Goal: Task Accomplishment & Management: Complete application form

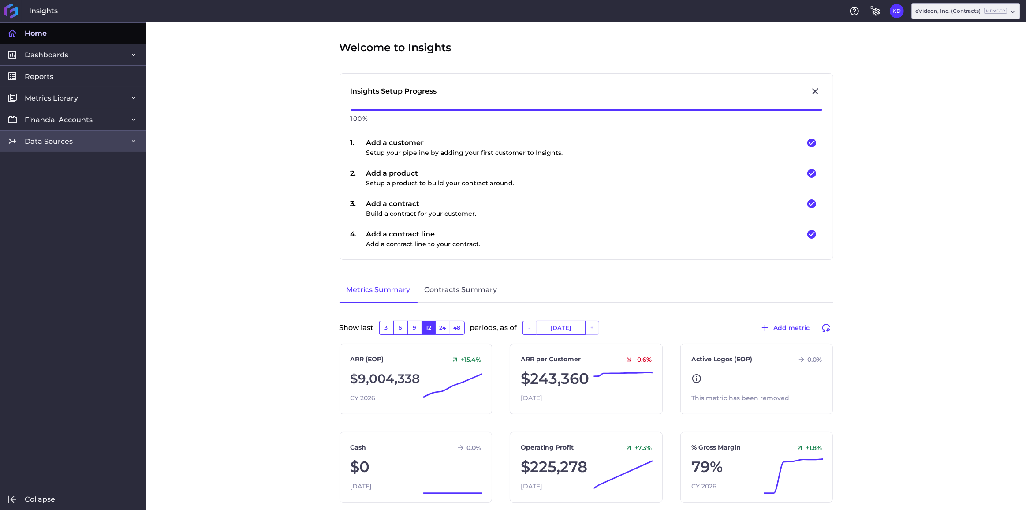
drag, startPoint x: 34, startPoint y: 136, endPoint x: 35, endPoint y: 144, distance: 8.0
click at [34, 137] on span "Data Sources" at bounding box center [49, 141] width 48 height 9
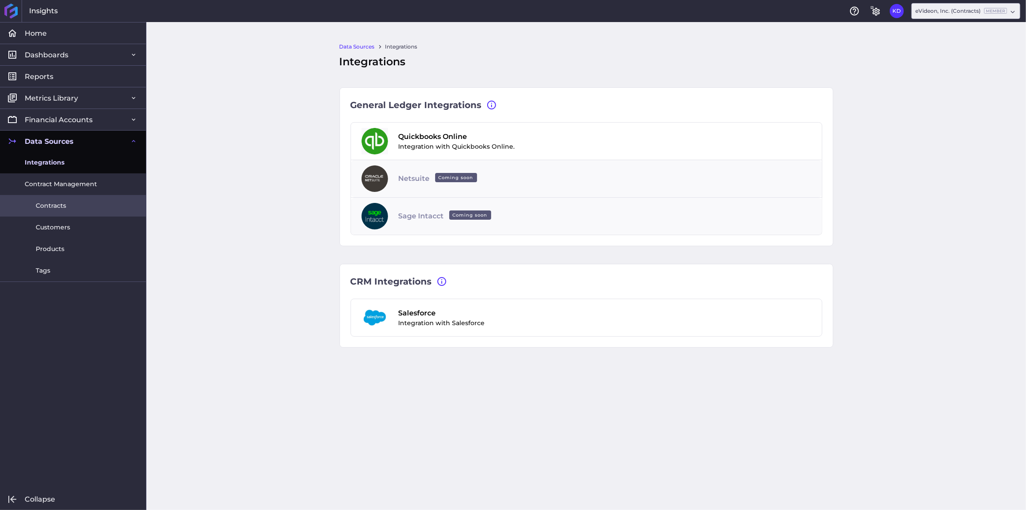
click at [44, 205] on span "Contracts" at bounding box center [51, 205] width 30 height 9
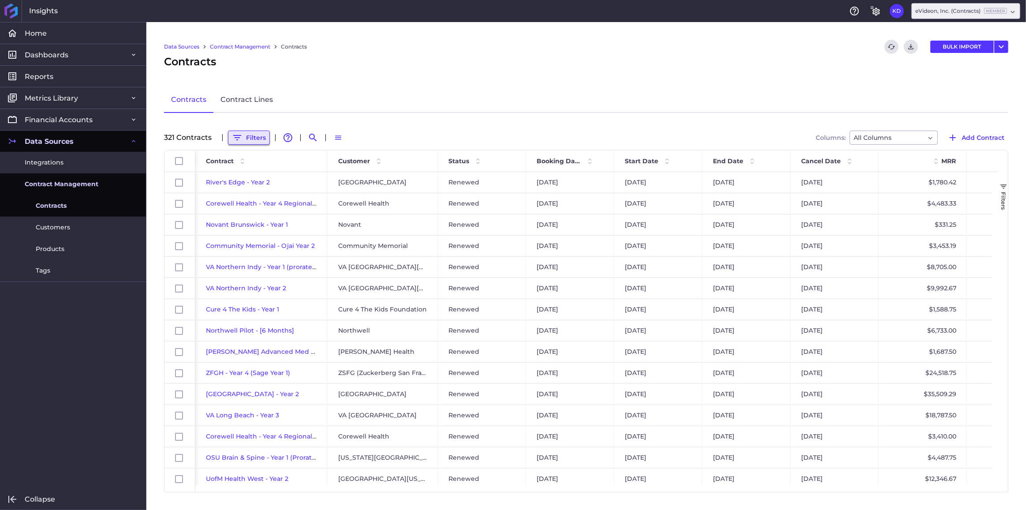
click at [248, 136] on button "Filters" at bounding box center [249, 137] width 42 height 14
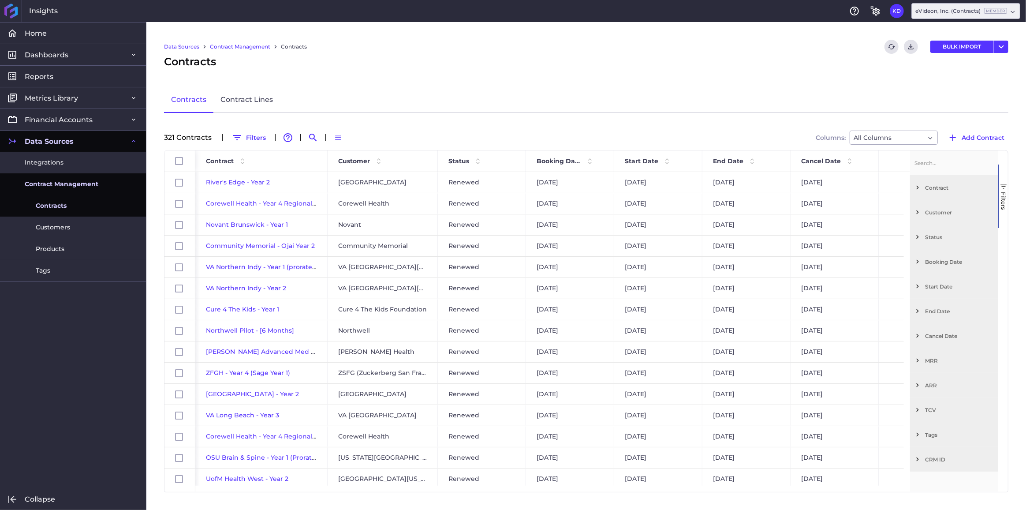
click at [945, 212] on span "Customer" at bounding box center [960, 212] width 70 height 7
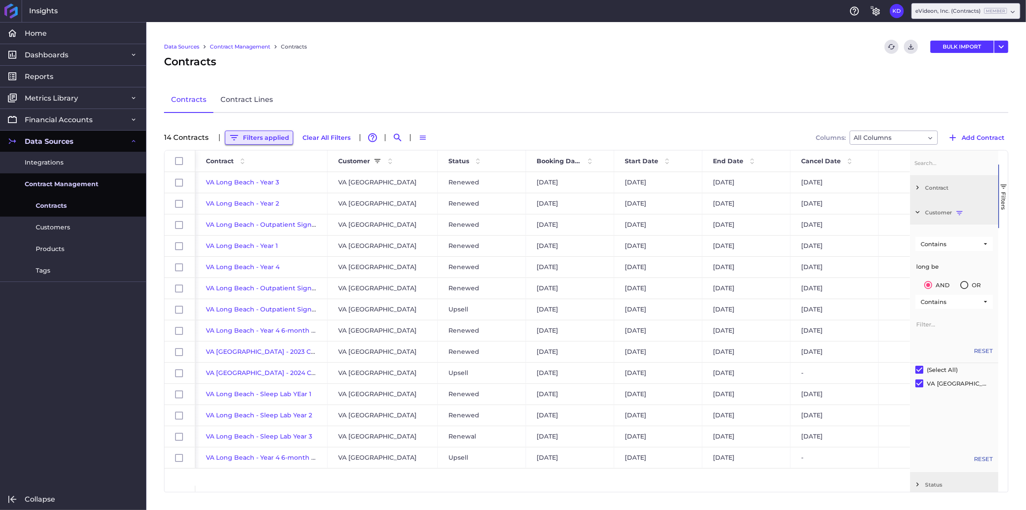
type input "long be"
click at [264, 136] on button "Filters applied" at bounding box center [259, 137] width 68 height 14
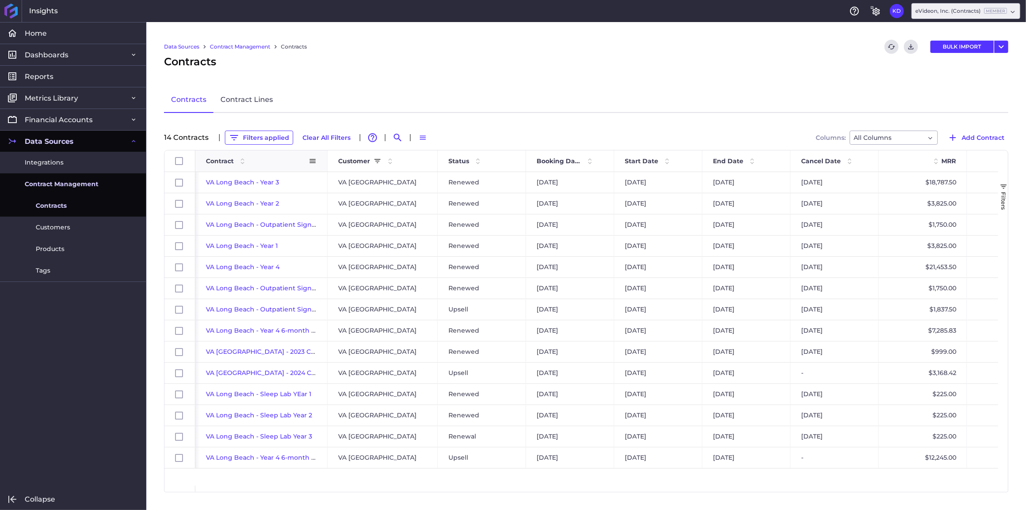
click at [224, 159] on span "Contract" at bounding box center [220, 161] width 28 height 8
click at [279, 436] on span "VA Long Beach - Year 4 6-month Expansion [DATE]" at bounding box center [287, 436] width 162 height 8
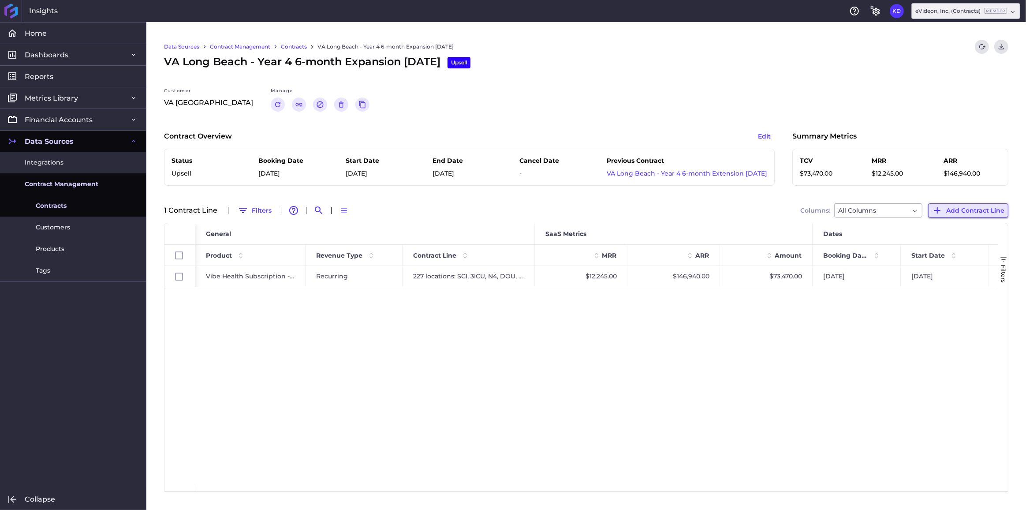
click at [954, 210] on span "Add Contract Line" at bounding box center [975, 210] width 58 height 10
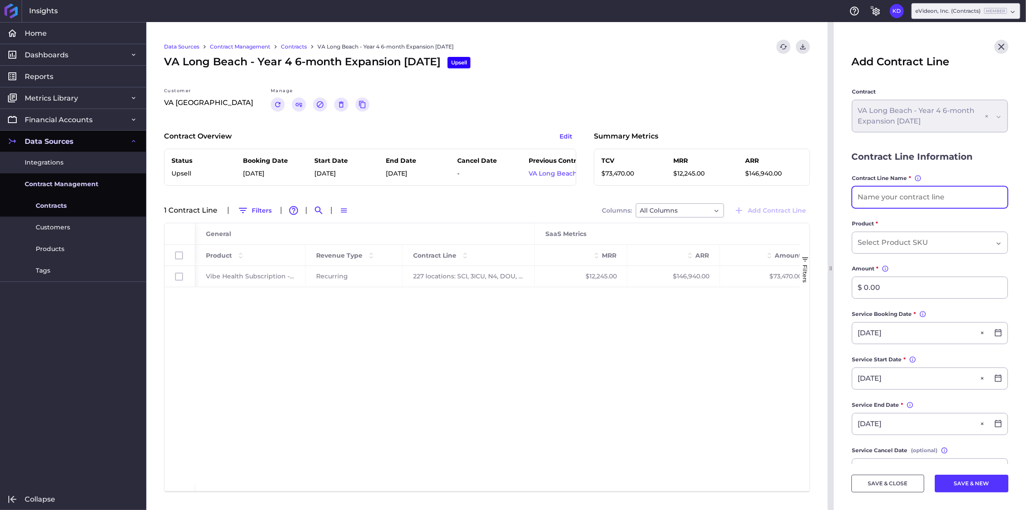
click at [944, 199] on input at bounding box center [929, 196] width 155 height 21
click at [880, 198] on input at bounding box center [929, 196] width 155 height 21
type input "M"
type input "MH & ED"
click at [901, 245] on input "Dropdown select" at bounding box center [894, 242] width 74 height 11
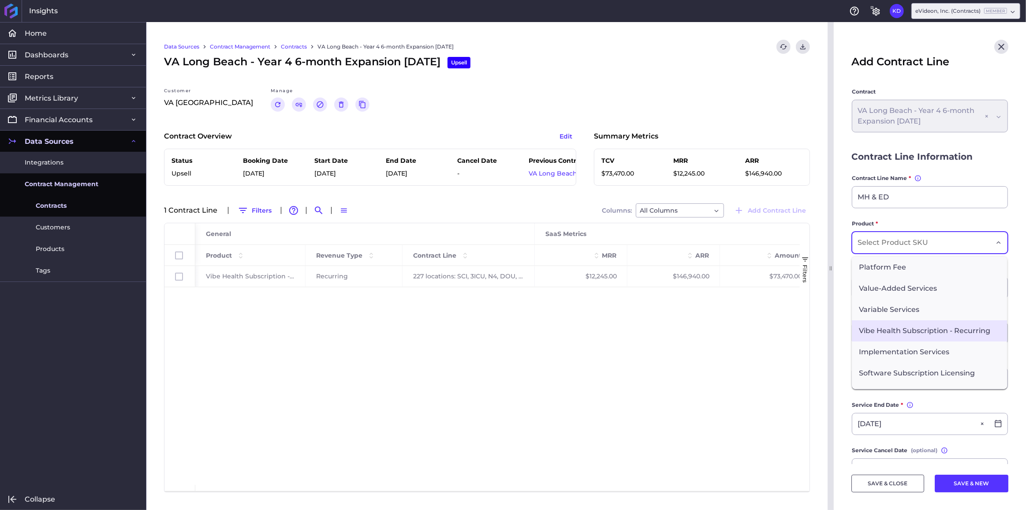
click at [897, 327] on span "Vibe Health Subscription - Recurring" at bounding box center [929, 330] width 155 height 21
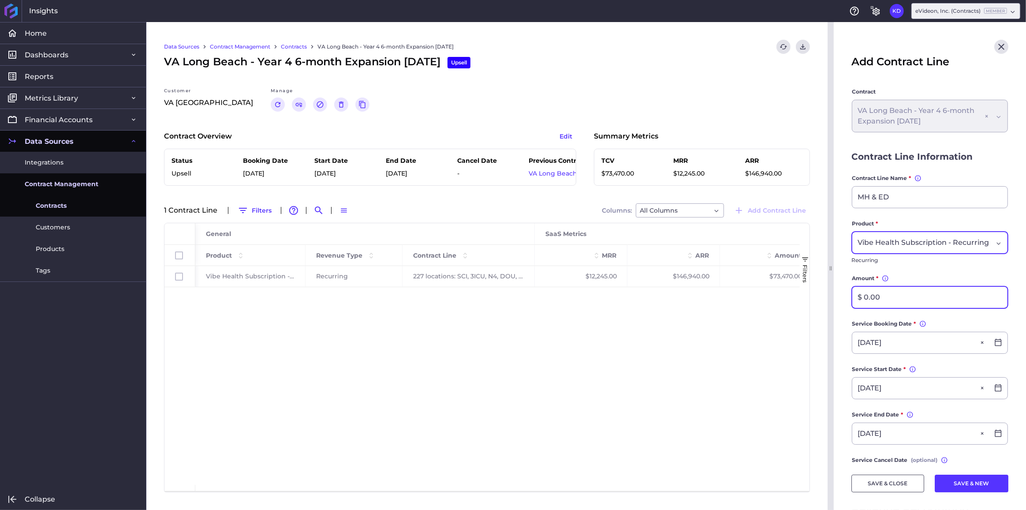
click at [890, 302] on input "$ 0.00" at bounding box center [929, 297] width 155 height 21
type input "$ 6,800.00"
click at [912, 192] on input "MH & ED" at bounding box center [929, 196] width 155 height 21
click at [884, 196] on input "MH & ED - Engage" at bounding box center [929, 196] width 155 height 21
type input "MH & N8 - Engage"
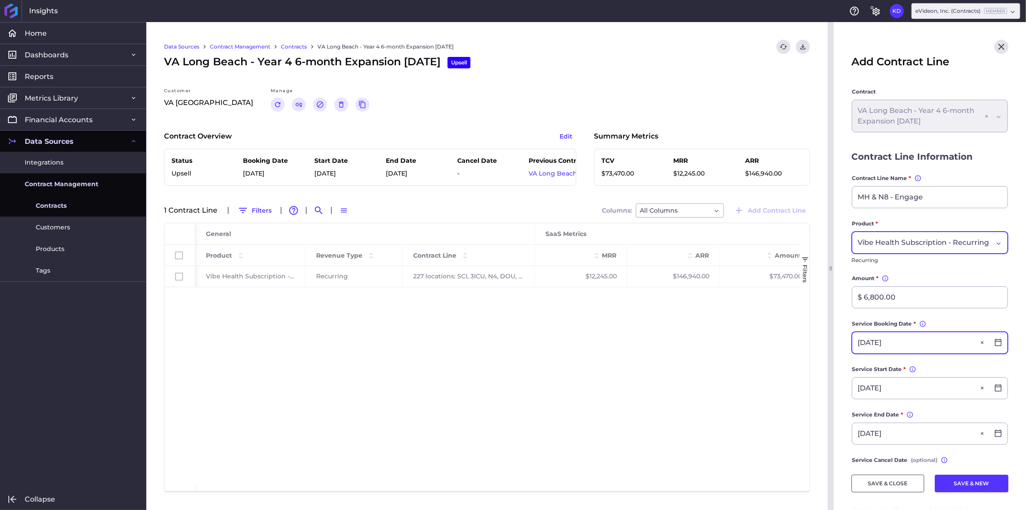
click at [864, 351] on input "[DATE]" at bounding box center [920, 342] width 137 height 21
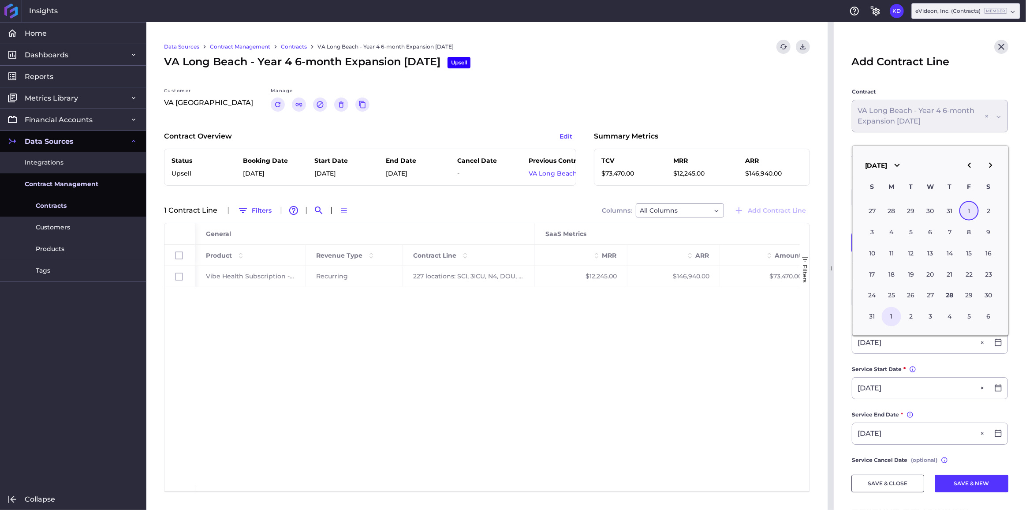
click at [891, 319] on div "1" at bounding box center [891, 315] width 19 height 19
type input "[DATE]"
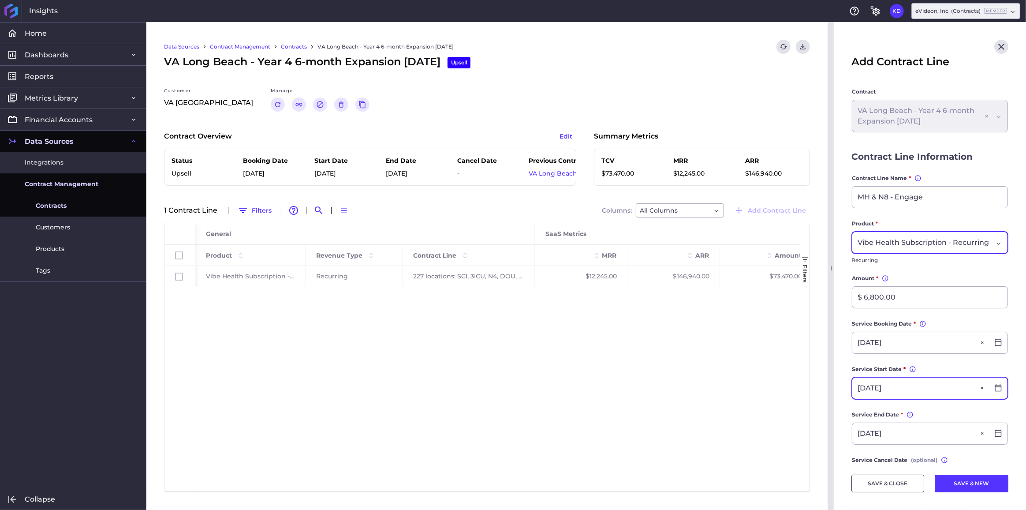
click at [880, 398] on input "[DATE]" at bounding box center [920, 387] width 137 height 21
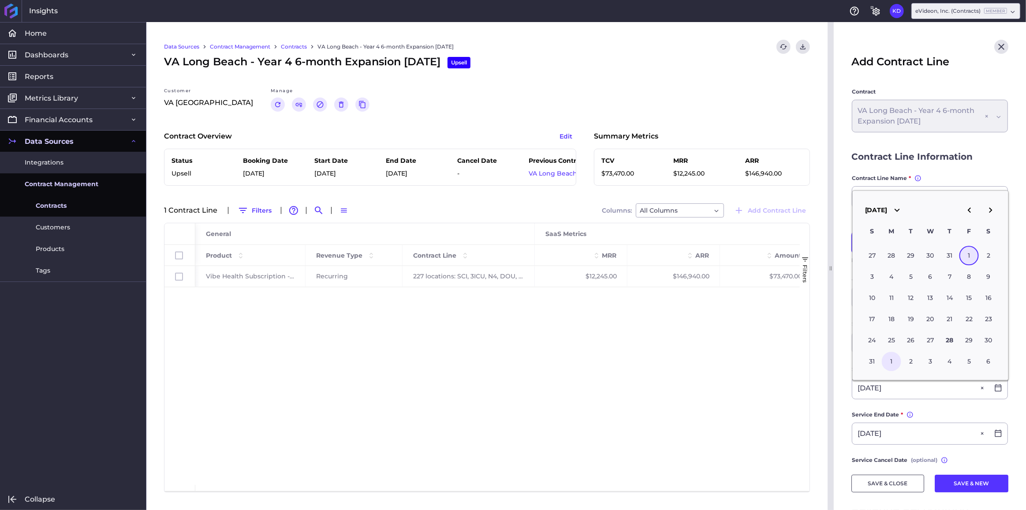
click at [887, 358] on div "1" at bounding box center [891, 360] width 19 height 19
type input "[DATE]"
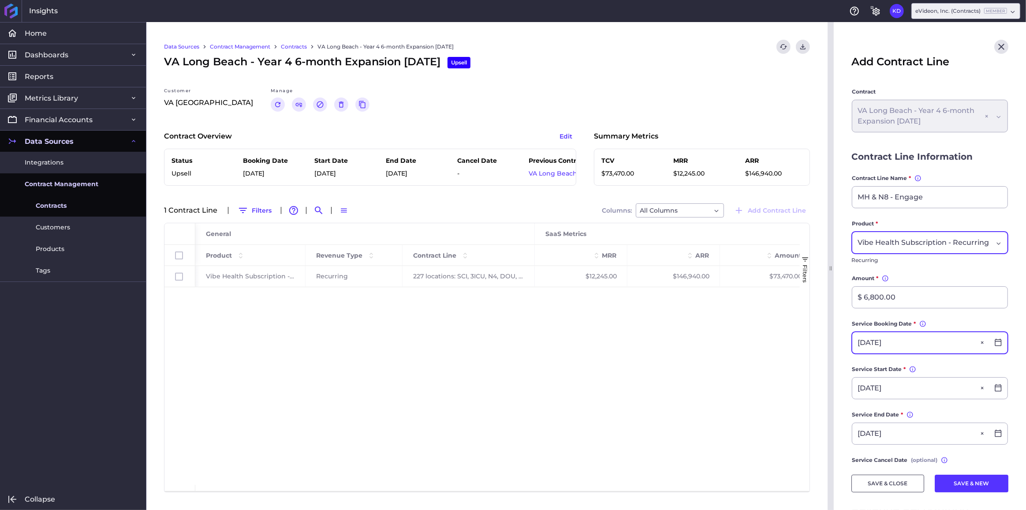
click at [878, 351] on input "[DATE]" at bounding box center [920, 342] width 137 height 21
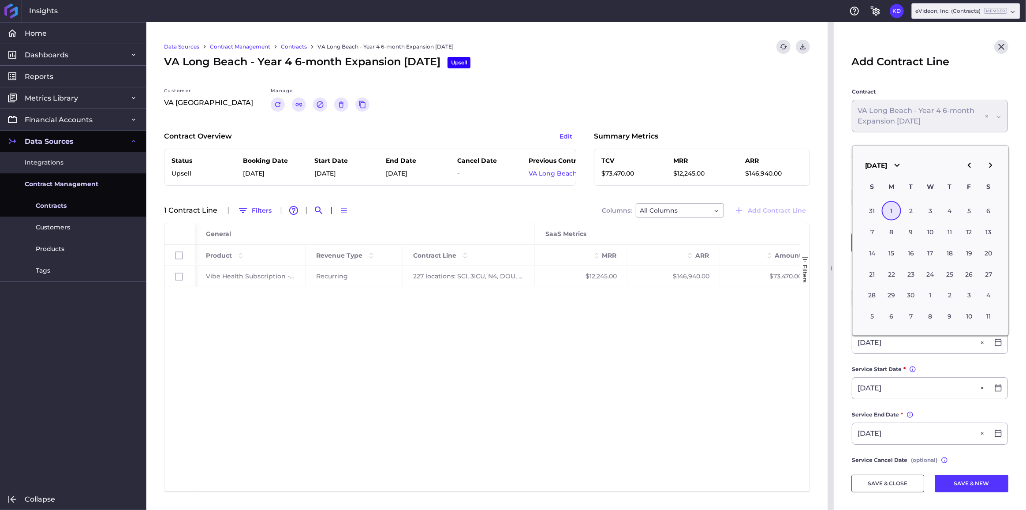
click at [971, 163] on icon "button" at bounding box center [969, 165] width 11 height 11
click at [967, 210] on div "1" at bounding box center [968, 210] width 19 height 19
type input "[DATE]"
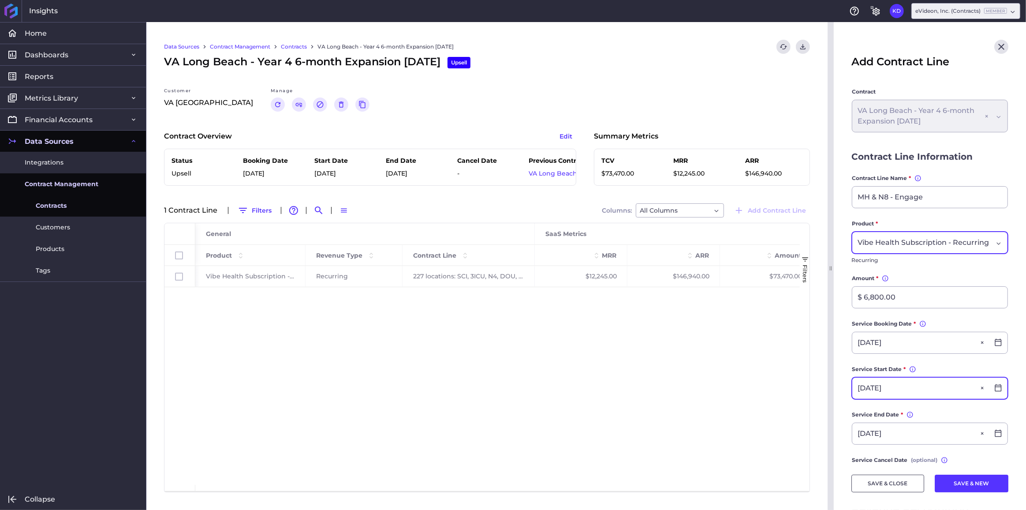
click at [875, 396] on input "[DATE]" at bounding box center [920, 387] width 137 height 21
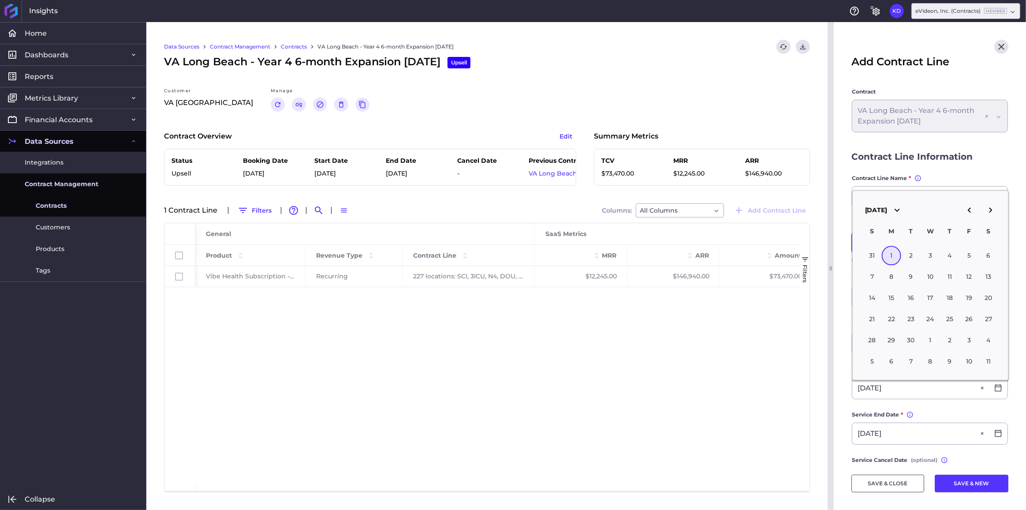
click at [971, 211] on icon "button" at bounding box center [969, 210] width 11 height 11
click at [973, 253] on div "1" at bounding box center [968, 255] width 19 height 19
type input "[DATE]"
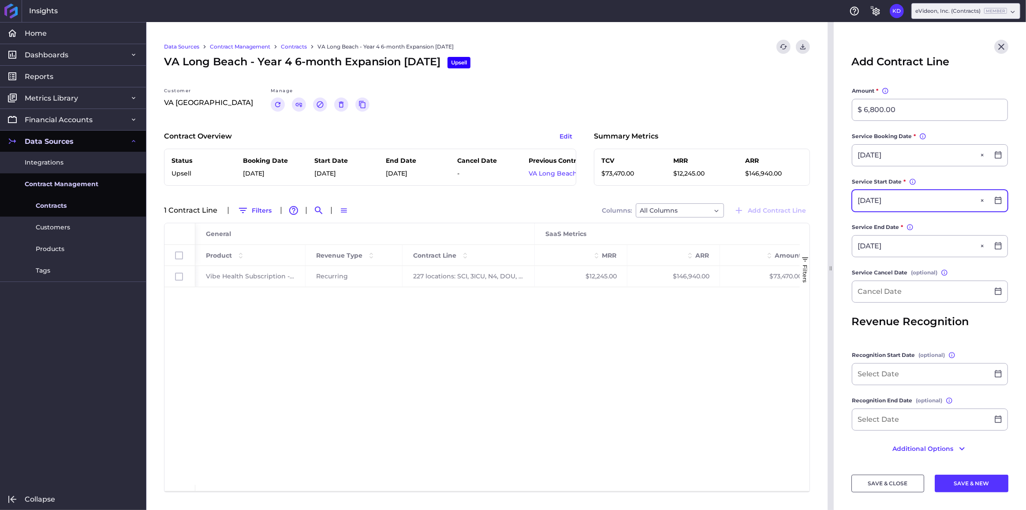
scroll to position [188, 0]
click at [892, 208] on input "[DATE]" at bounding box center [920, 199] width 137 height 21
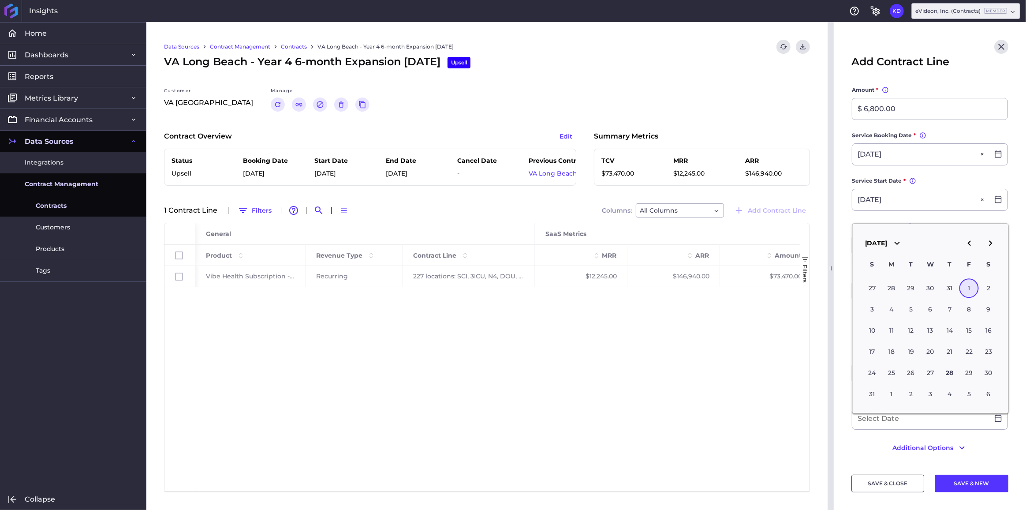
click at [838, 387] on main "Contract VA Long Beach - Year 4 6-month Expansion [DATE] VA [GEOGRAPHIC_DATA] -…" at bounding box center [930, 182] width 192 height 567
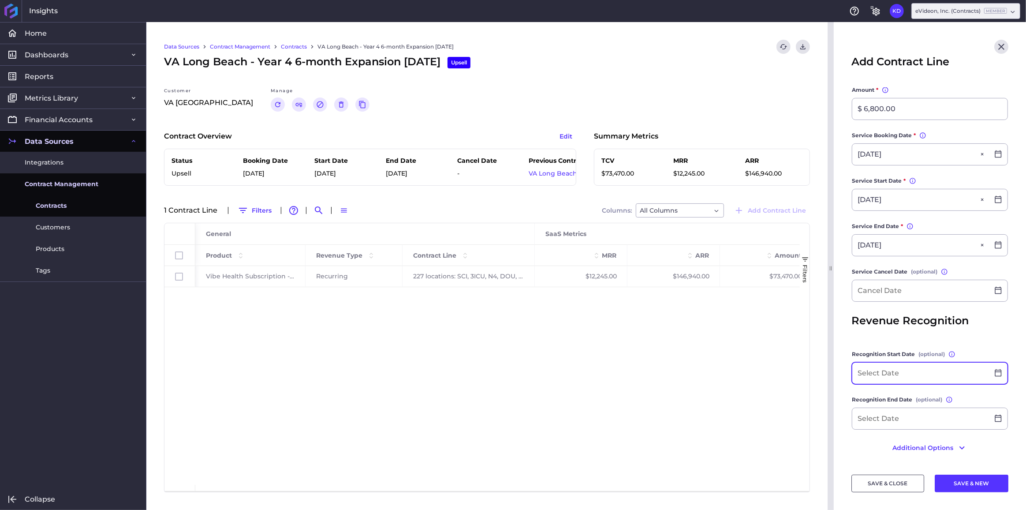
click at [884, 376] on input at bounding box center [920, 372] width 137 height 21
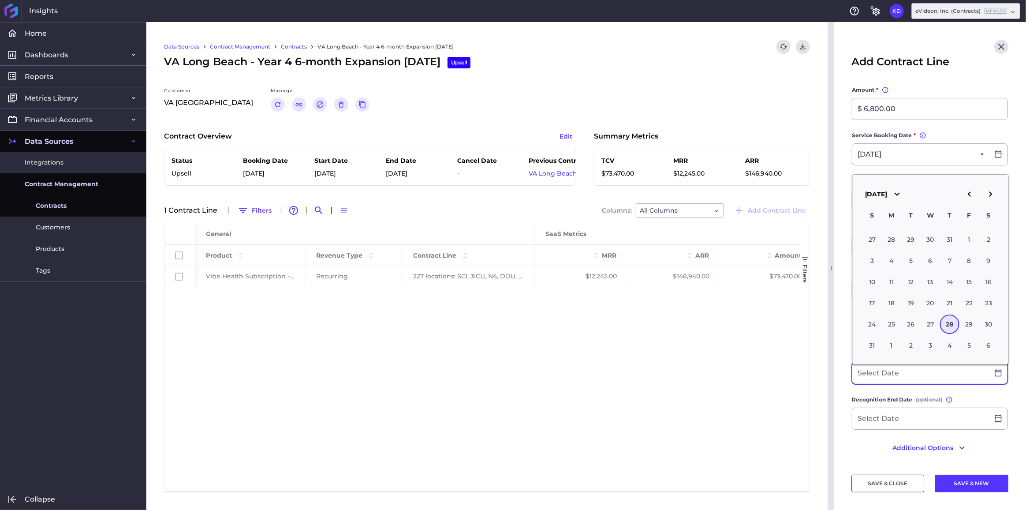
paste input "[DATE]"
type input "[DATE]"
click at [846, 303] on main "Contract VA Long Beach - Year 4 6-month Expansion [DATE] VA [GEOGRAPHIC_DATA] -…" at bounding box center [930, 182] width 192 height 567
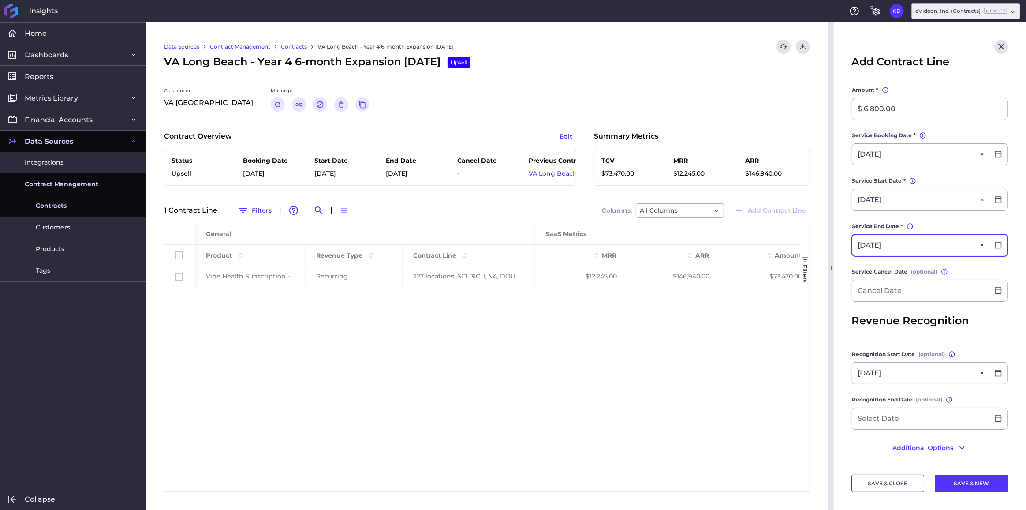
click at [886, 244] on input "[DATE]" at bounding box center [920, 245] width 137 height 21
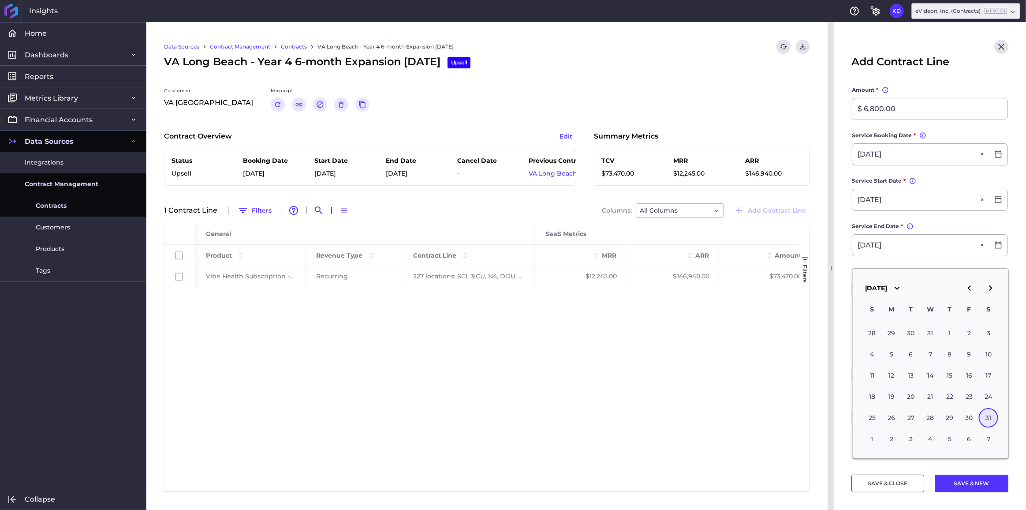
click at [844, 339] on main "Contract VA Long Beach - Year 4 6-month Expansion [DATE] VA [GEOGRAPHIC_DATA] -…" at bounding box center [930, 182] width 192 height 567
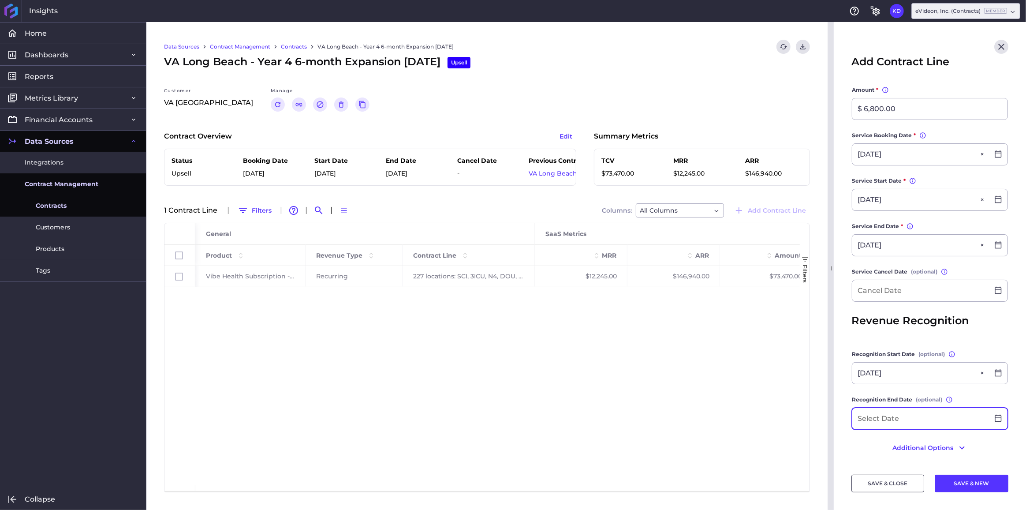
click at [879, 424] on input at bounding box center [920, 418] width 137 height 21
paste input "[DATE]"
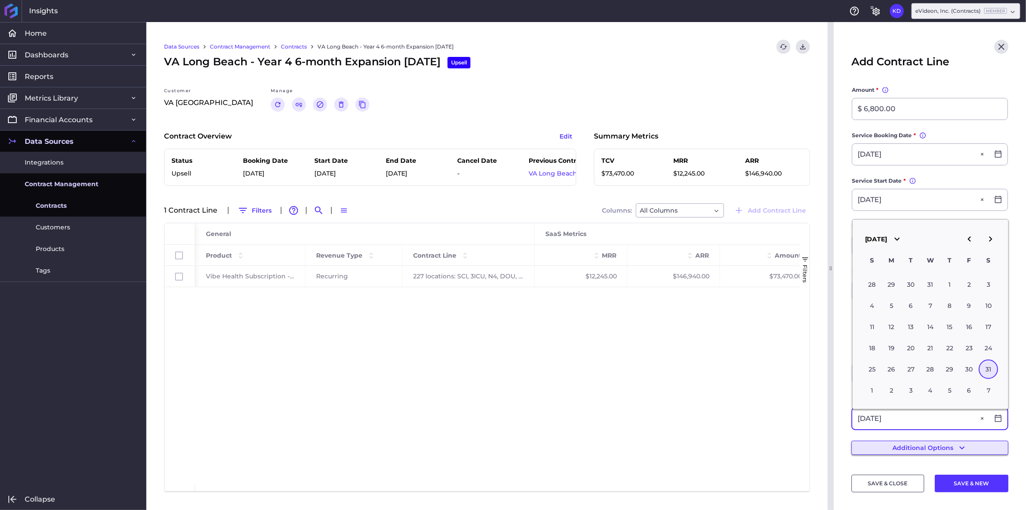
type input "[DATE]"
click at [909, 452] on button "Additional Options" at bounding box center [929, 447] width 157 height 14
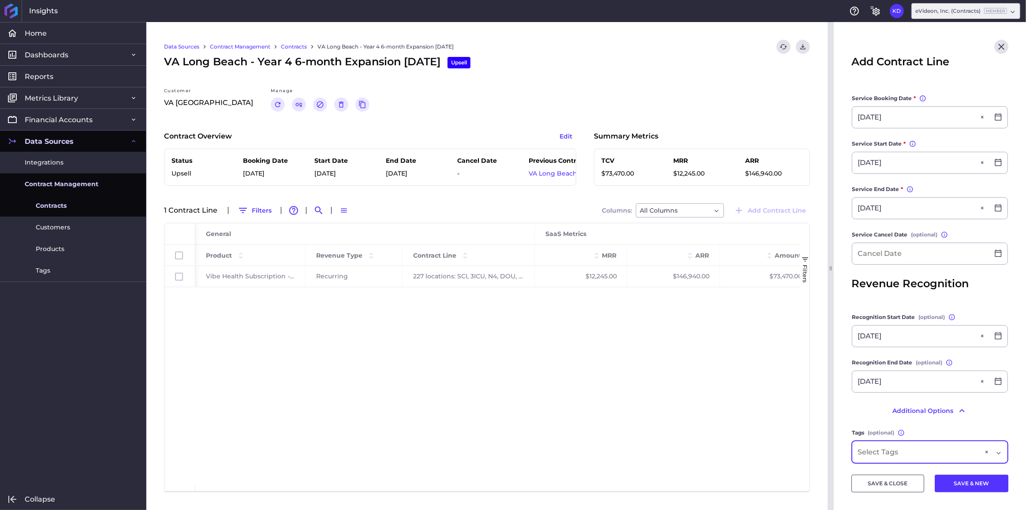
scroll to position [268, 0]
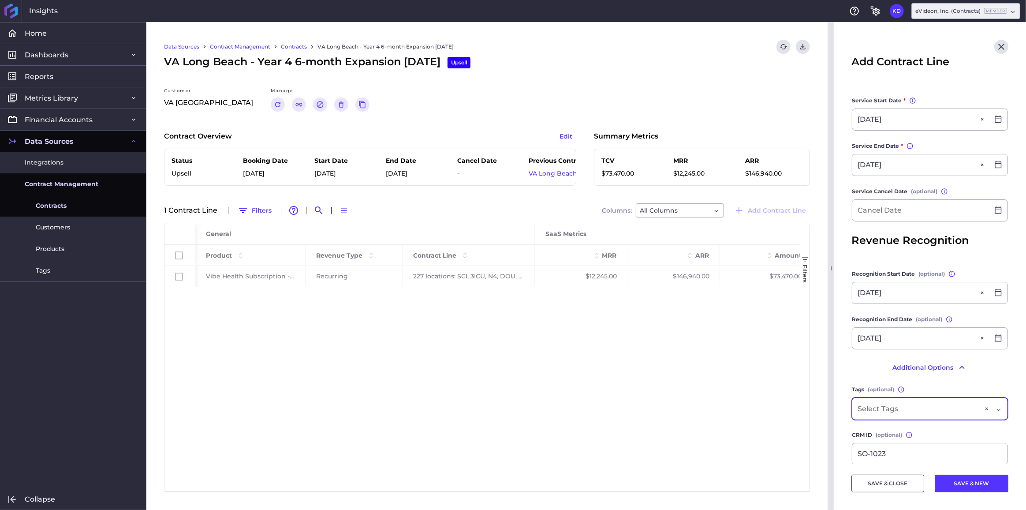
click at [911, 414] on div "Dropdown select" at bounding box center [918, 408] width 123 height 11
type input "va lo"
click at [912, 390] on span "VA [GEOGRAPHIC_DATA]" at bounding box center [929, 383] width 155 height 21
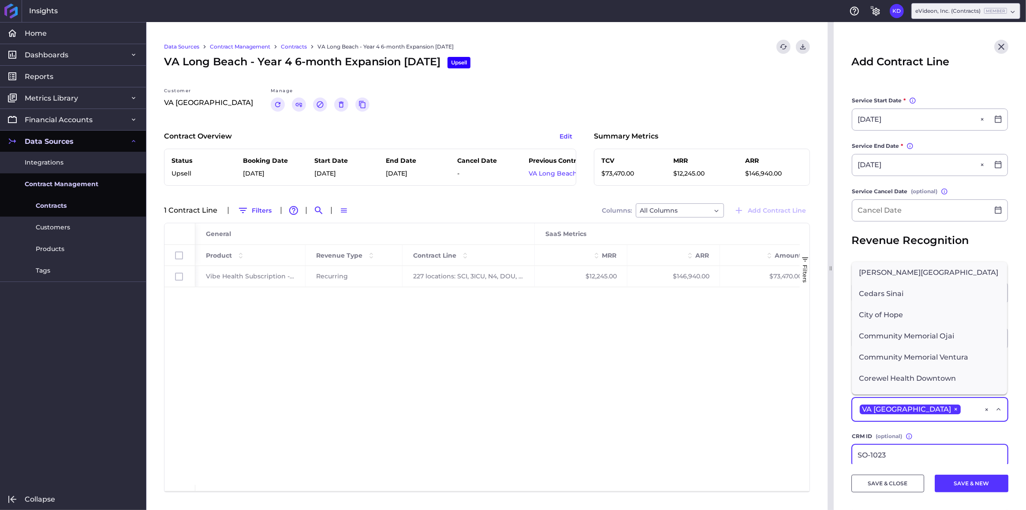
click at [892, 460] on input "SO-1023" at bounding box center [929, 454] width 155 height 21
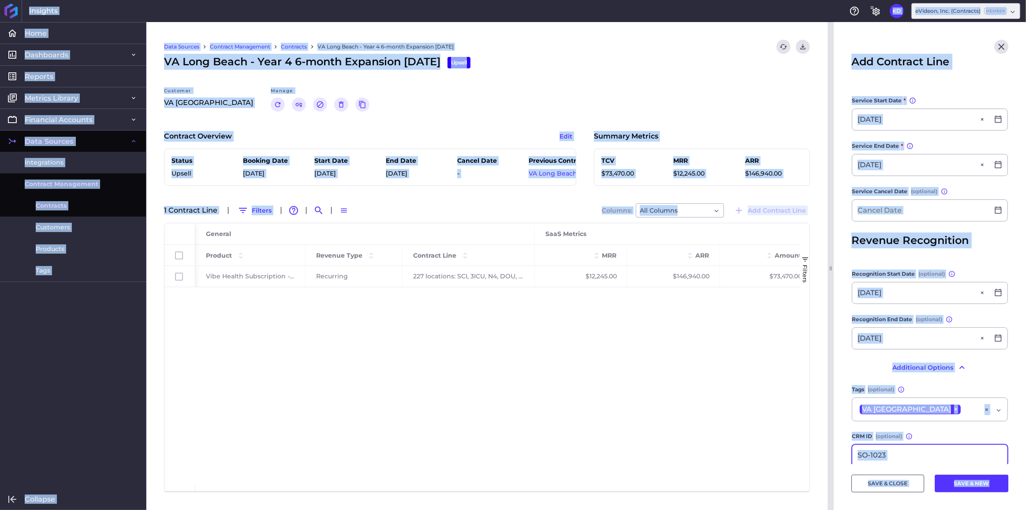
click at [894, 456] on input "SO-1023" at bounding box center [929, 454] width 155 height 21
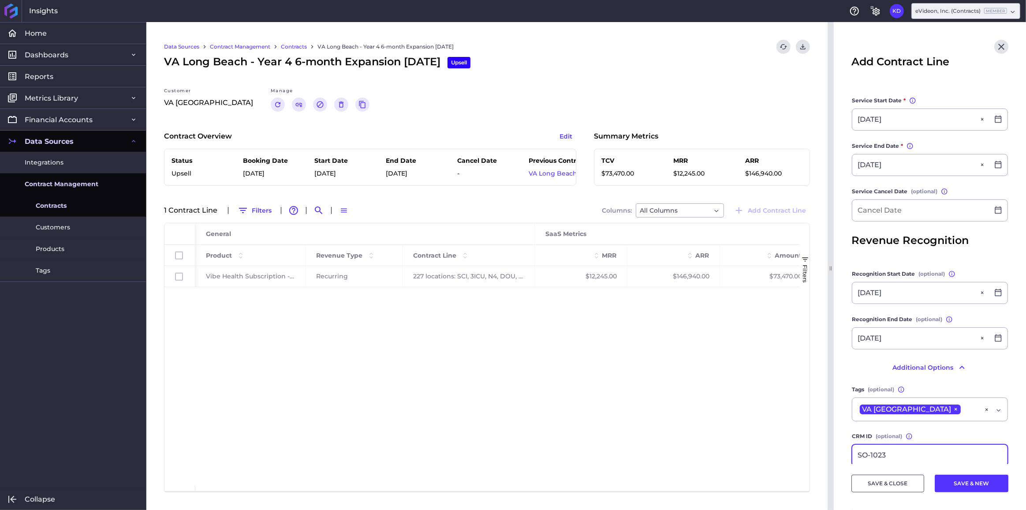
drag, startPoint x: 891, startPoint y: 459, endPoint x: 848, endPoint y: 459, distance: 43.2
click at [849, 460] on main "Contract VA Long Beach - Year 4 6-month Expansion [DATE] VA [GEOGRAPHIC_DATA] -…" at bounding box center [930, 216] width 192 height 795
paste input "39"
type input "SO-1039"
click at [898, 486] on button "SAVE & CLOSE" at bounding box center [887, 483] width 73 height 18
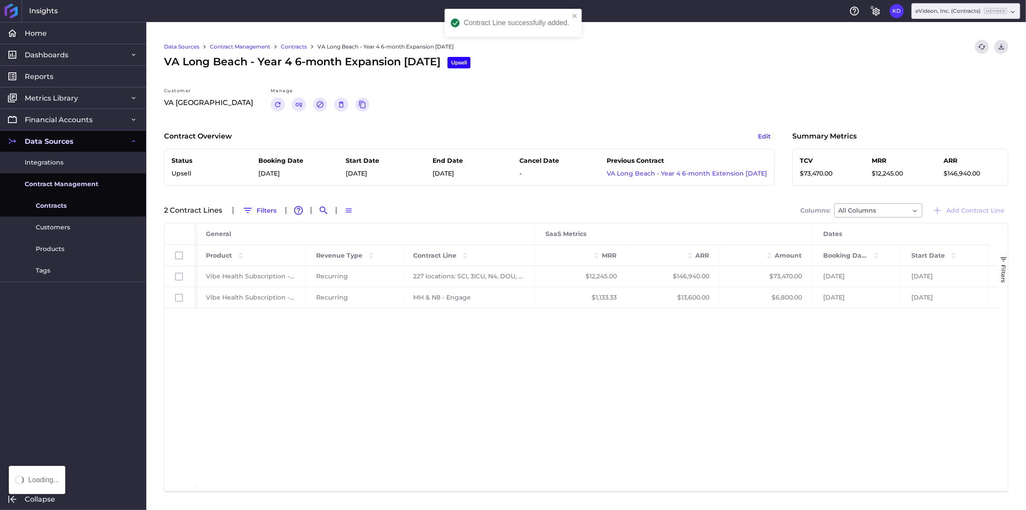
scroll to position [0, 0]
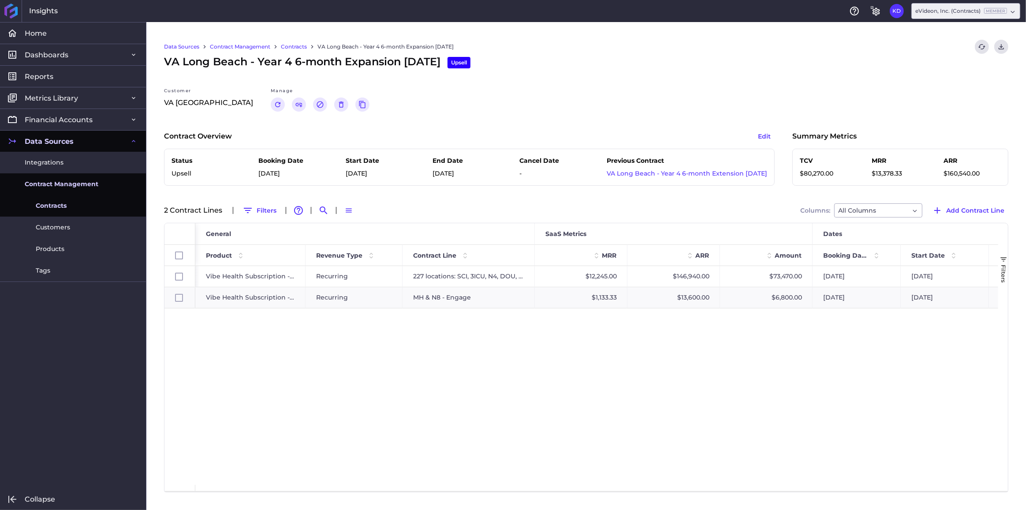
click at [53, 203] on span "Contracts" at bounding box center [51, 205] width 31 height 9
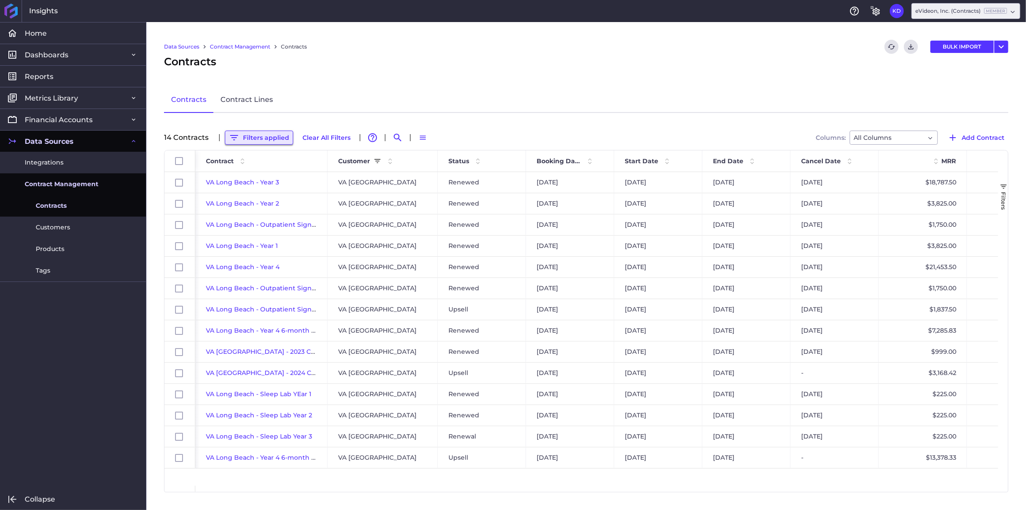
click at [254, 132] on button "Filters applied" at bounding box center [259, 137] width 68 height 14
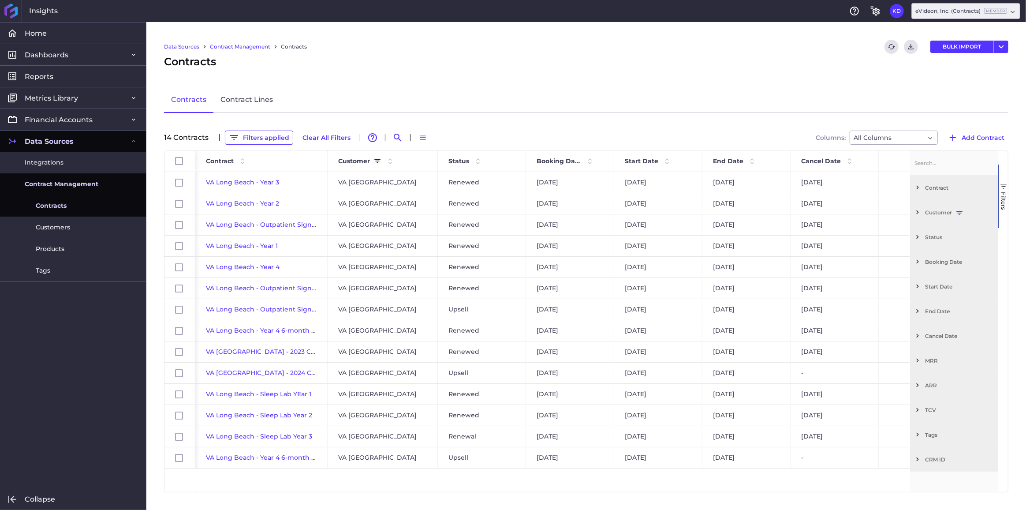
click at [920, 210] on span "Filter List 12 Filters" at bounding box center [917, 212] width 8 height 8
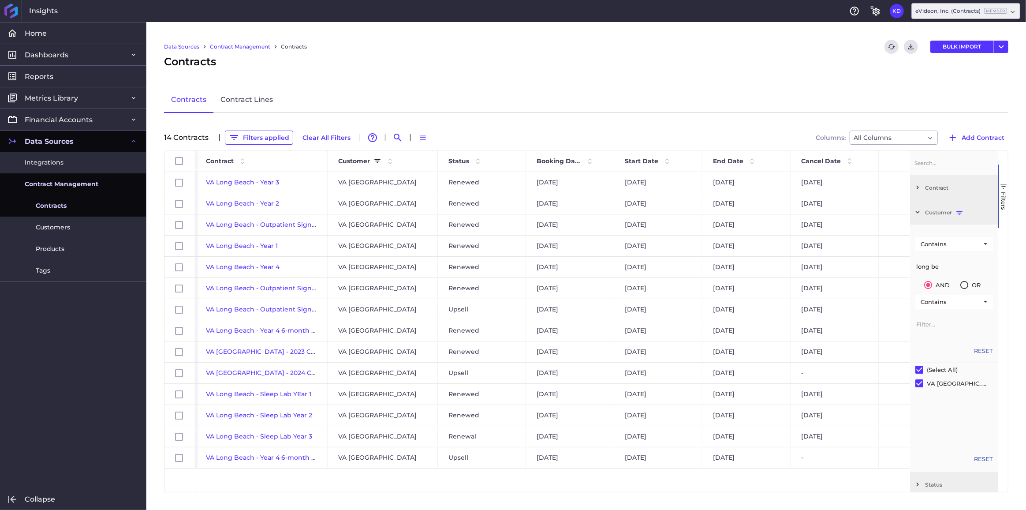
click at [946, 262] on input "long be" at bounding box center [954, 266] width 78 height 18
drag, startPoint x: 913, startPoint y: 263, endPoint x: 886, endPoint y: 265, distance: 27.5
click at [886, 265] on div "Id Contract Customer Status" at bounding box center [585, 320] width 843 height 341
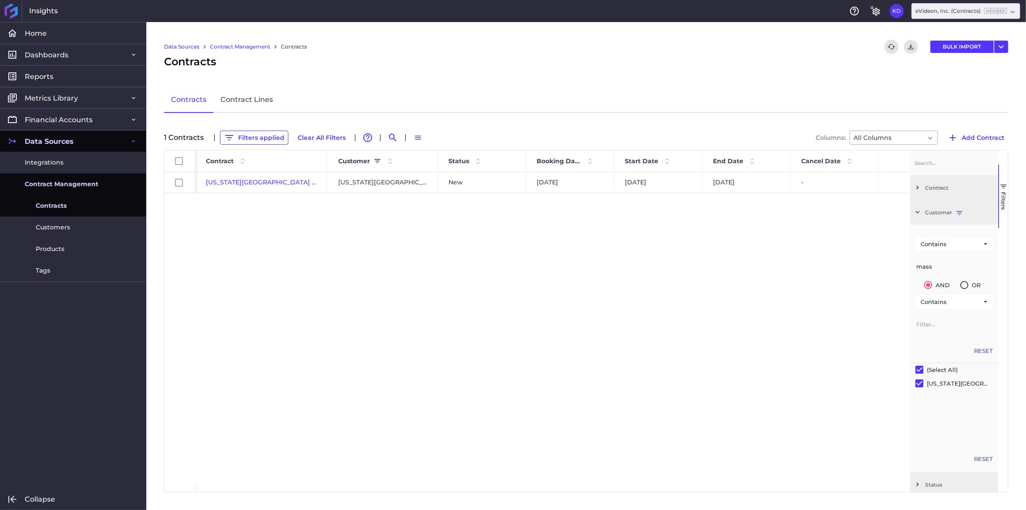
type input "mass"
click at [496, 273] on div "[US_STATE][GEOGRAPHIC_DATA] - Year 1 [US_STATE][GEOGRAPHIC_DATA] New [DATE] [DA…" at bounding box center [552, 328] width 715 height 313
click at [235, 181] on span "[US_STATE][GEOGRAPHIC_DATA] - Year 1" at bounding box center [269, 182] width 127 height 8
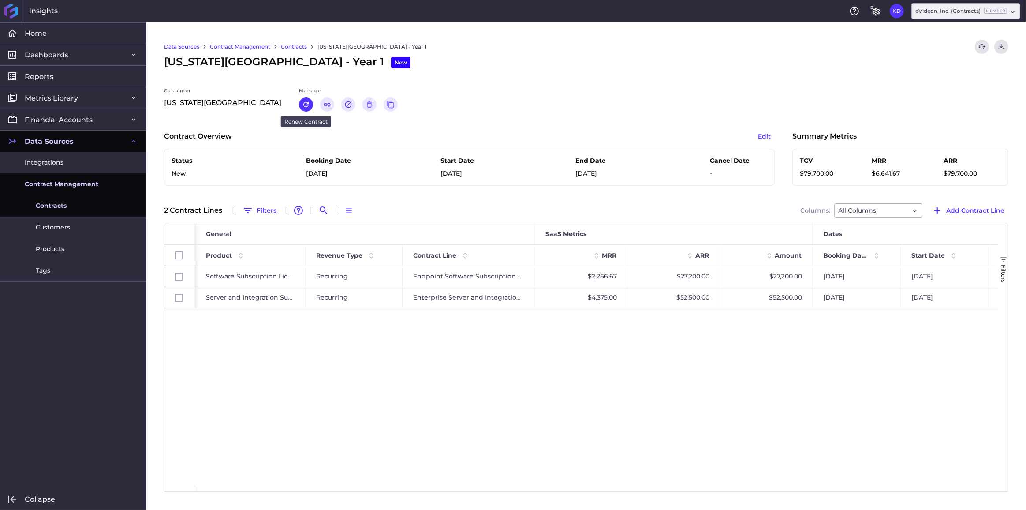
click at [302, 101] on icon "Renew" at bounding box center [306, 105] width 8 height 8
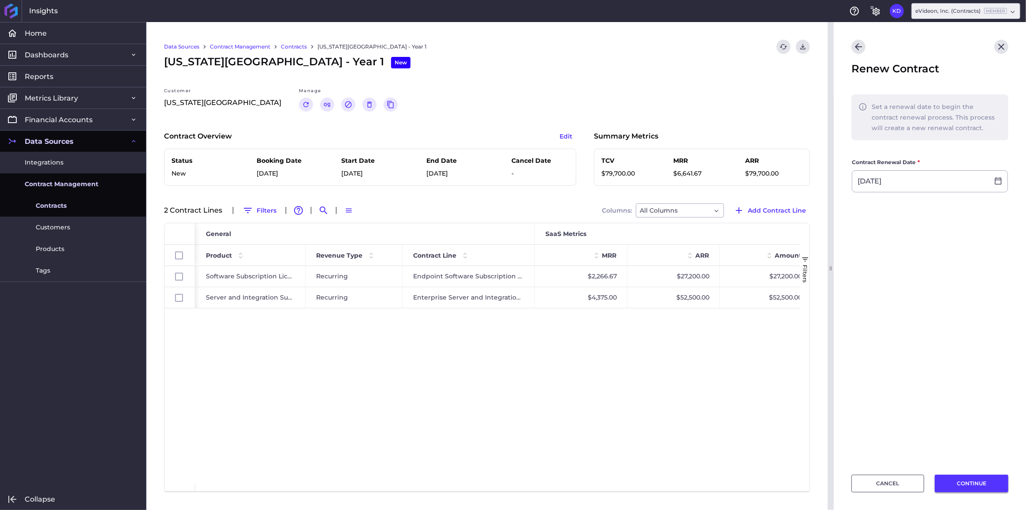
click at [950, 484] on button "CONTINUE" at bounding box center [972, 483] width 74 height 18
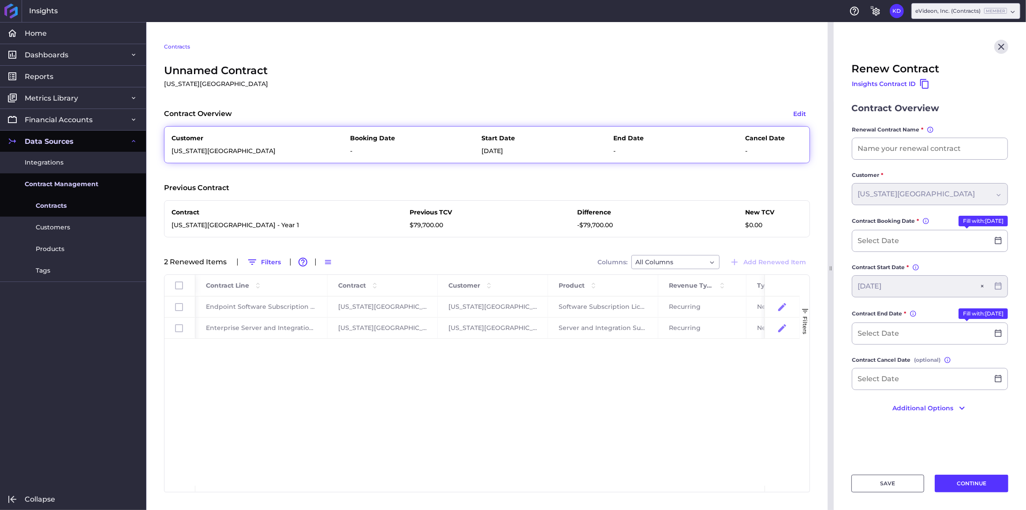
drag, startPoint x: 268, startPoint y: 227, endPoint x: 174, endPoint y: 232, distance: 94.5
click at [174, 232] on div "Contract [US_STATE][GEOGRAPHIC_DATA] - Year 1 Previous TCV $79,700.00 Differenc…" at bounding box center [487, 218] width 646 height 37
copy p "[US_STATE][GEOGRAPHIC_DATA] - Year 1"
click at [921, 149] on input at bounding box center [929, 148] width 155 height 21
paste input "[US_STATE][GEOGRAPHIC_DATA] - Year 1"
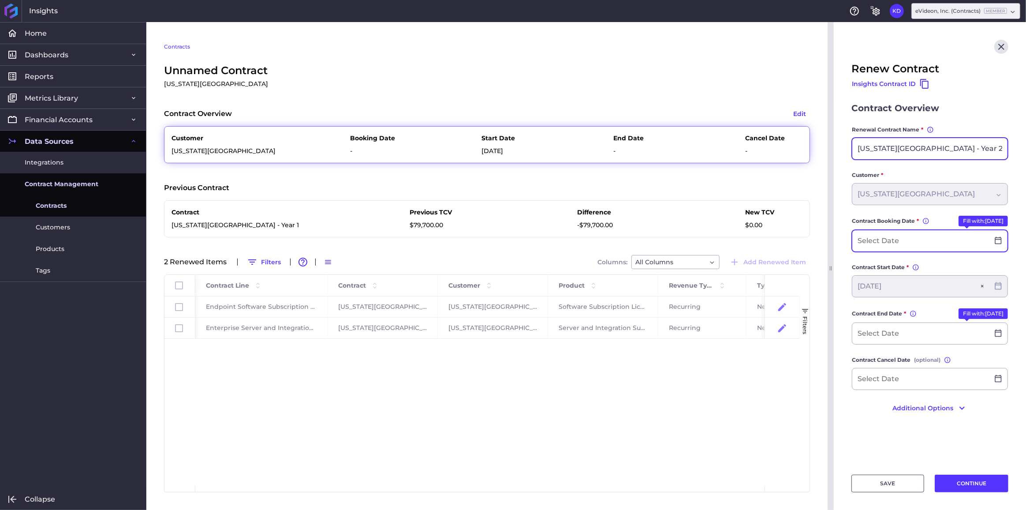
type input "[US_STATE][GEOGRAPHIC_DATA] - Year 2"
click at [925, 241] on input at bounding box center [920, 240] width 137 height 21
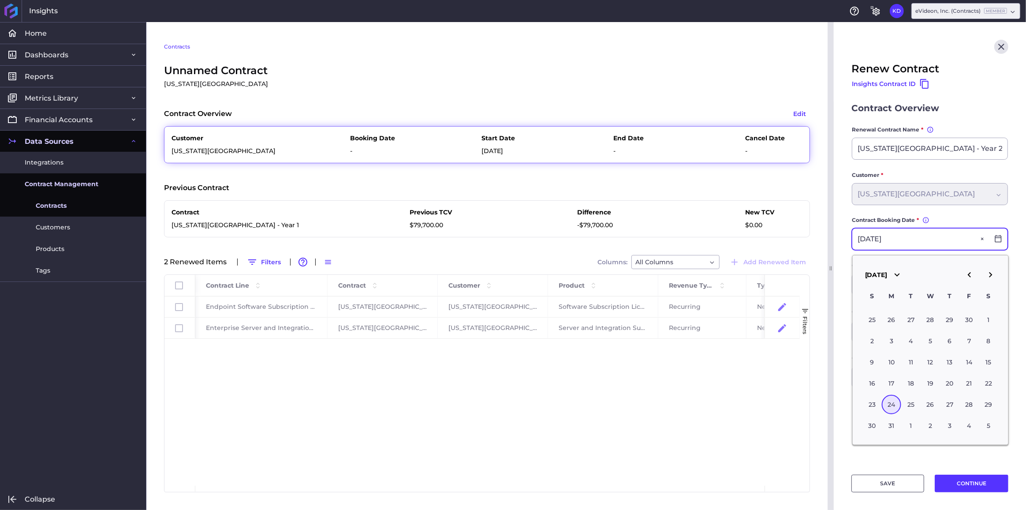
type input "[DATE]"
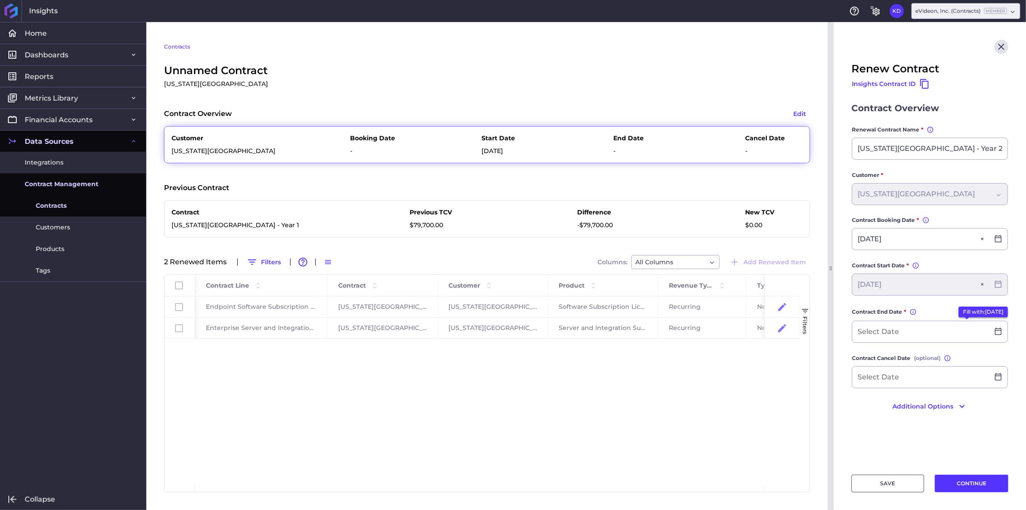
click at [969, 310] on button "Fill with: [DATE]" at bounding box center [982, 311] width 49 height 11
type input "[DATE]"
click at [921, 399] on button "Additional Options" at bounding box center [929, 404] width 157 height 14
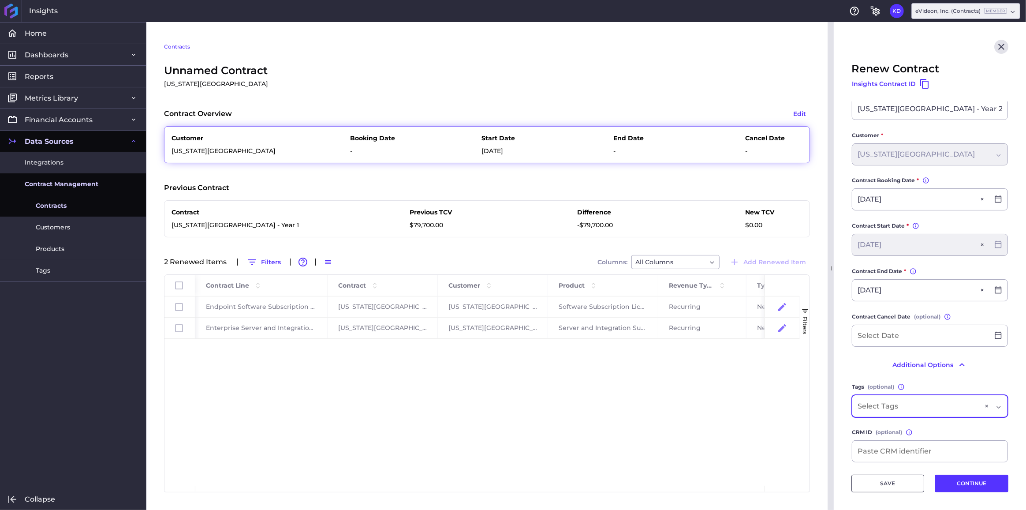
click at [921, 402] on div "Dropdown select" at bounding box center [918, 406] width 123 height 11
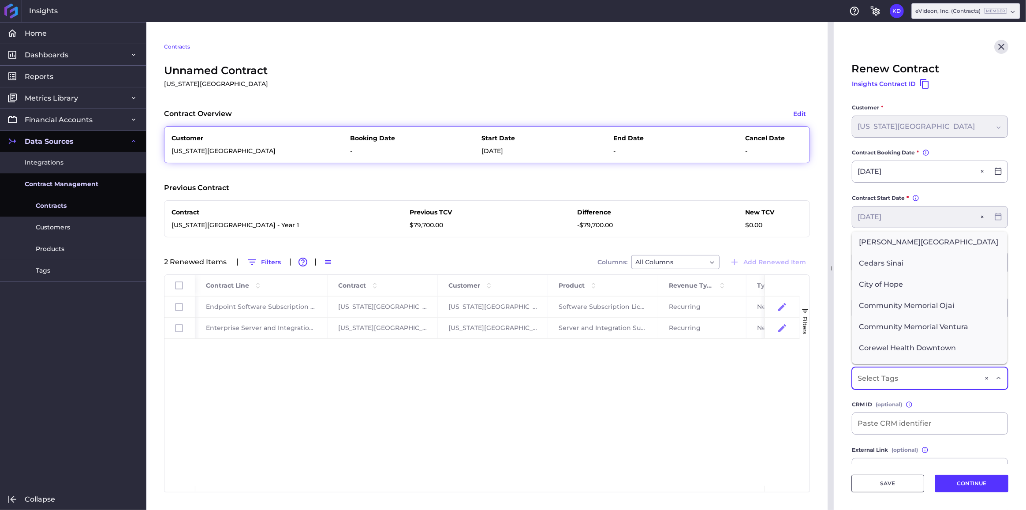
scroll to position [80, 0]
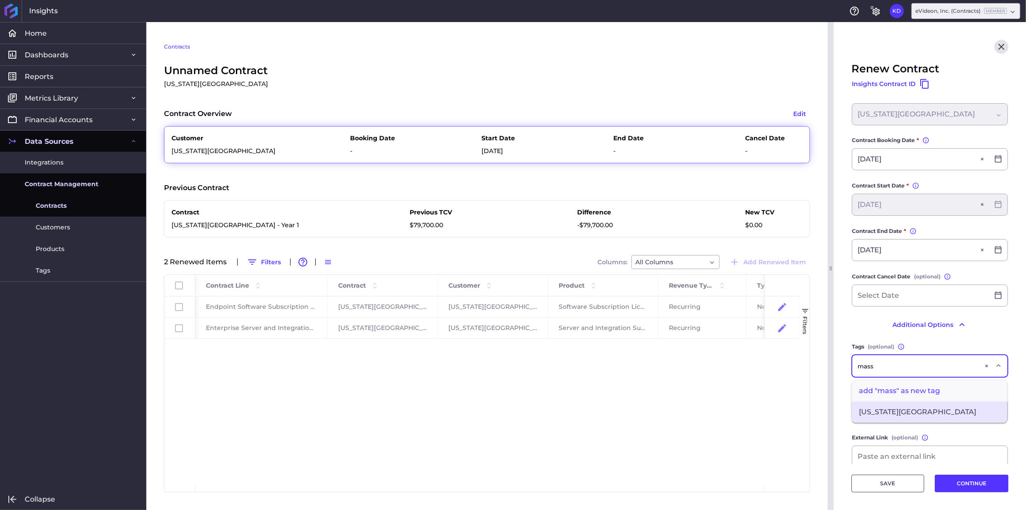
type input "mass"
click at [921, 410] on span "[US_STATE][GEOGRAPHIC_DATA]" at bounding box center [929, 411] width 155 height 21
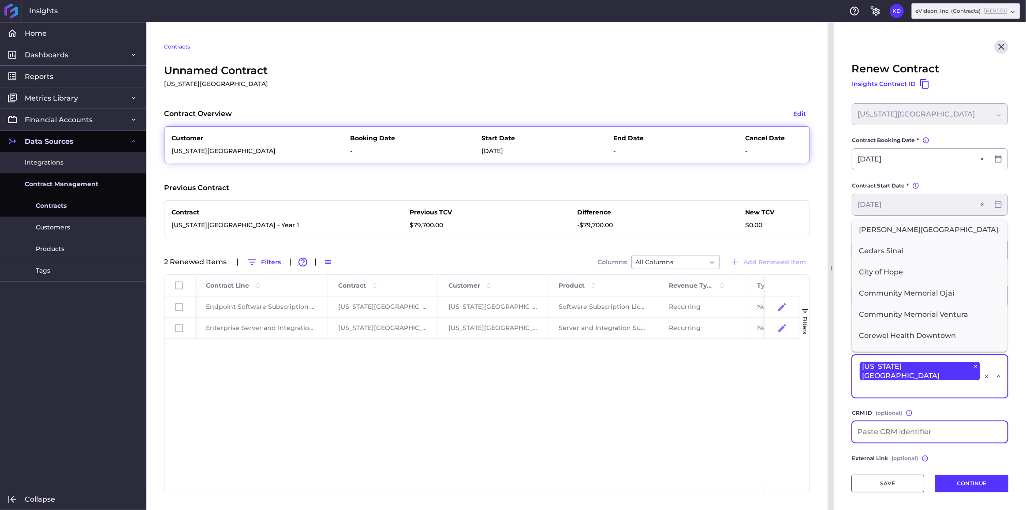
click at [905, 433] on input at bounding box center [929, 431] width 155 height 21
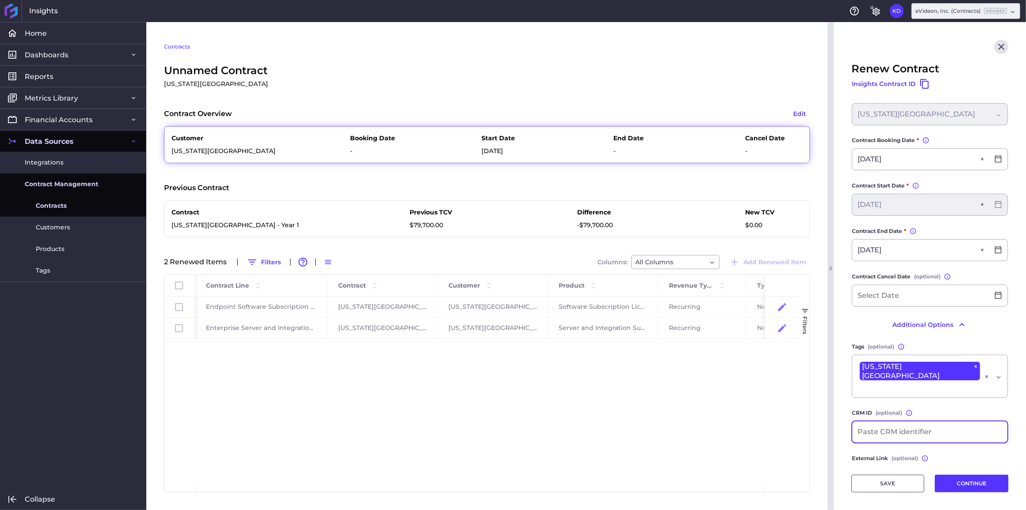
click at [905, 433] on input at bounding box center [929, 431] width 155 height 21
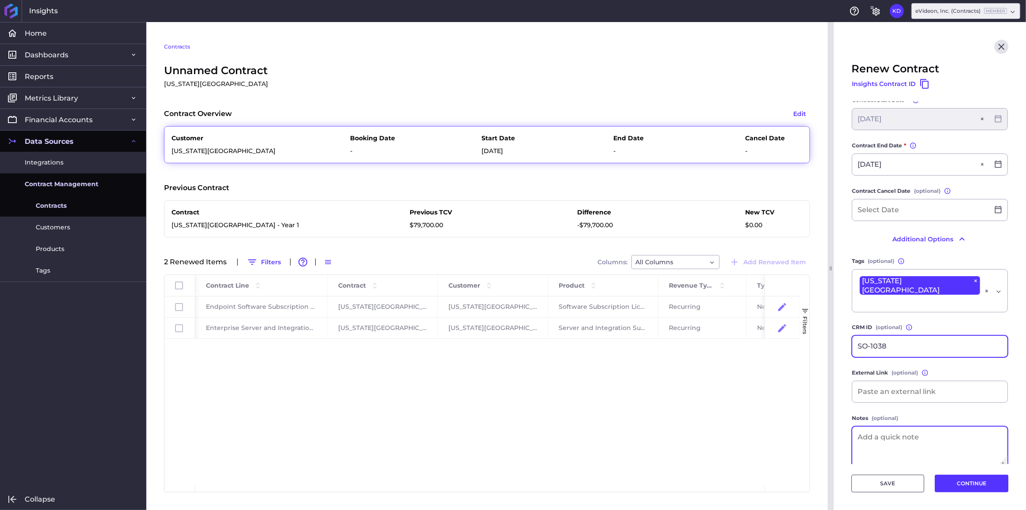
scroll to position [167, 0]
type input "SO-1038"
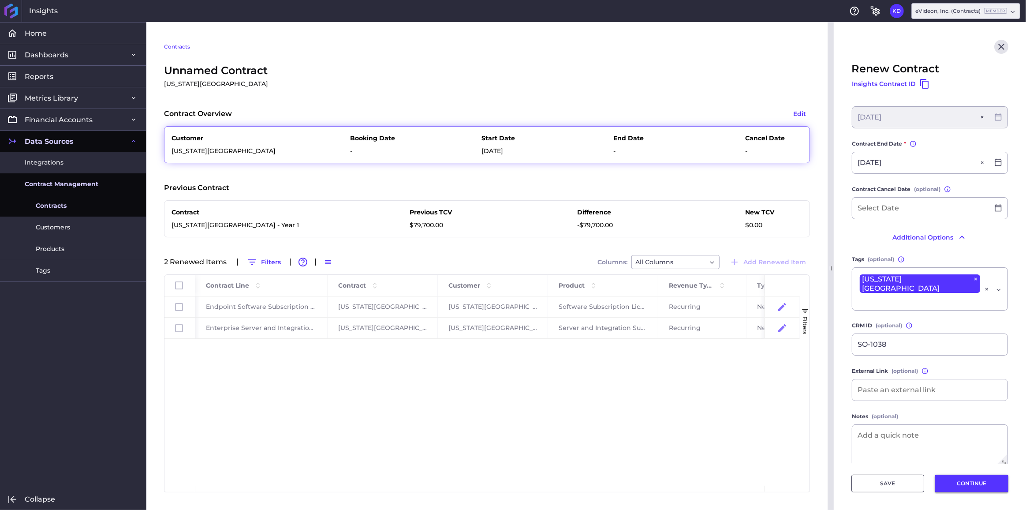
click at [957, 477] on button "CONTINUE" at bounding box center [972, 483] width 74 height 18
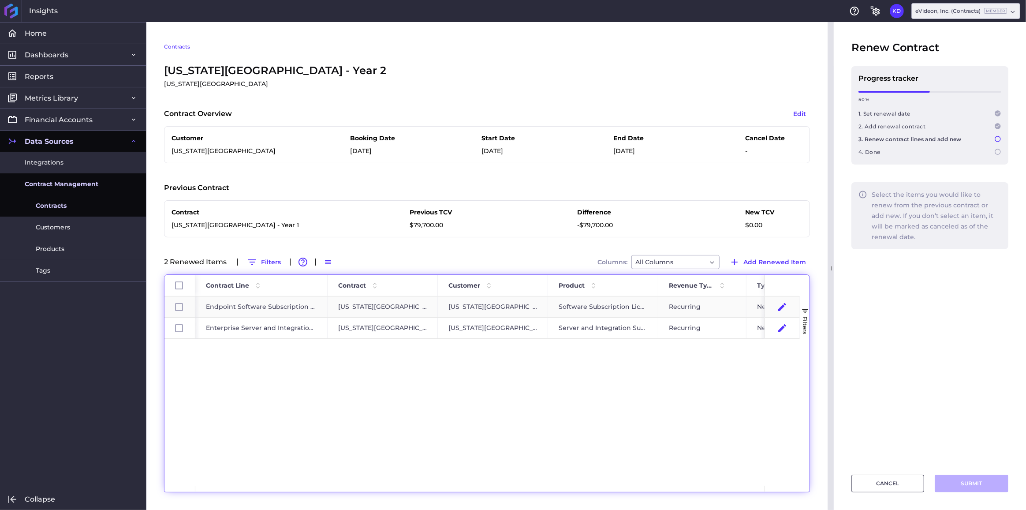
click at [222, 303] on div "Endpoint Software Subscription Licensing" at bounding box center [261, 306] width 132 height 21
checkbox input "false"
checkbox input "true"
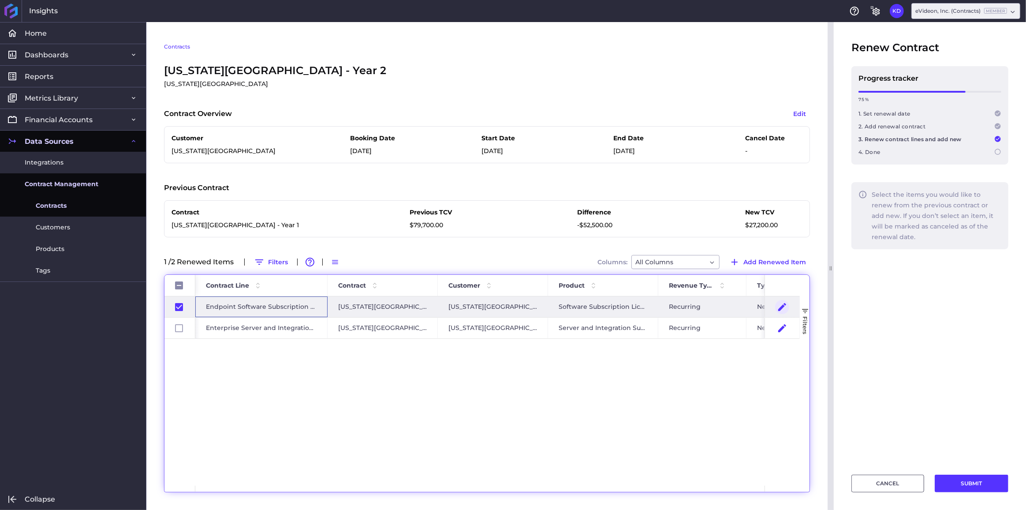
click at [779, 306] on icon "Press SPACE to deselect this row." at bounding box center [782, 307] width 11 height 11
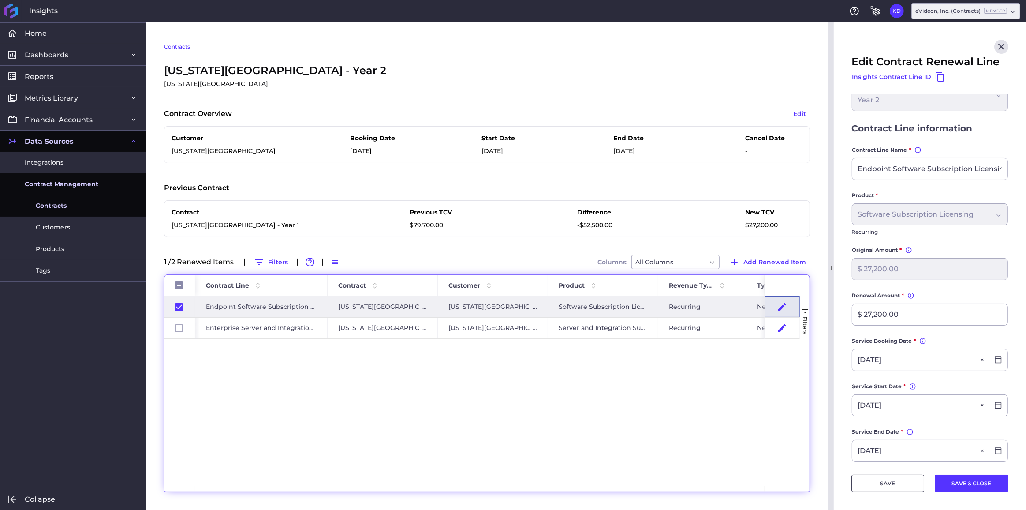
scroll to position [40, 0]
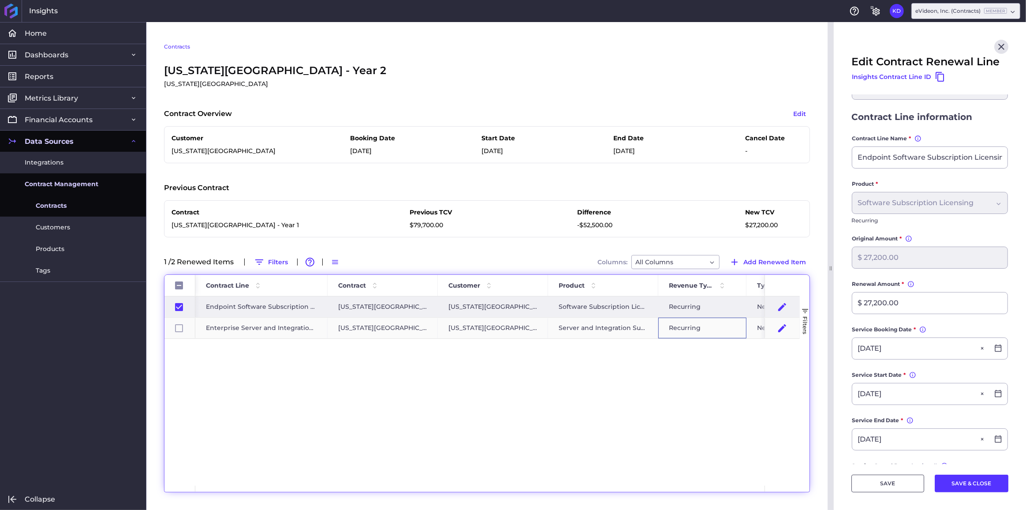
click at [704, 332] on div "Recurring" at bounding box center [702, 327] width 88 height 21
checkbox input "true"
click at [177, 305] on input "Press Space to toggle row selection (checked)" at bounding box center [179, 307] width 8 height 8
checkbox input "false"
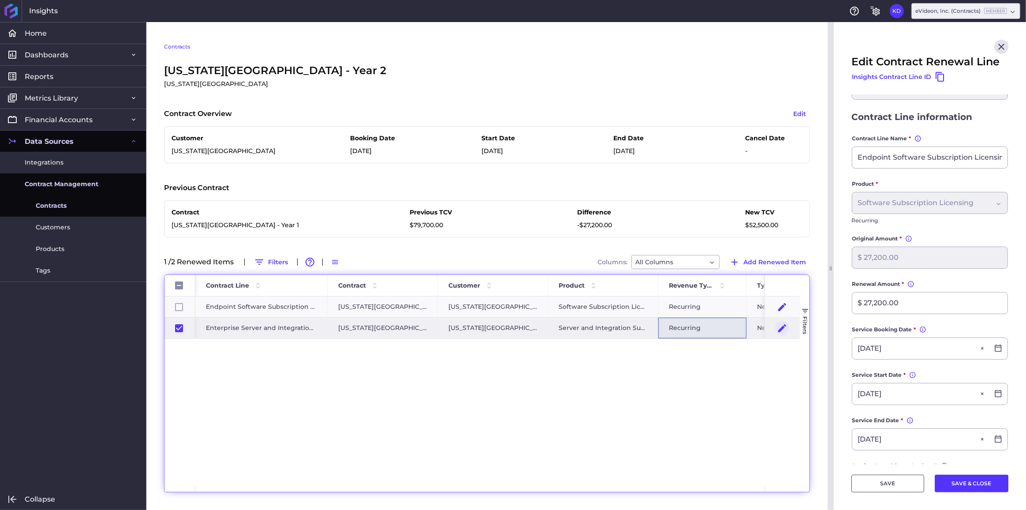
click at [781, 329] on icon "Press SPACE to deselect this row." at bounding box center [782, 328] width 8 height 8
checkbox input "false"
type input "Enterprise Server and Integration Subscription Licensing"
type input "$ 52,500.00"
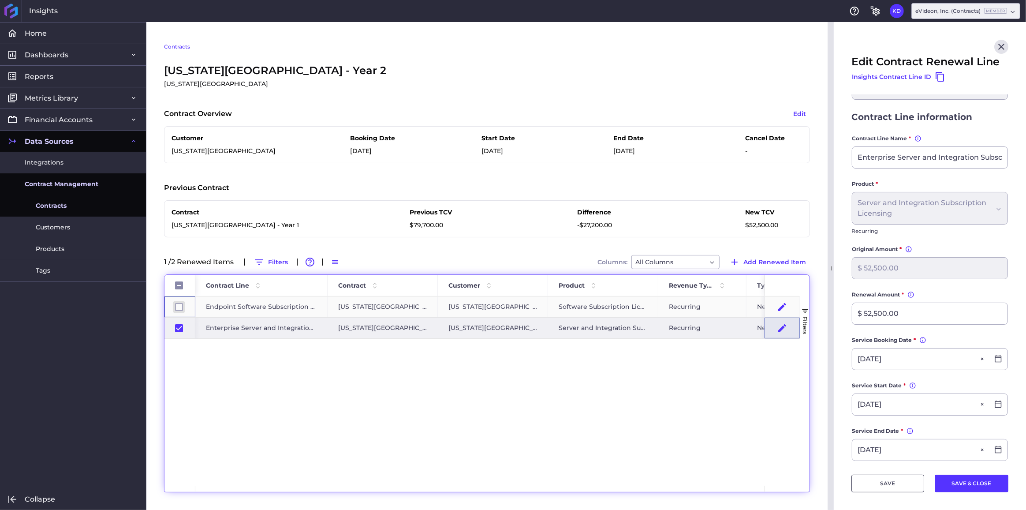
click at [180, 307] on input "Press Space to toggle row selection (unchecked)" at bounding box center [179, 307] width 8 height 8
checkbox input "true"
click at [776, 305] on button "Press SPACE to deselect this row." at bounding box center [782, 307] width 14 height 14
type input "Endpoint Software Subscription Licensing"
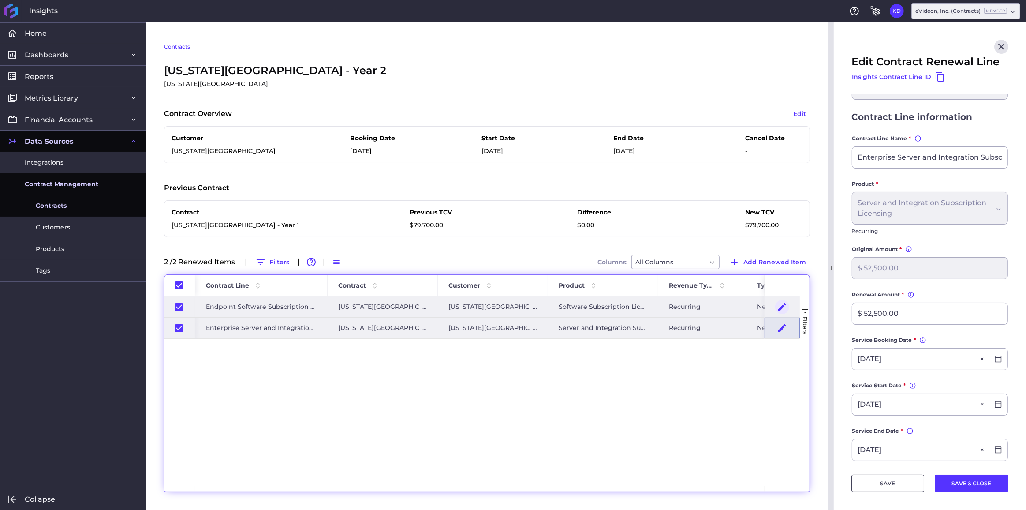
type input "$ 27,200.00"
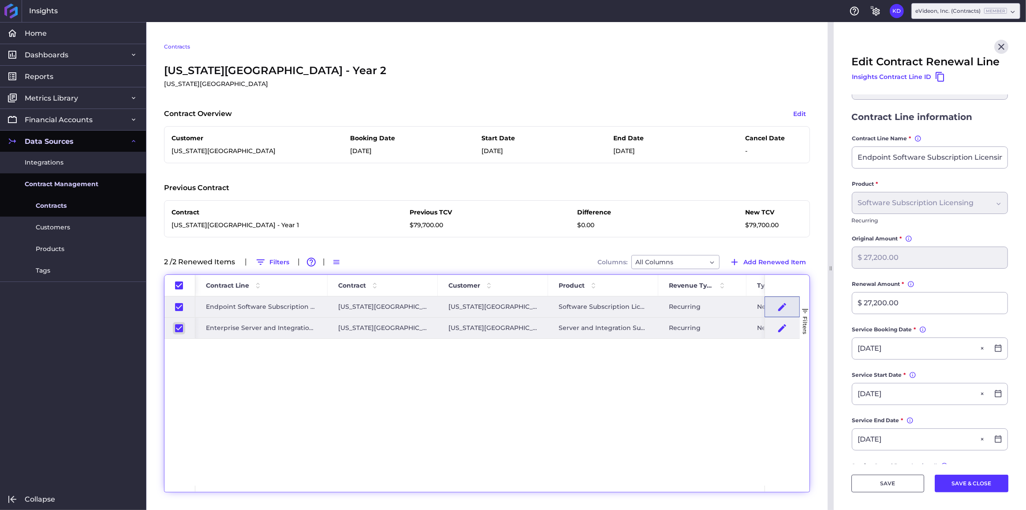
click at [179, 326] on input "Press Space to toggle row selection (checked)" at bounding box center [179, 328] width 8 height 8
checkbox input "false"
click at [782, 306] on icon "Press SPACE to deselect this row." at bounding box center [782, 306] width 8 height 8
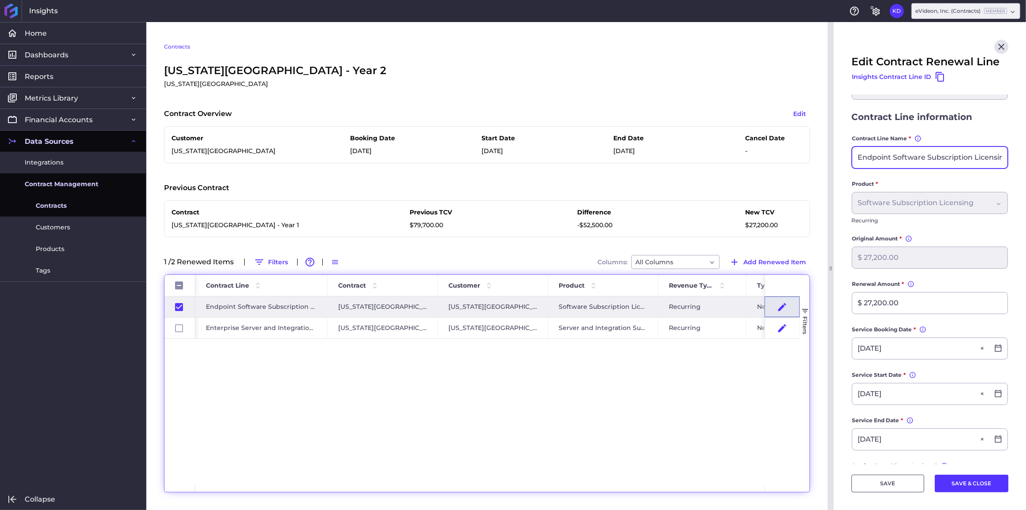
click at [896, 155] on input "Endpoint Software Subscription Licensing" at bounding box center [929, 157] width 155 height 21
click at [925, 204] on div "Software Subscription Licensing Software Subscription Licensing" at bounding box center [930, 203] width 156 height 22
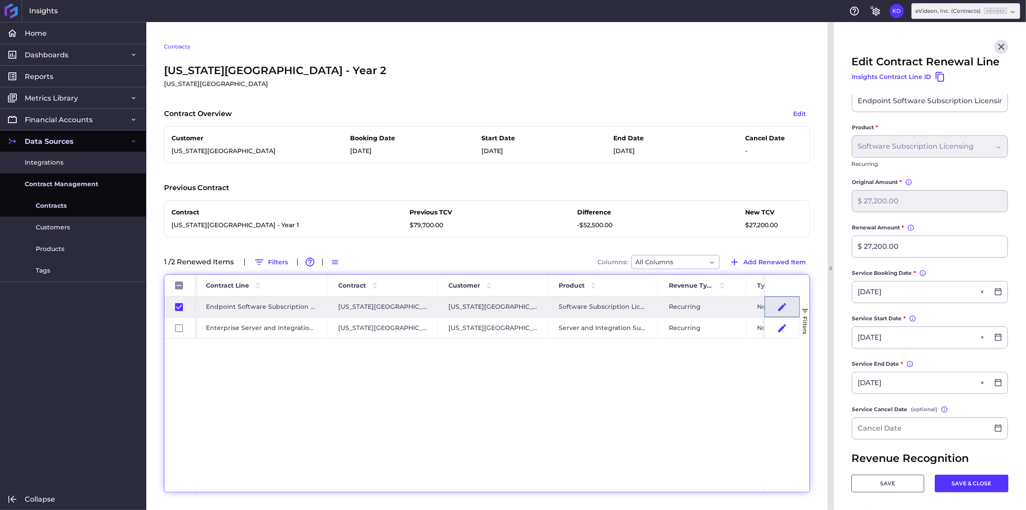
scroll to position [80, 0]
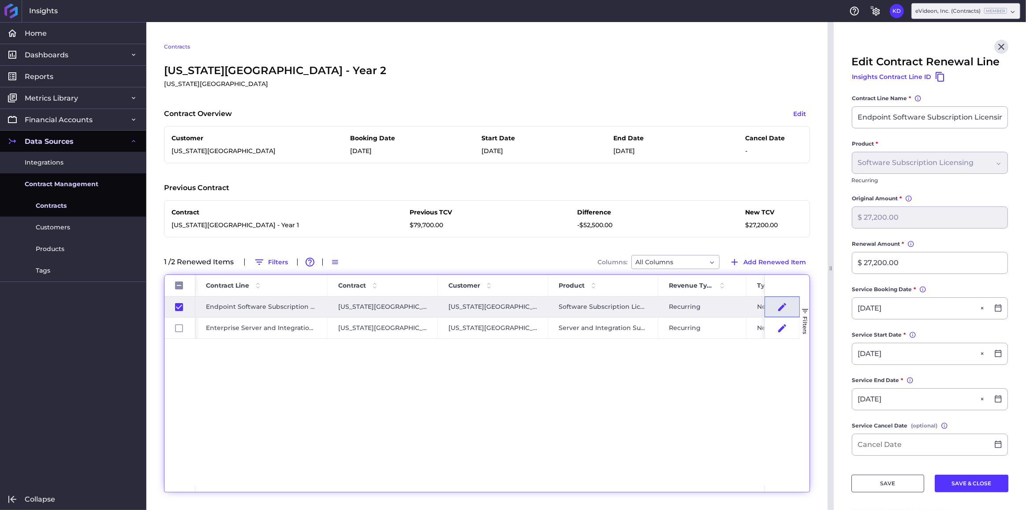
click at [903, 157] on div "Software Subscription Licensing Software Subscription Licensing" at bounding box center [930, 163] width 156 height 22
click at [895, 165] on div "Software Subscription Licensing Software Subscription Licensing" at bounding box center [930, 163] width 156 height 22
click at [1000, 49] on icon "Close" at bounding box center [1001, 46] width 11 height 11
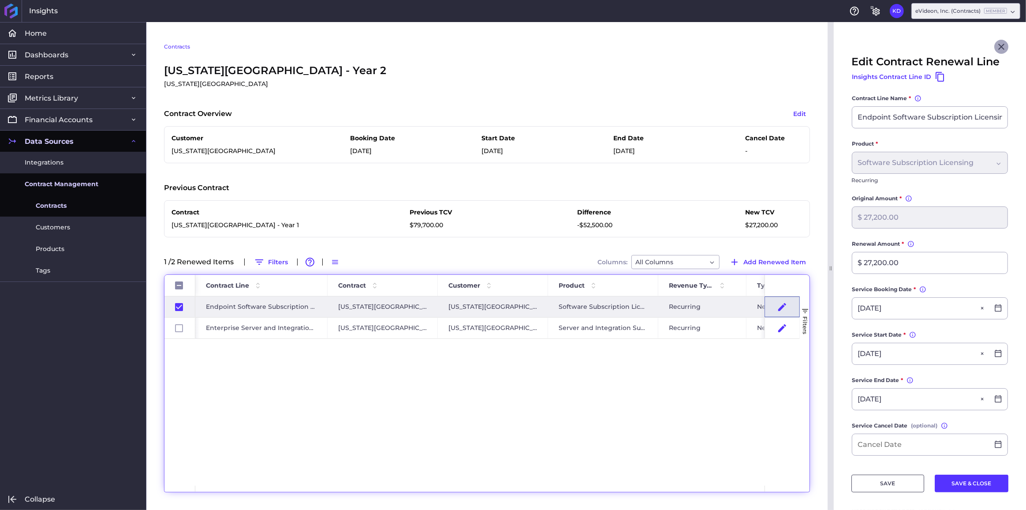
checkbox input "false"
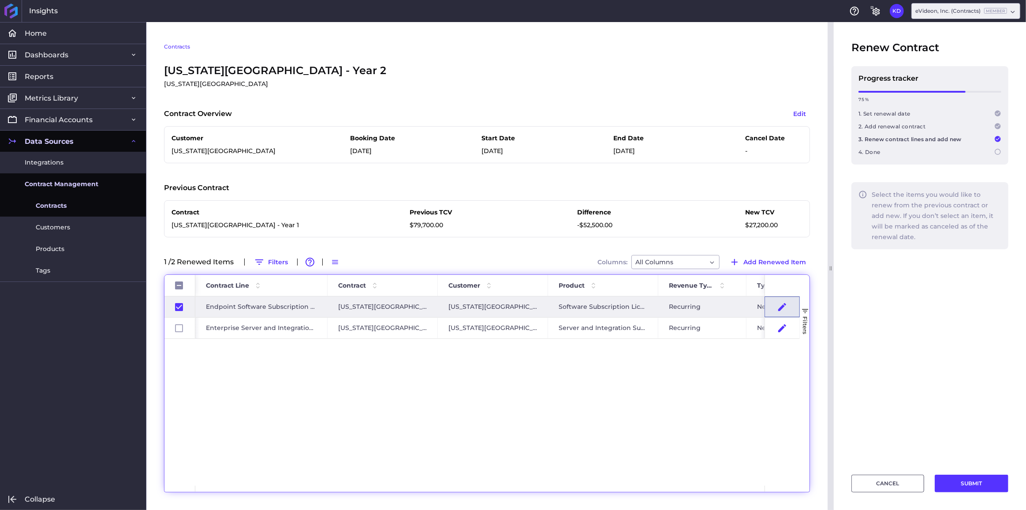
click at [171, 46] on link "Contracts" at bounding box center [177, 47] width 26 height 8
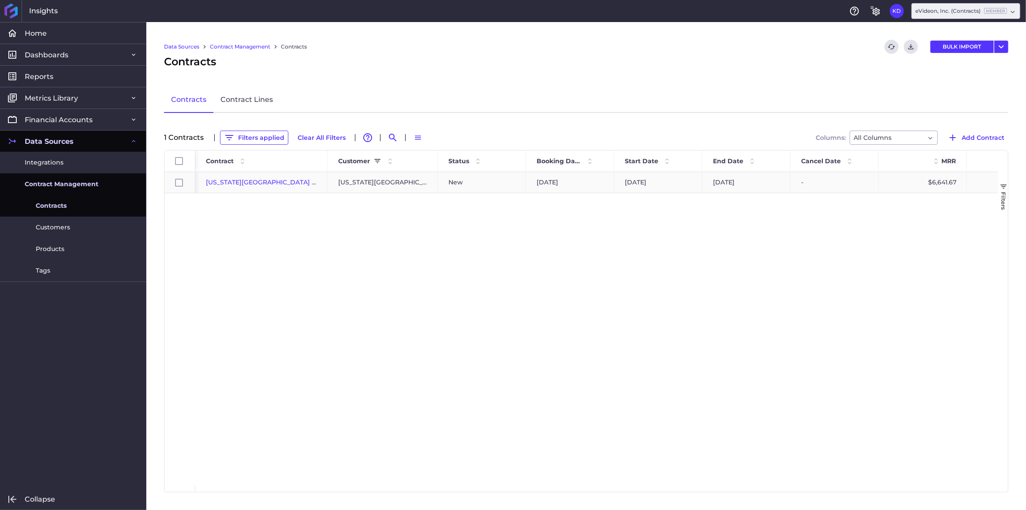
click at [274, 180] on span "[US_STATE][GEOGRAPHIC_DATA] - Year 1" at bounding box center [269, 182] width 127 height 8
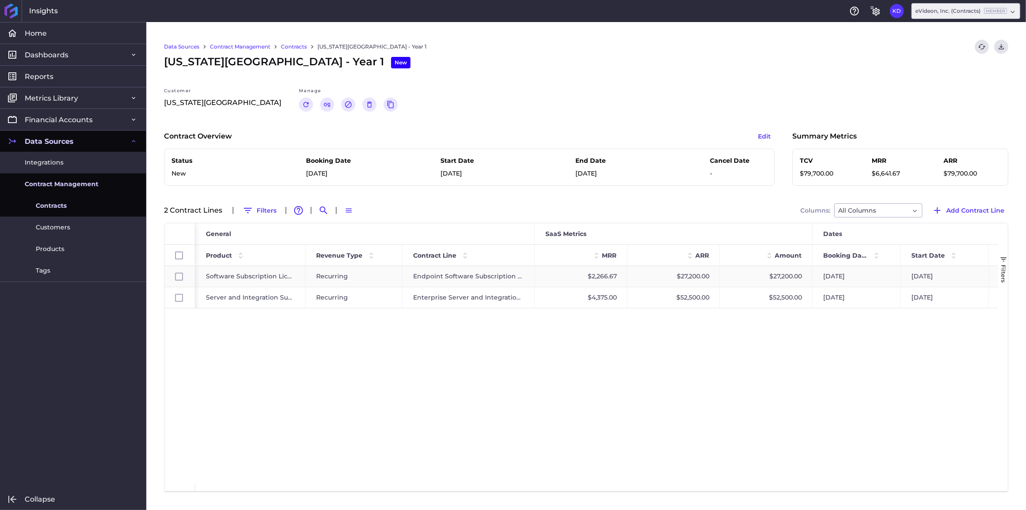
click at [474, 278] on div "Endpoint Software Subscription Licensing" at bounding box center [468, 276] width 132 height 21
checkbox input "false"
checkbox input "true"
checkbox input "false"
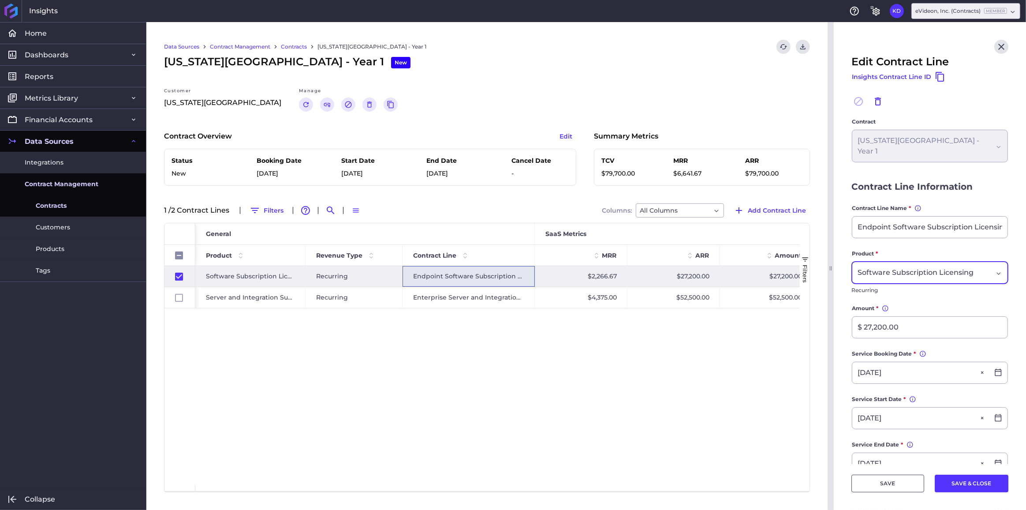
click at [929, 269] on span "Software Subscription Licensing" at bounding box center [915, 272] width 116 height 11
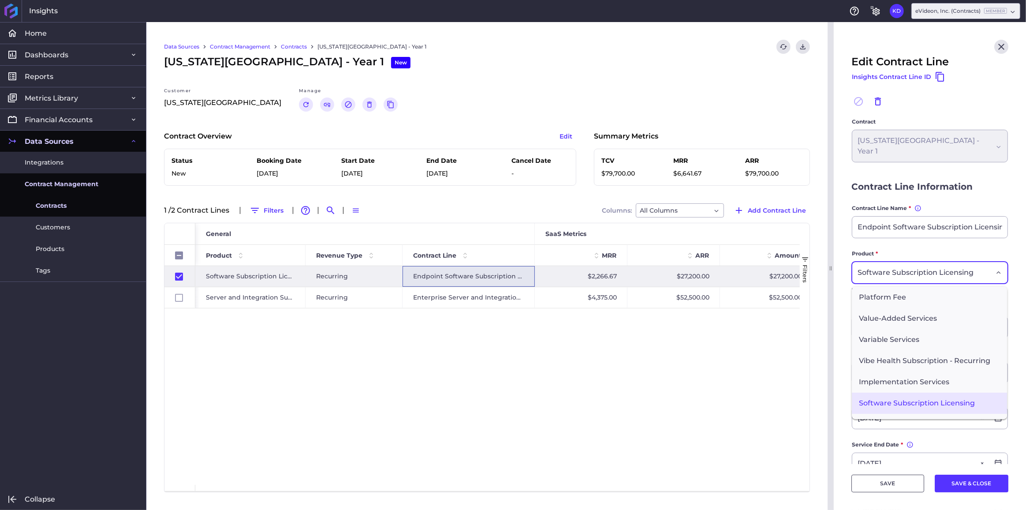
scroll to position [5, 0]
click at [905, 366] on span "Vibe Health Subscription - Recurring" at bounding box center [929, 355] width 155 height 21
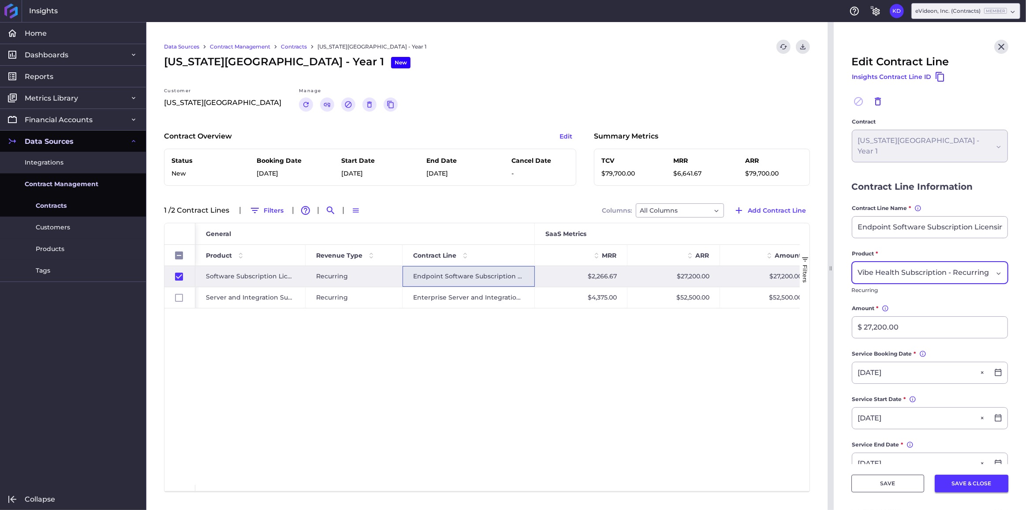
click at [968, 486] on button "SAVE & CLOSE" at bounding box center [972, 483] width 74 height 18
checkbox input "false"
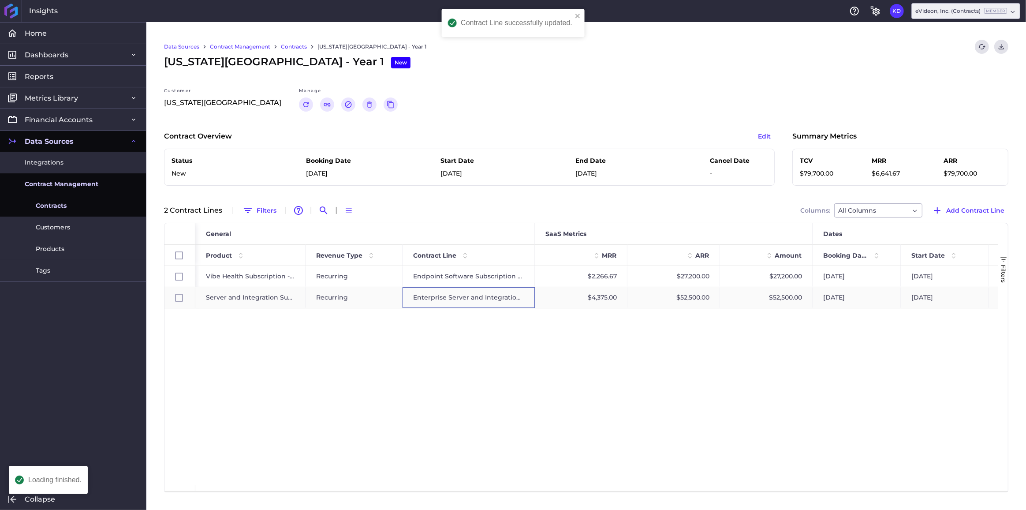
click at [464, 297] on div "Enterprise Server and Integration Subscription Licensing" at bounding box center [468, 297] width 132 height 21
checkbox input "false"
checkbox input "true"
checkbox input "false"
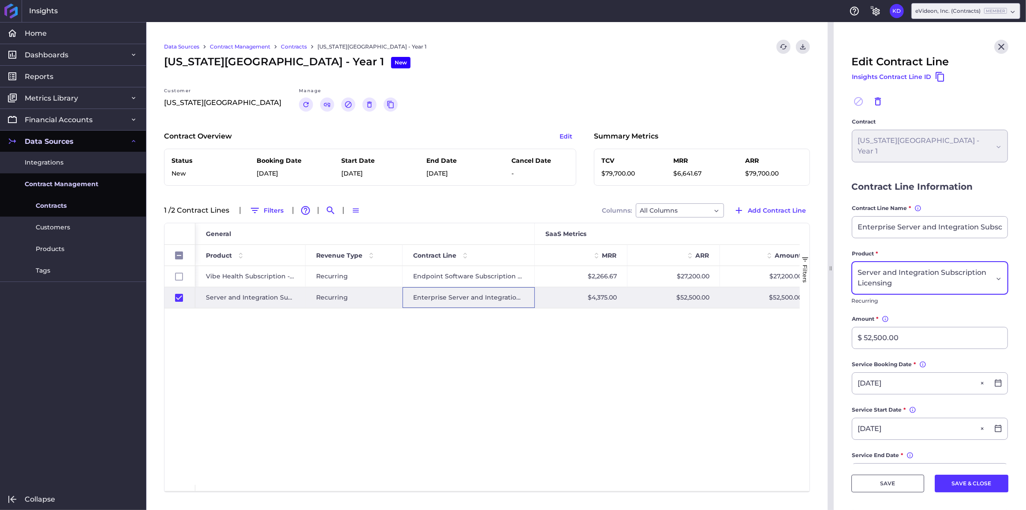
click at [952, 282] on span "Server and Integration Subscription Licensing" at bounding box center [923, 277] width 133 height 21
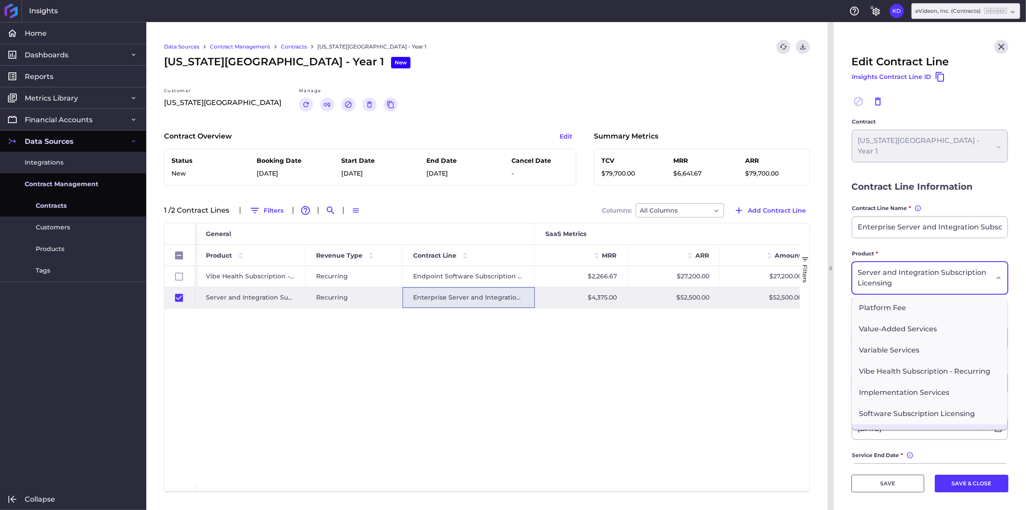
scroll to position [37, 0]
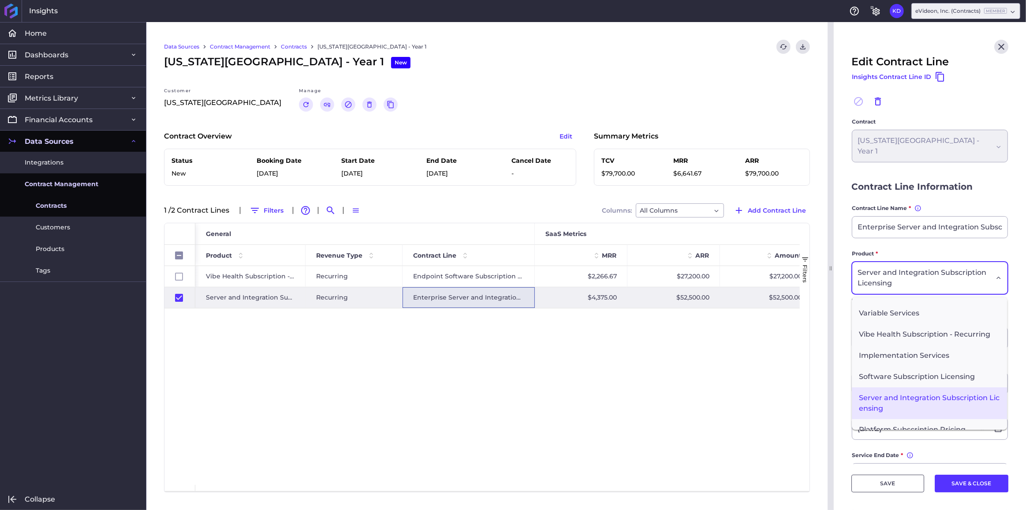
click at [934, 246] on form "Contract [US_STATE][GEOGRAPHIC_DATA] - Year 1 [US_STATE][GEOGRAPHIC_DATA] - Yea…" at bounding box center [929, 405] width 157 height 577
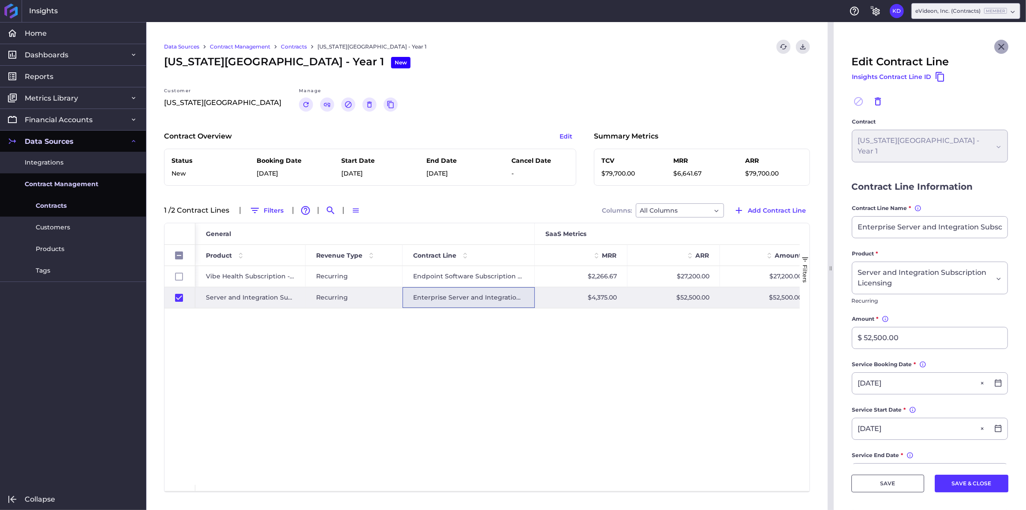
click at [996, 48] on icon "Close" at bounding box center [1001, 46] width 11 height 11
checkbox input "false"
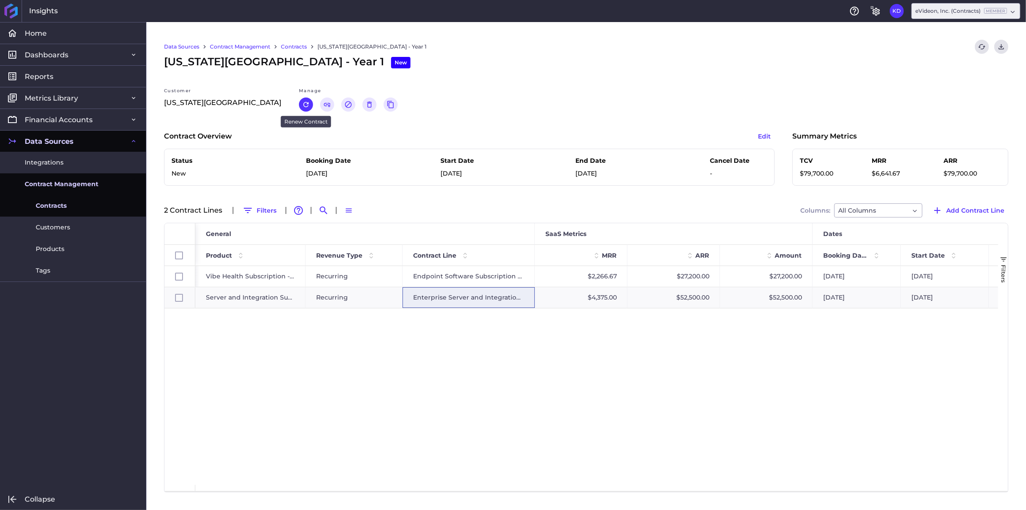
click at [302, 106] on icon "Renew" at bounding box center [306, 105] width 8 height 8
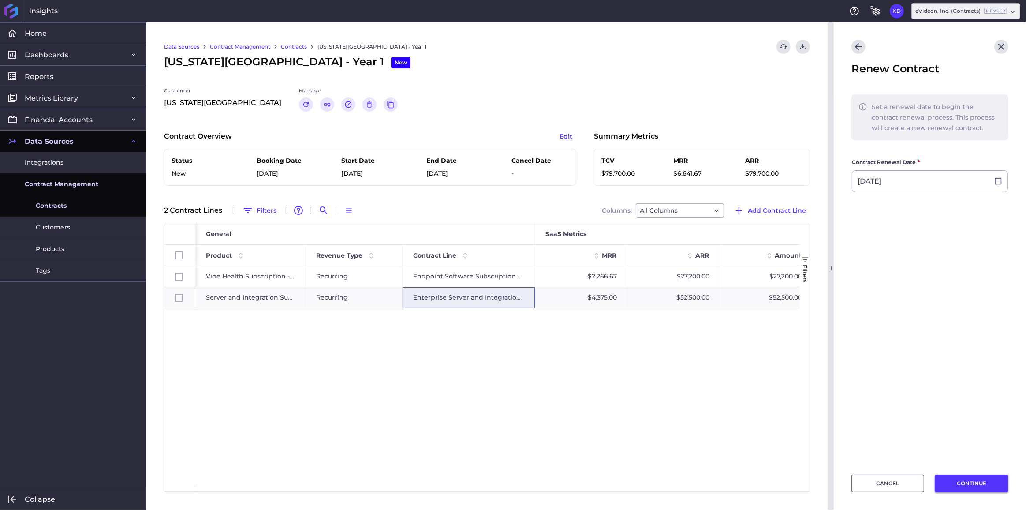
click at [968, 482] on button "CONTINUE" at bounding box center [972, 483] width 74 height 18
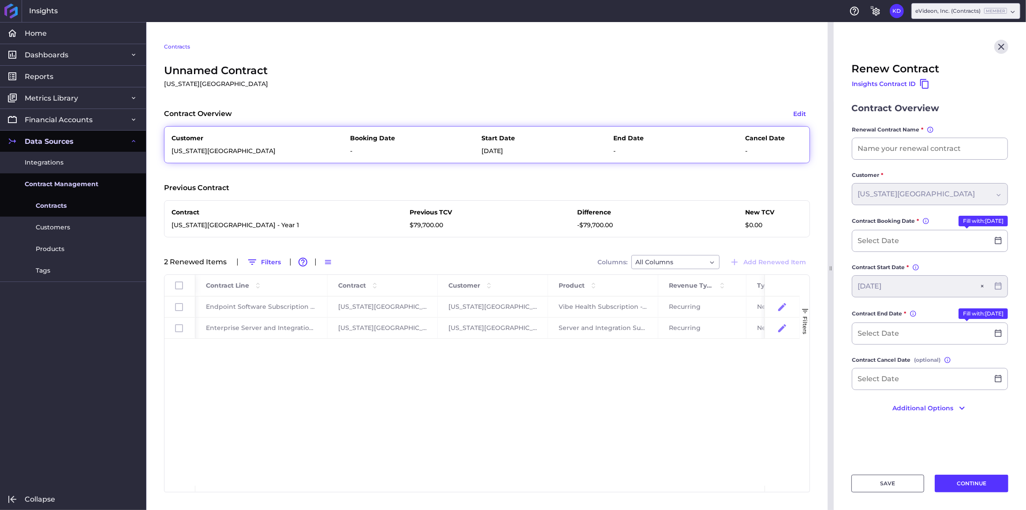
drag, startPoint x: 299, startPoint y: 227, endPoint x: 151, endPoint y: 223, distance: 148.2
click at [151, 223] on div "Contracts Unnamed Contract [US_STATE] General Hospital Contract Overview Edit C…" at bounding box center [486, 266] width 681 height 488
copy p "[US_STATE][GEOGRAPHIC_DATA] - Year 1"
click at [927, 149] on input at bounding box center [929, 148] width 155 height 21
paste input "[US_STATE][GEOGRAPHIC_DATA] - Year 1"
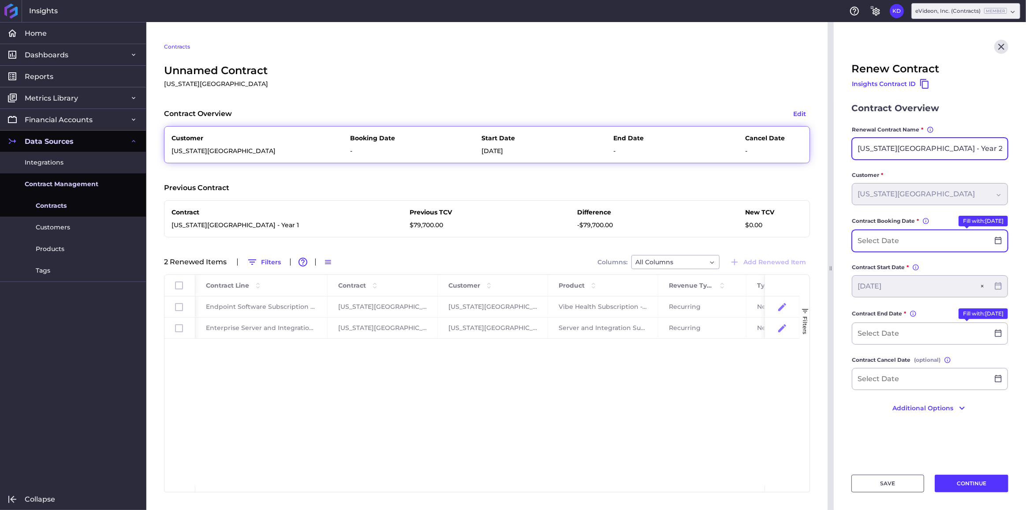
type input "[US_STATE][GEOGRAPHIC_DATA] - Year 2"
click at [961, 234] on input at bounding box center [920, 240] width 137 height 21
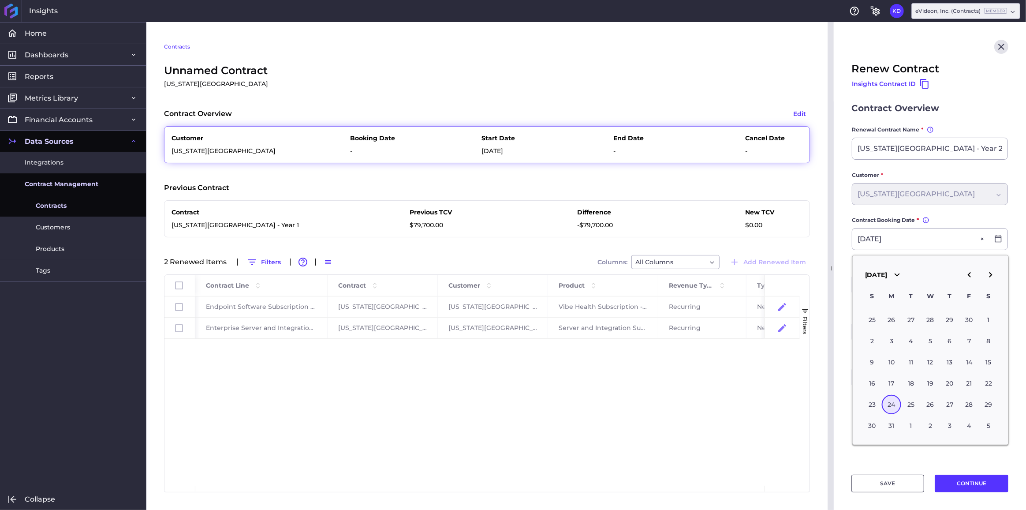
type input "[DATE]"
click at [953, 206] on form "Contract Overview Renewal Contract Name * You can change the contract name, but…" at bounding box center [929, 262] width 157 height 323
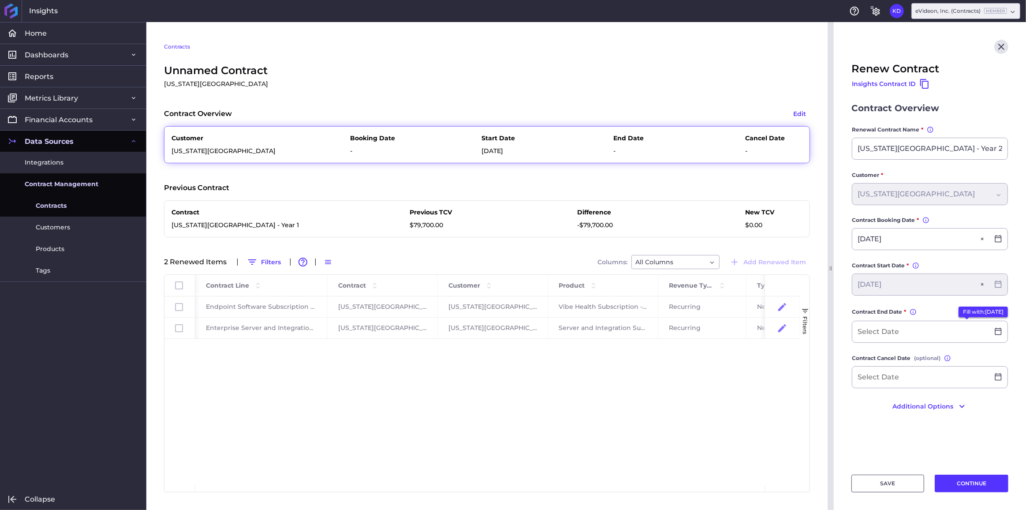
click at [966, 309] on button "Fill with: [DATE]" at bounding box center [982, 311] width 49 height 11
type input "[DATE]"
click at [930, 403] on button "Additional Options" at bounding box center [929, 404] width 157 height 14
click at [920, 442] on div "Dropdown select" at bounding box center [918, 445] width 123 height 11
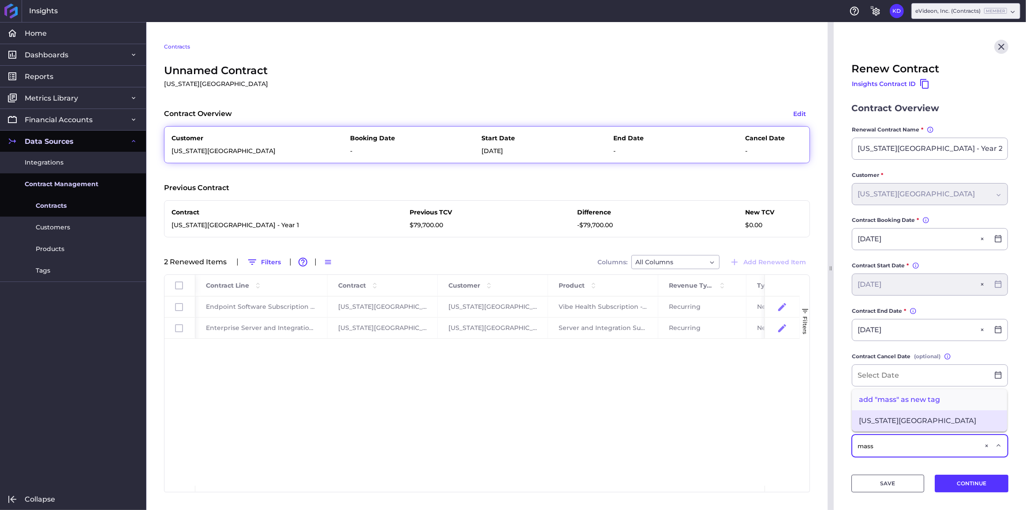
type input "mass"
click at [920, 415] on span "[US_STATE][GEOGRAPHIC_DATA]" at bounding box center [929, 420] width 155 height 21
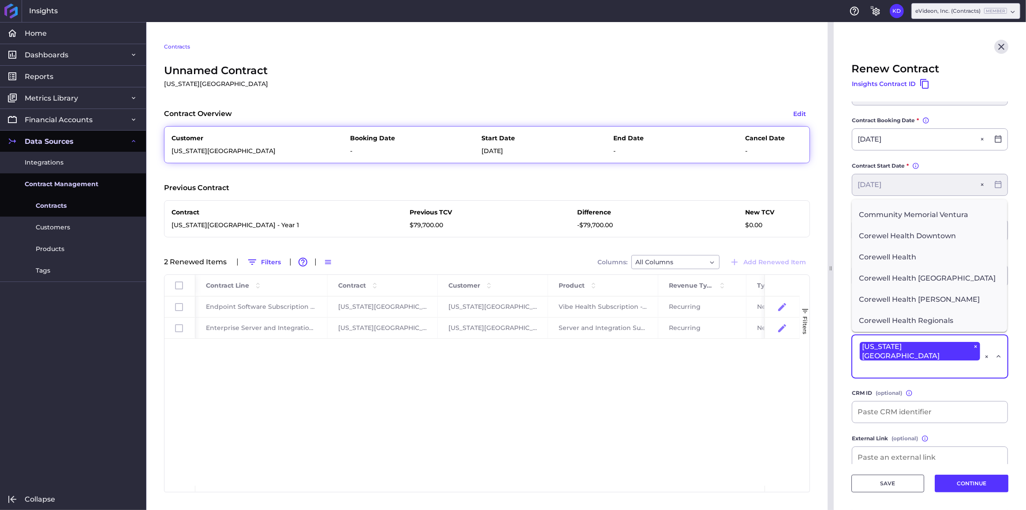
scroll to position [104, 0]
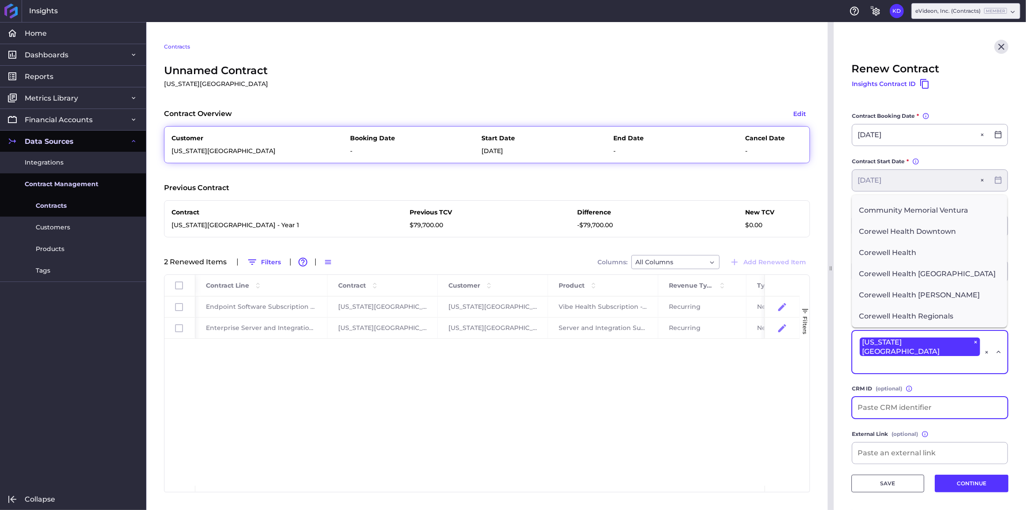
click at [955, 402] on input at bounding box center [929, 407] width 155 height 21
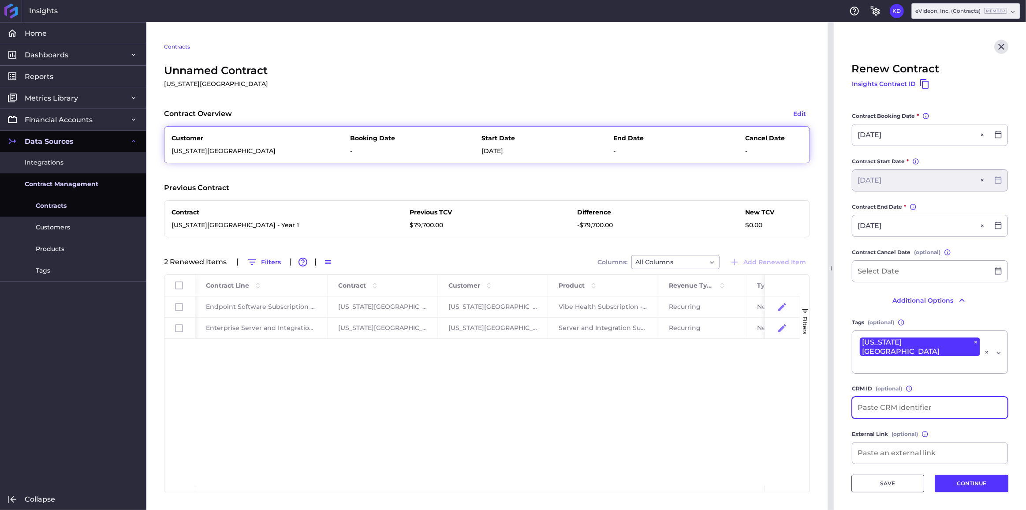
click at [955, 402] on input at bounding box center [929, 407] width 155 height 21
type input "SO-1038"
click at [957, 484] on button "CONTINUE" at bounding box center [972, 483] width 74 height 18
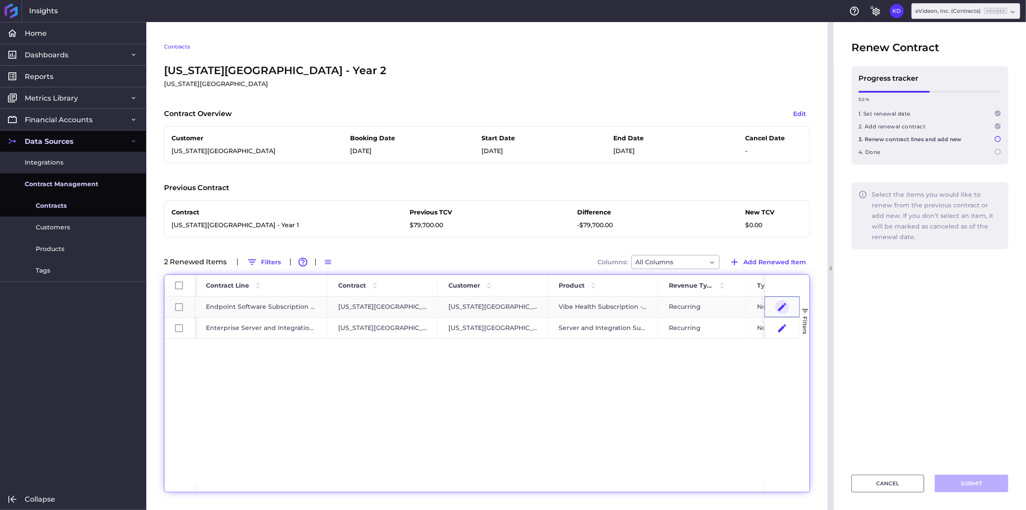
click at [778, 304] on icon "Press SPACE to select this row." at bounding box center [782, 307] width 11 height 11
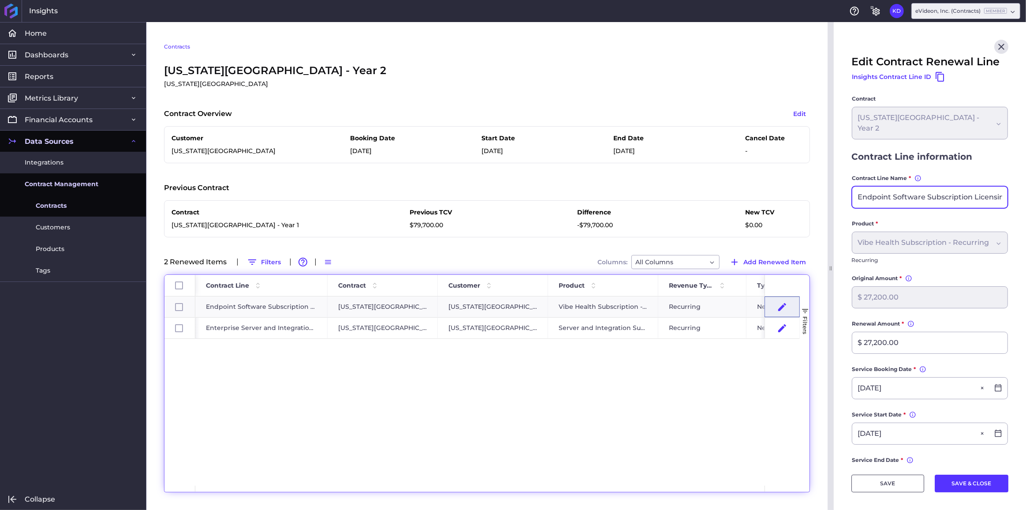
click at [931, 197] on input "Endpoint Software Subscription Licensing" at bounding box center [929, 196] width 155 height 21
click at [931, 197] on input "34 Engage Subscriptoins" at bounding box center [929, 196] width 155 height 21
click at [895, 195] on input "34 Engage Subscriptions" at bounding box center [929, 196] width 155 height 21
type input "34 Engage+Insight Subscriptions"
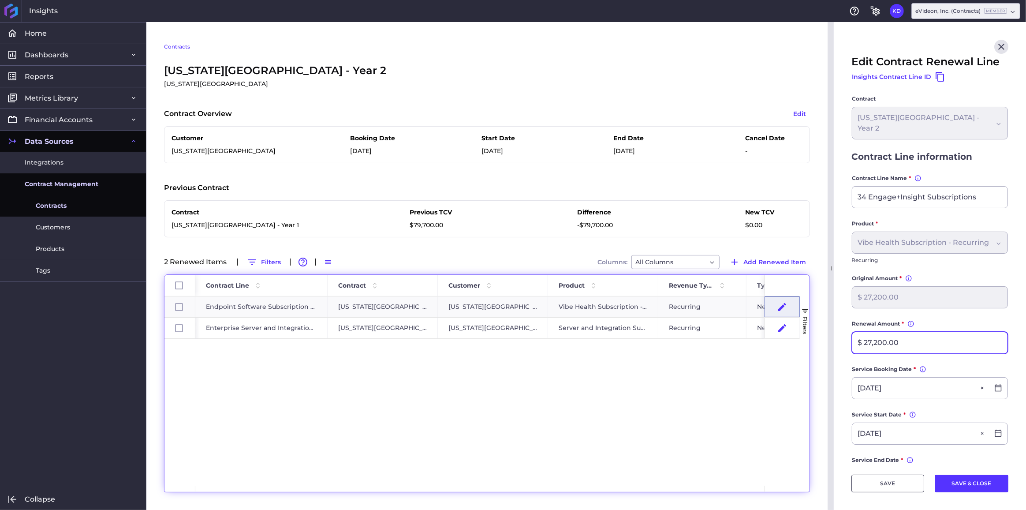
click at [906, 353] on input "$ 27,200.00" at bounding box center [929, 342] width 155 height 21
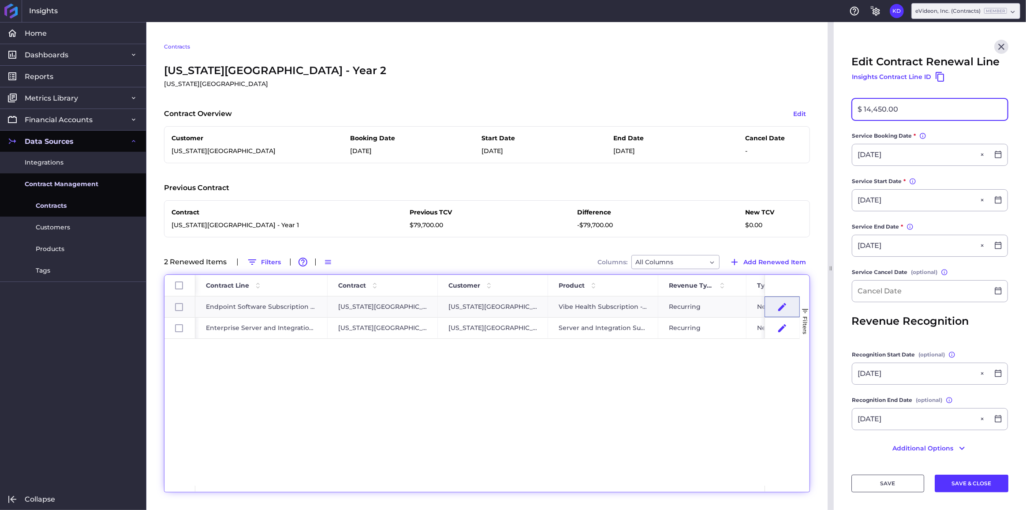
scroll to position [240, 0]
type input "$ 14,450.00"
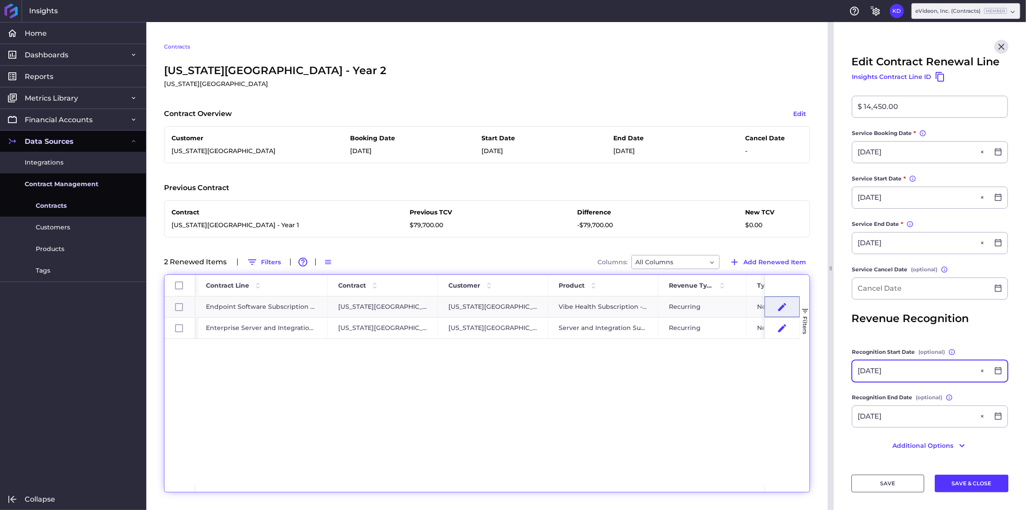
click at [930, 367] on input "[DATE]" at bounding box center [920, 370] width 137 height 21
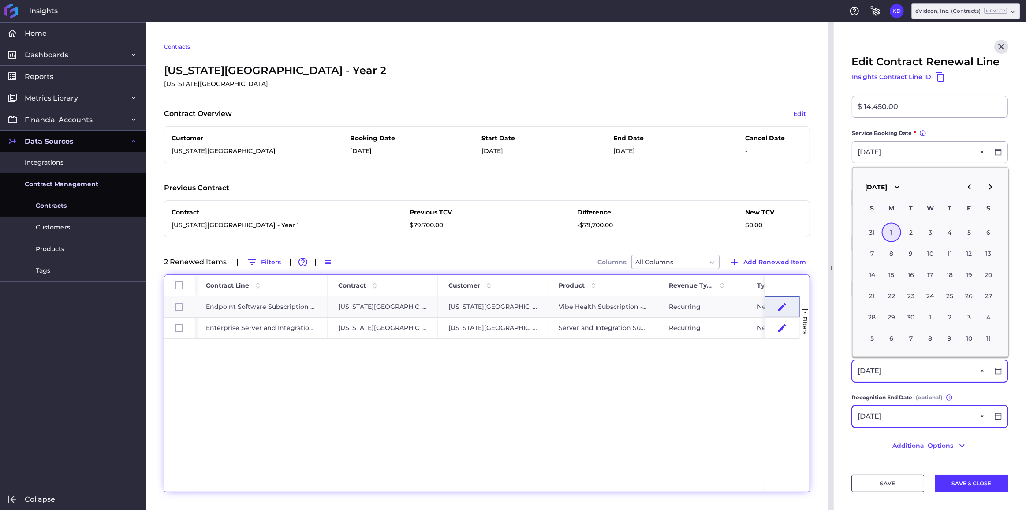
type input "[DATE]"
click at [923, 417] on input "[DATE]" at bounding box center [920, 416] width 137 height 21
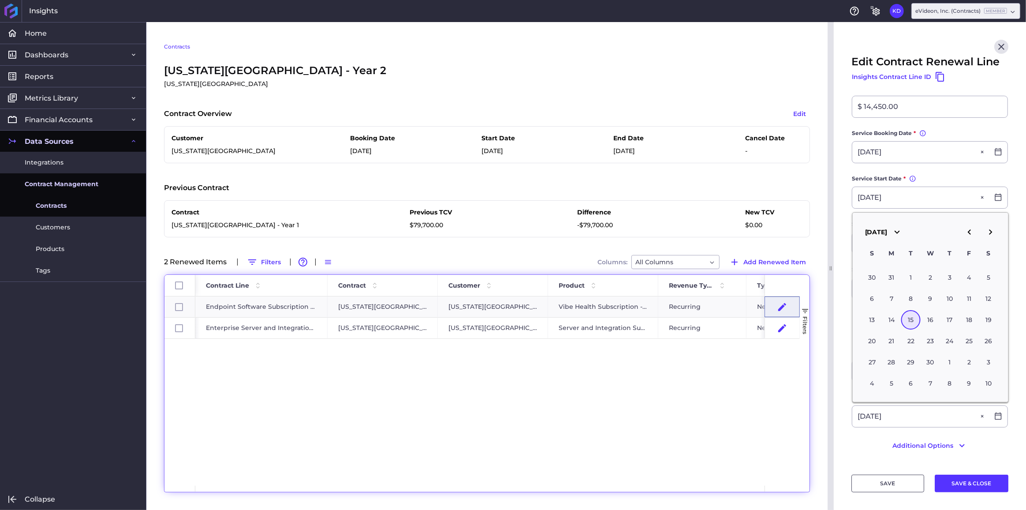
click at [841, 366] on main "Contract [US_STATE][GEOGRAPHIC_DATA] - Year 2 [US_STATE][GEOGRAPHIC_DATA] - Yea…" at bounding box center [930, 161] width 192 height 605
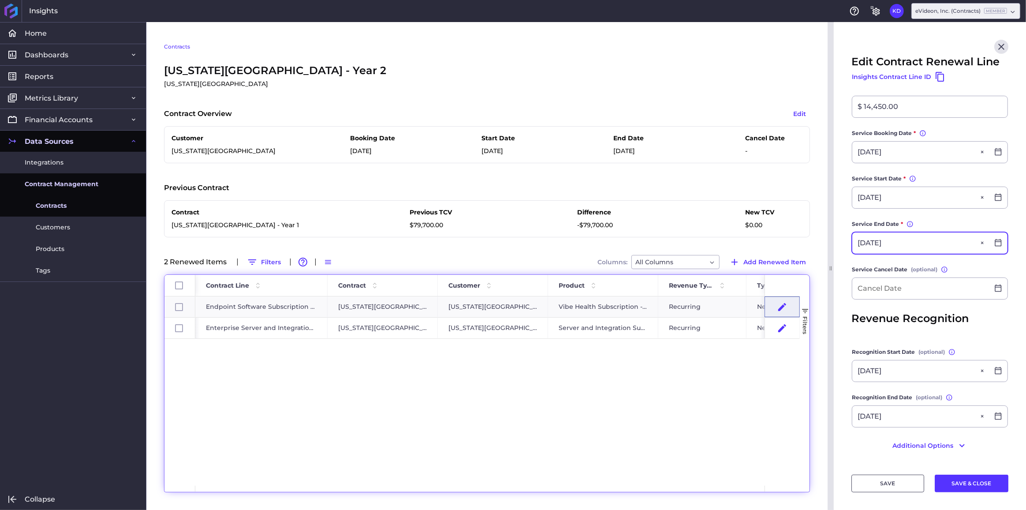
click at [918, 249] on input "[DATE]" at bounding box center [920, 242] width 137 height 21
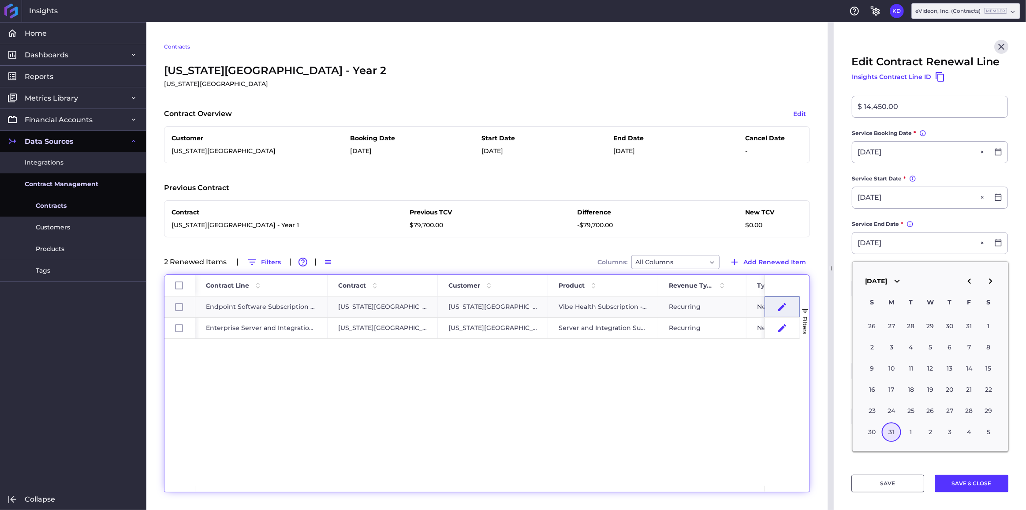
click at [840, 288] on main "Contract [US_STATE][GEOGRAPHIC_DATA] - Year 2 [US_STATE][GEOGRAPHIC_DATA] - Yea…" at bounding box center [930, 161] width 192 height 605
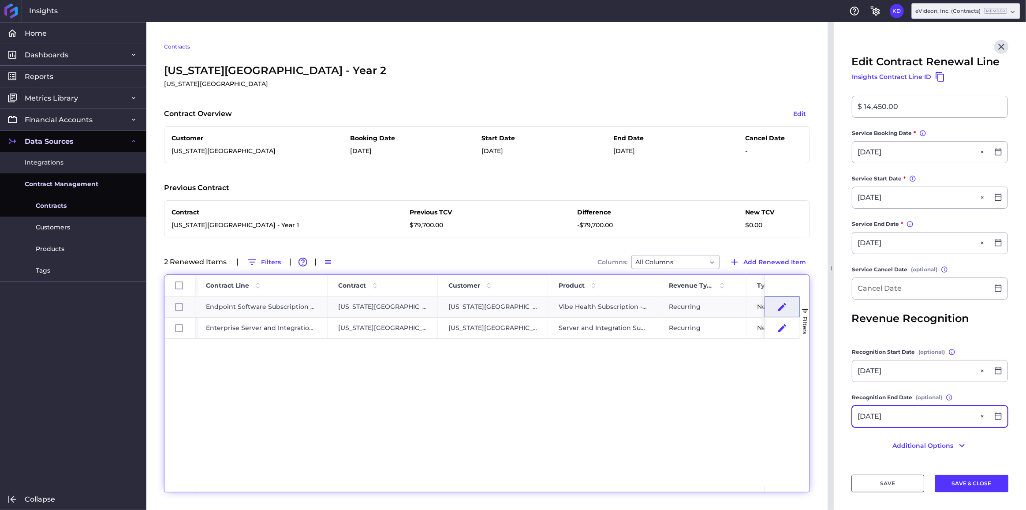
click at [903, 414] on input "[DATE]" at bounding box center [920, 416] width 137 height 21
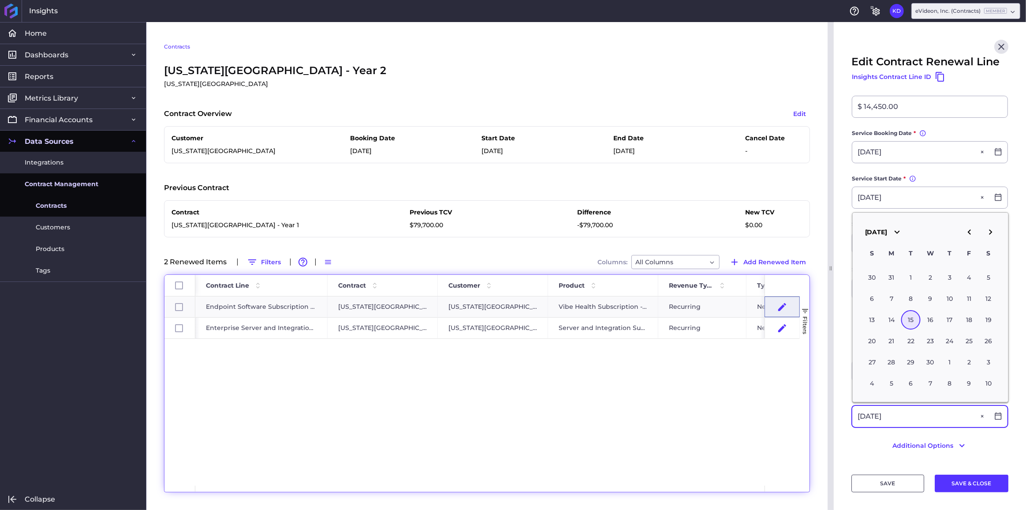
paste input "[DATE]"
type input "[DATE]"
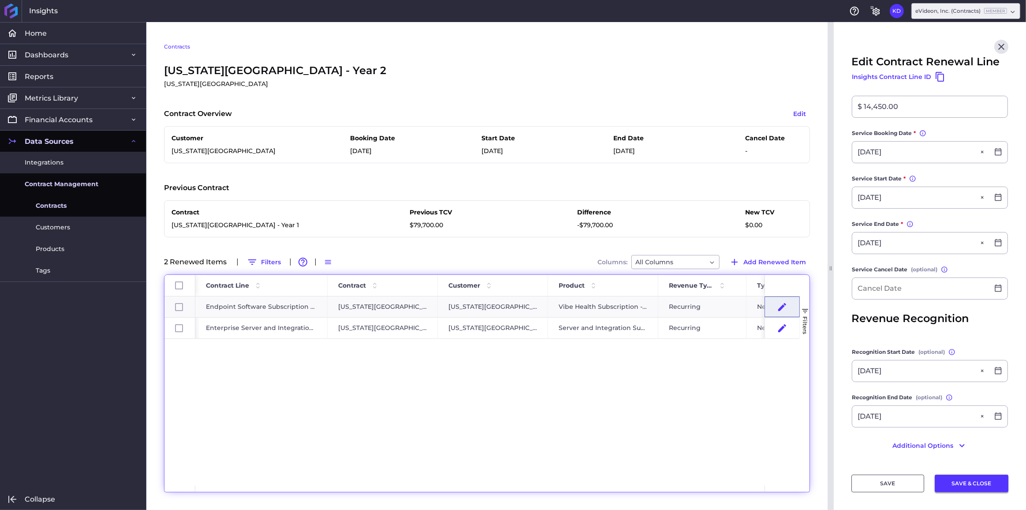
click at [949, 482] on button "SAVE & CLOSE" at bounding box center [972, 483] width 74 height 18
checkbox input "false"
checkbox input "true"
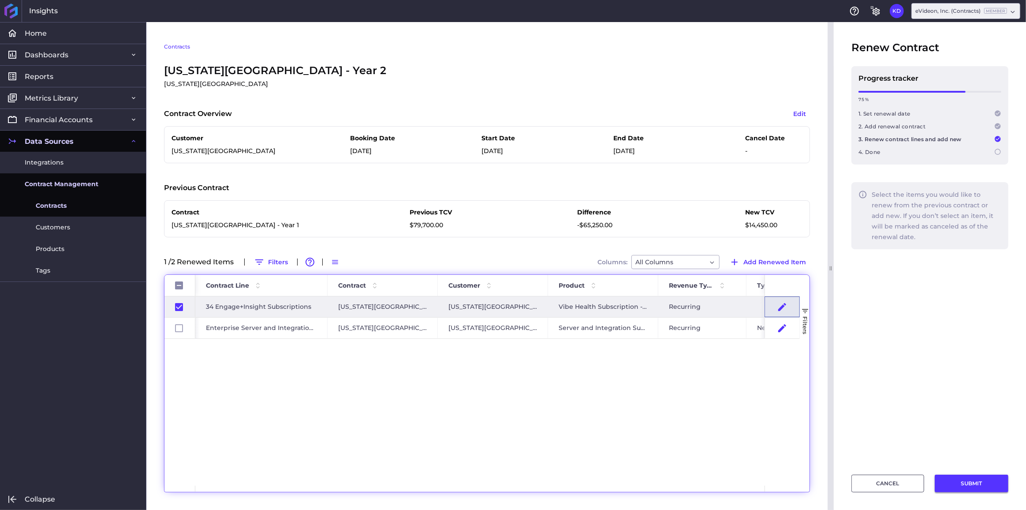
click at [957, 481] on button "SUBMIT" at bounding box center [972, 483] width 74 height 18
checkbox input "false"
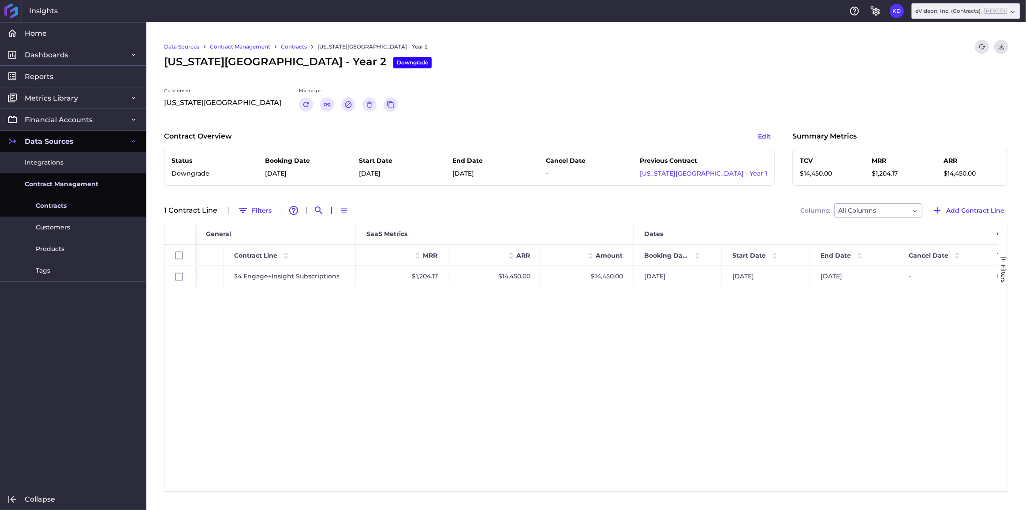
scroll to position [0, 196]
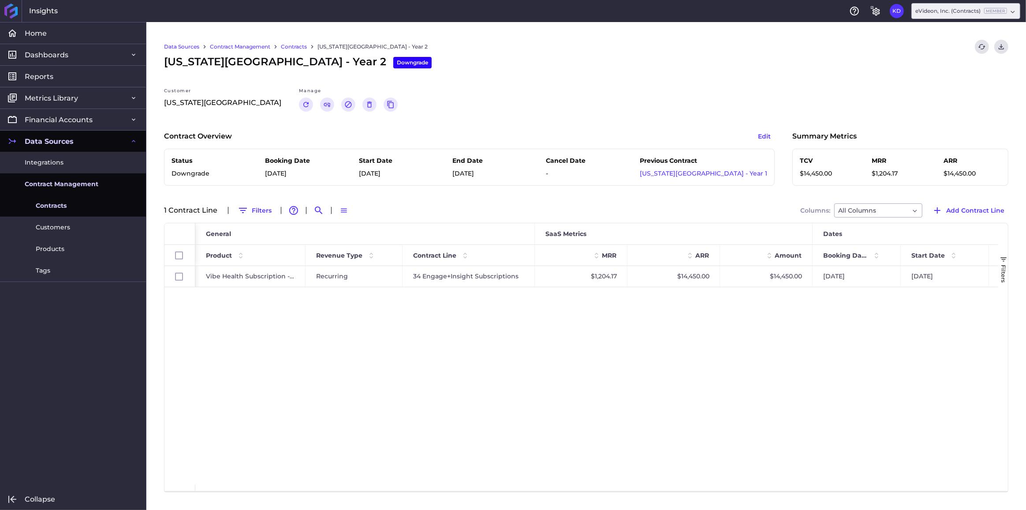
click at [54, 205] on span "Contracts" at bounding box center [51, 205] width 31 height 9
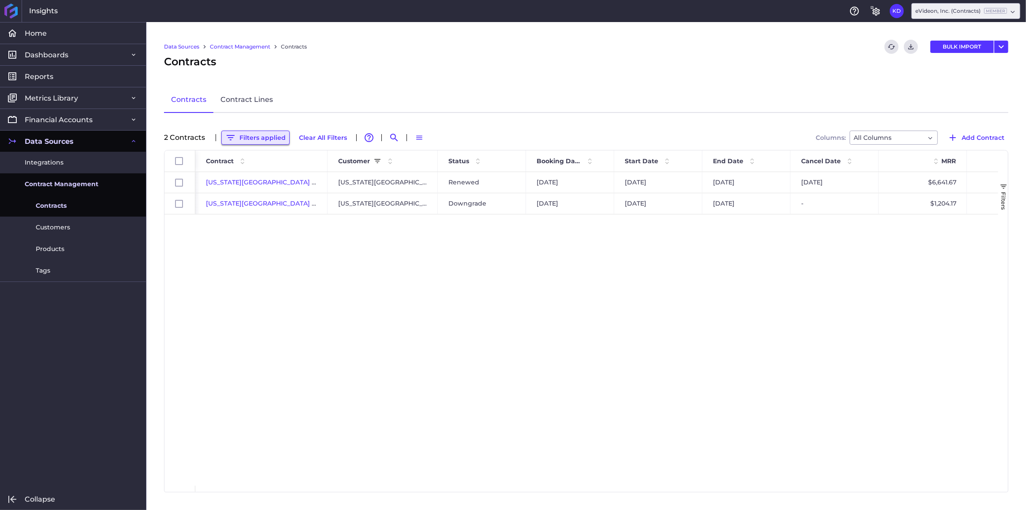
click at [277, 134] on button "Filters applied" at bounding box center [255, 137] width 68 height 14
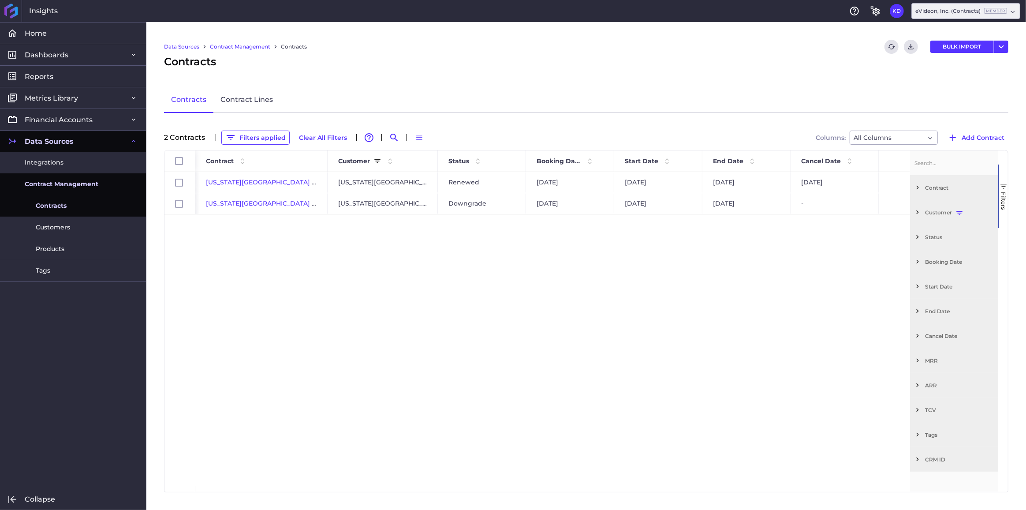
click at [920, 213] on span "Filter List 12 Filters" at bounding box center [917, 212] width 8 height 8
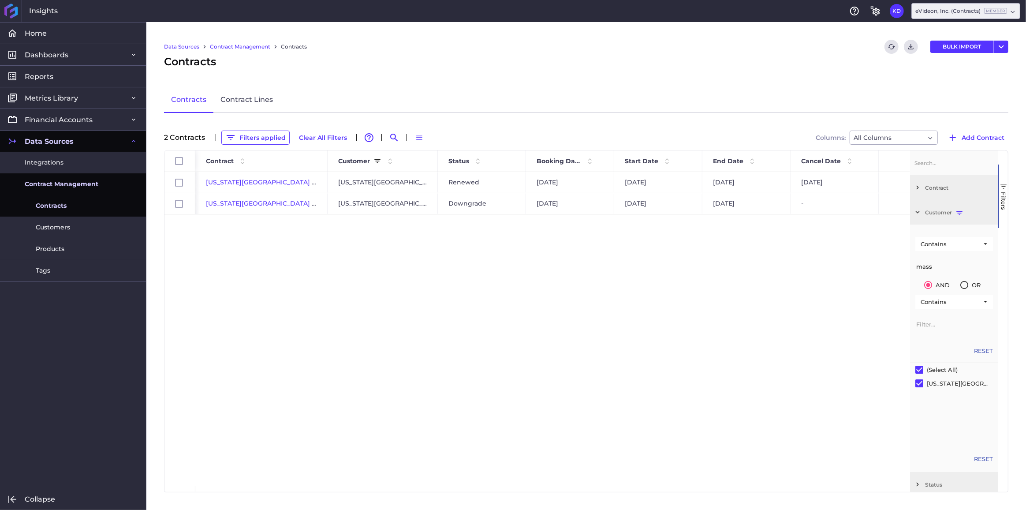
drag, startPoint x: 949, startPoint y: 267, endPoint x: 887, endPoint y: 263, distance: 61.4
click at [887, 263] on div "Id Contract Customer Status" at bounding box center [585, 320] width 843 height 341
type input "alab"
click at [409, 263] on div "[GEOGRAPHIC_DATA][US_STATE] Platform License Subscription [GEOGRAPHIC_DATA][US_…" at bounding box center [552, 328] width 715 height 313
click at [253, 180] on span "[GEOGRAPHIC_DATA][US_STATE] Platform License Subscription" at bounding box center [307, 182] width 202 height 8
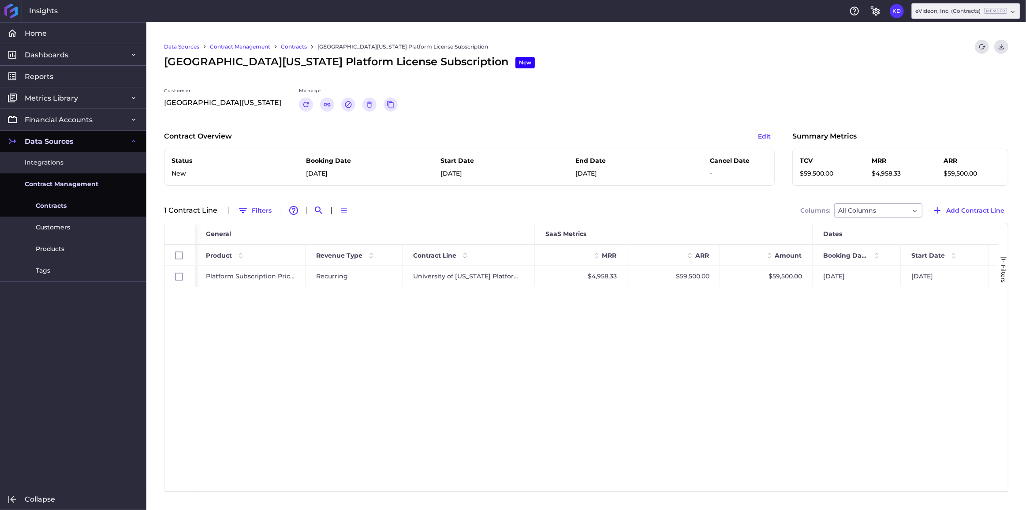
click at [283, 45] on link "Contracts" at bounding box center [294, 47] width 26 height 8
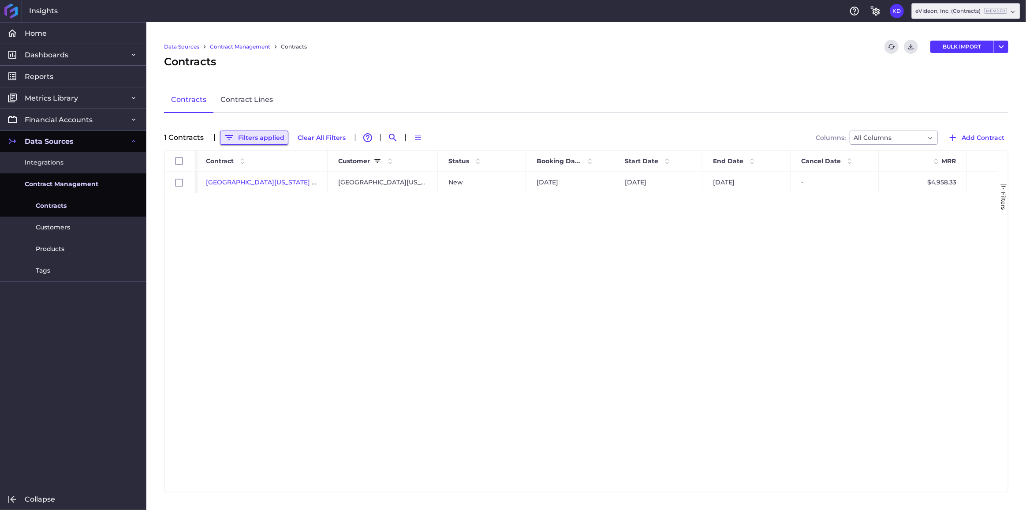
click at [251, 140] on button "Filters applied" at bounding box center [254, 137] width 68 height 14
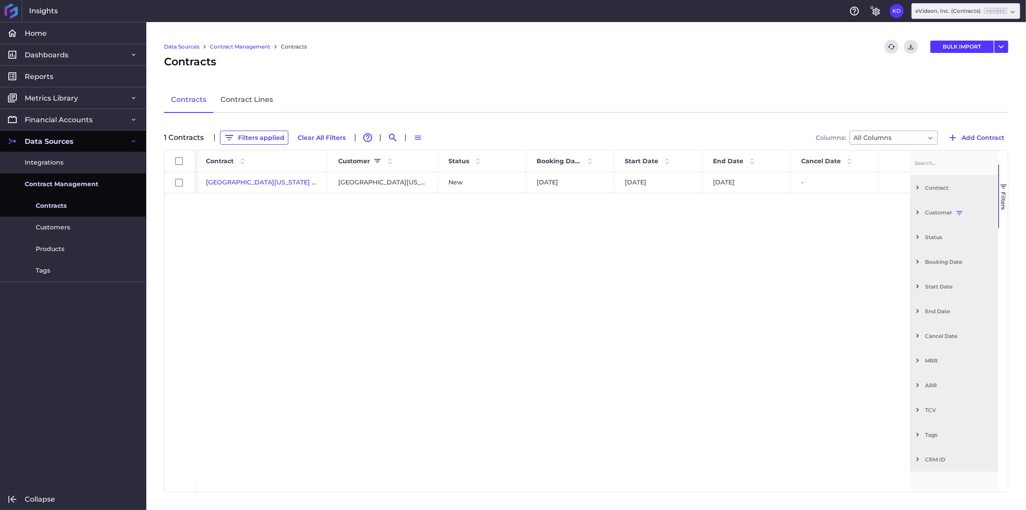
click at [915, 213] on span "Filter List 12 Filters" at bounding box center [917, 212] width 8 height 8
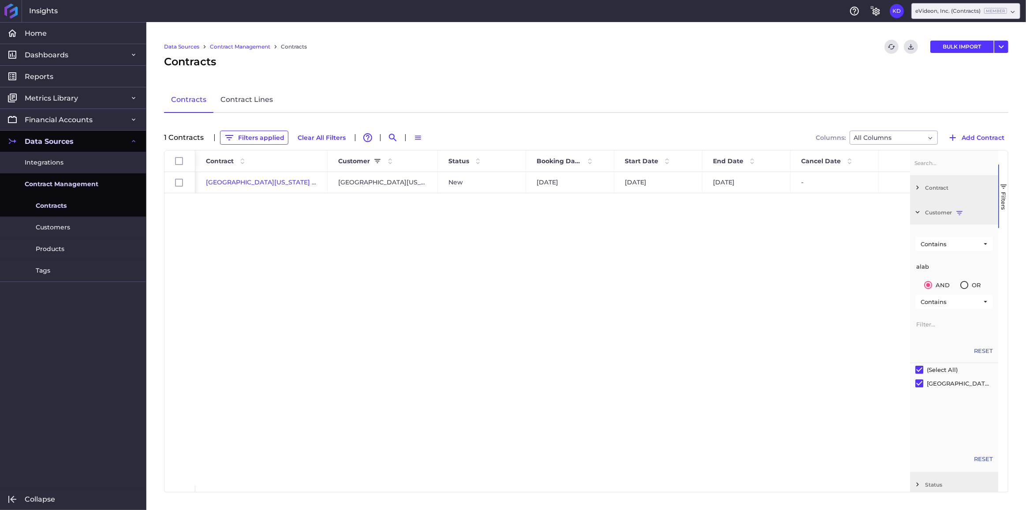
drag, startPoint x: 886, startPoint y: 264, endPoint x: 878, endPoint y: 264, distance: 7.9
click at [878, 264] on div "Id Contract Customer Status" at bounding box center [585, 320] width 843 height 341
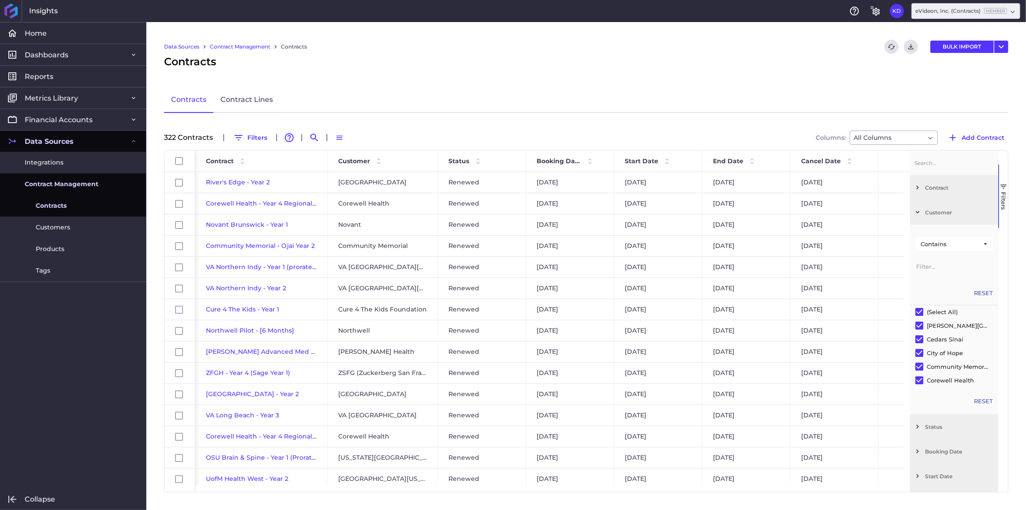
click at [922, 187] on div "Contract" at bounding box center [954, 187] width 88 height 25
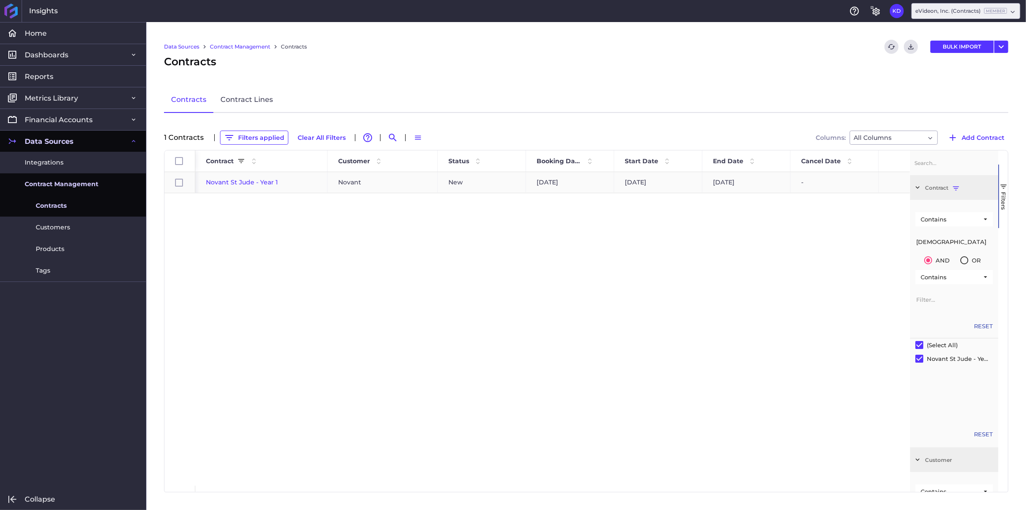
type input "[DEMOGRAPHIC_DATA]"
click at [232, 184] on span "Novant St Jude - Year 1" at bounding box center [242, 182] width 72 height 8
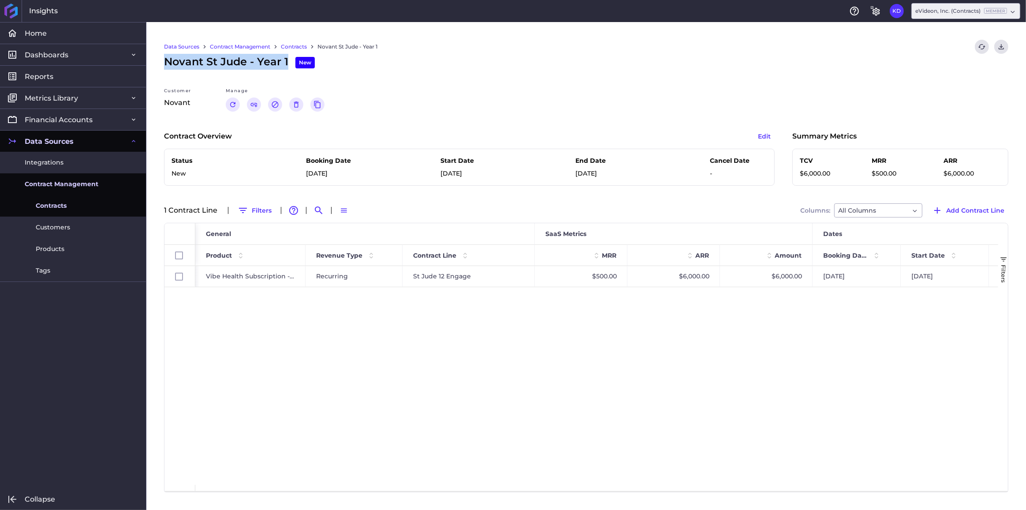
drag, startPoint x: 290, startPoint y: 60, endPoint x: 160, endPoint y: 64, distance: 130.1
click at [160, 64] on div "Data Sources Contract Management Contracts Novant St Jude - Year 1 Refresh tabl…" at bounding box center [585, 266] width 879 height 488
copy span "Novant St Jude - Year 1"
click at [225, 107] on div "Customer Novant Manage Renew Contract Link Contract Cancel Contract Delete Copy…" at bounding box center [586, 108] width 844 height 42
click at [235, 107] on icon "Renew" at bounding box center [233, 105] width 8 height 8
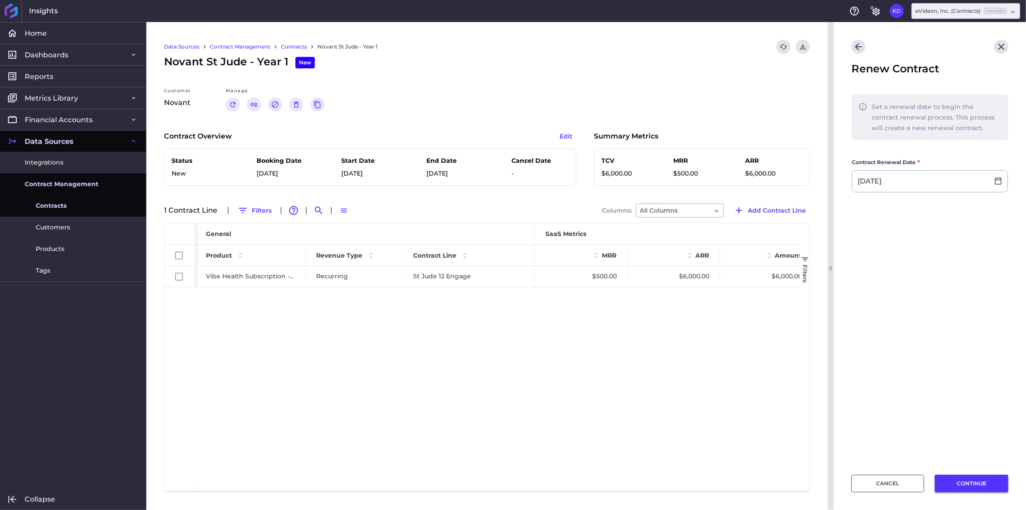
click at [970, 477] on button "CONTINUE" at bounding box center [972, 483] width 74 height 18
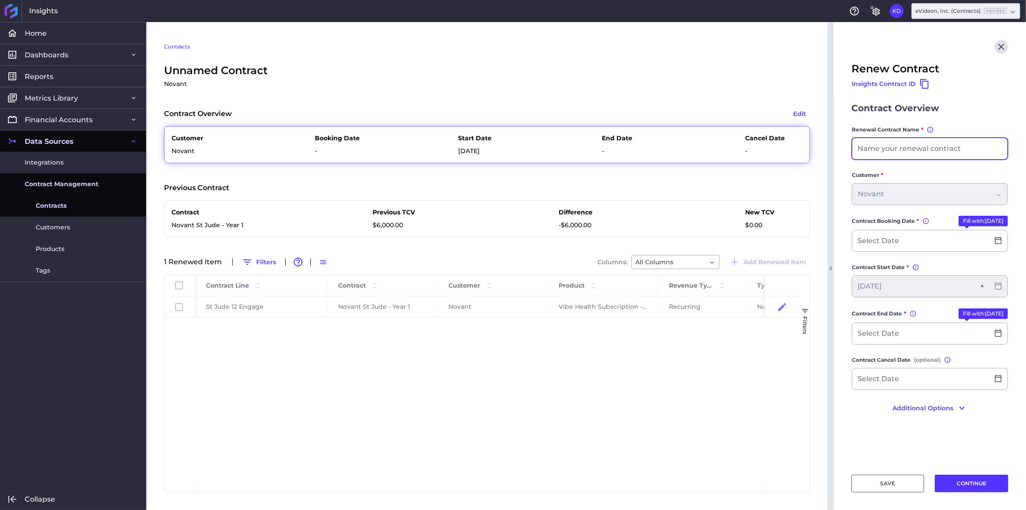
click at [887, 153] on input at bounding box center [929, 148] width 155 height 21
paste input "Novant St Jude - Year 1"
type input "Novant St Jude - Year 2"
click at [980, 219] on button "Fill with: [DATE]" at bounding box center [982, 221] width 49 height 11
type input "[DATE]"
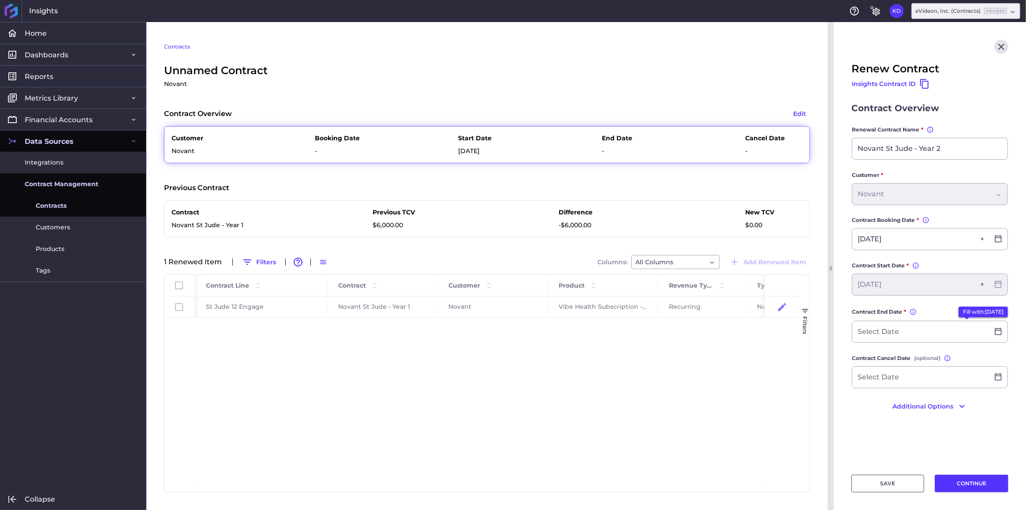
click at [976, 308] on button "Fill with: [DATE]" at bounding box center [982, 311] width 49 height 11
type input "[DATE]"
click at [916, 402] on button "Additional Options" at bounding box center [929, 404] width 157 height 14
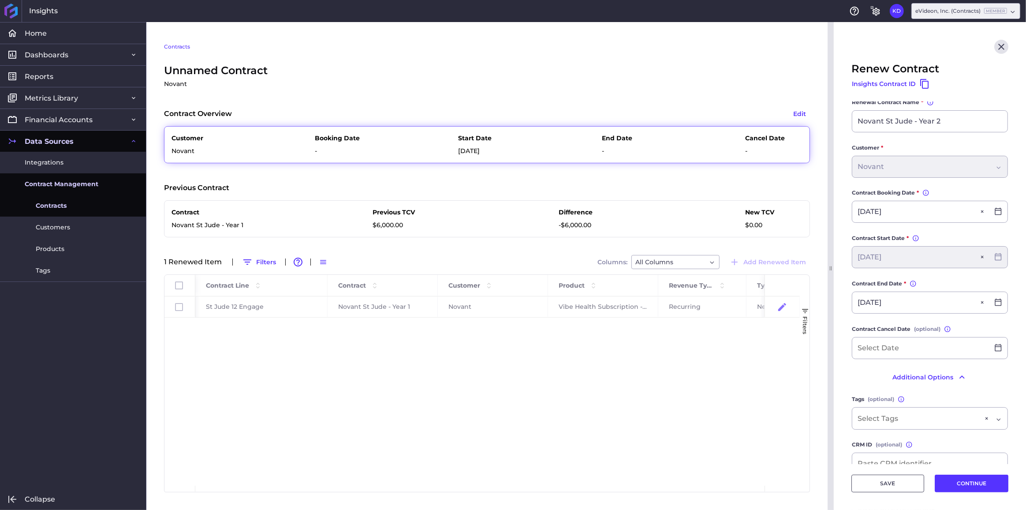
scroll to position [40, 0]
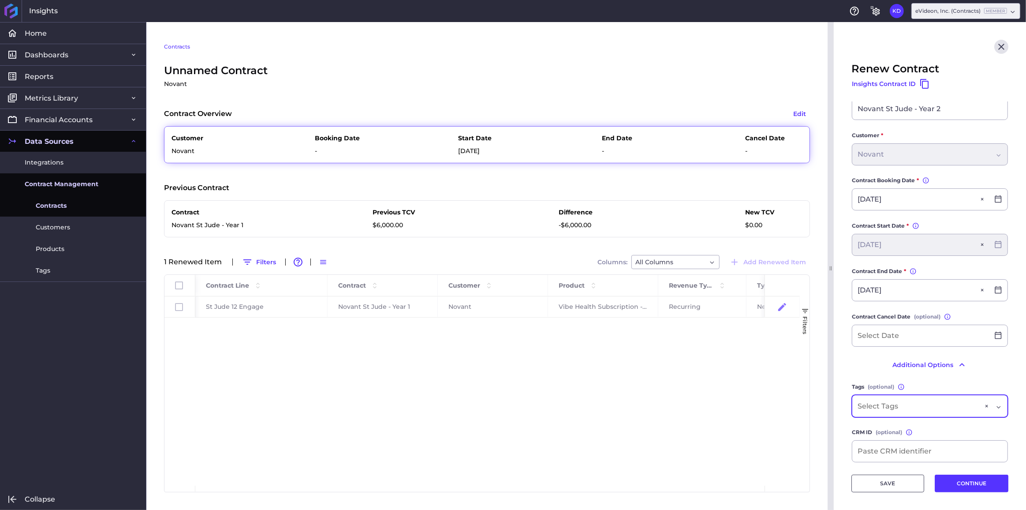
click at [920, 397] on div "×" at bounding box center [930, 406] width 156 height 22
type input "ju"
click at [915, 378] on span "Novant St. Jude" at bounding box center [929, 380] width 155 height 21
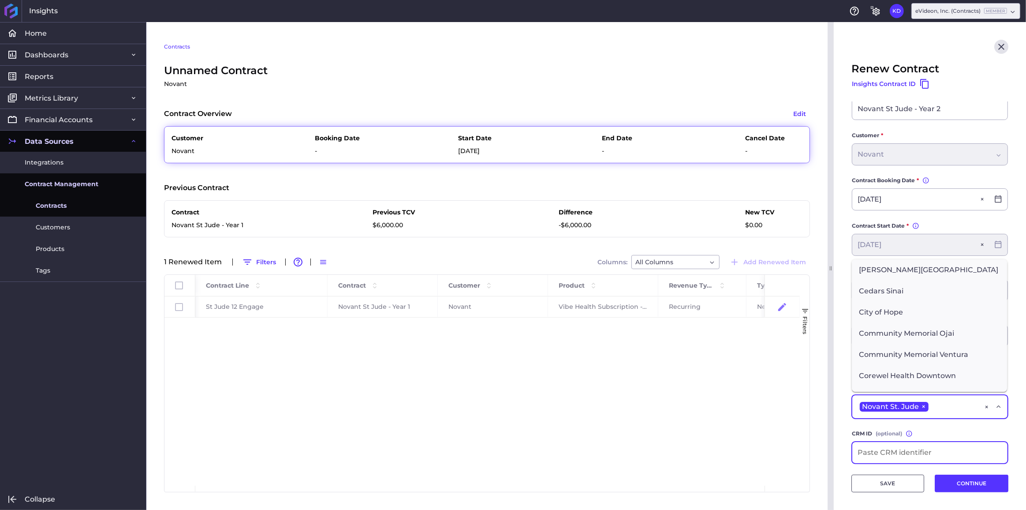
click at [914, 451] on input at bounding box center [929, 452] width 155 height 21
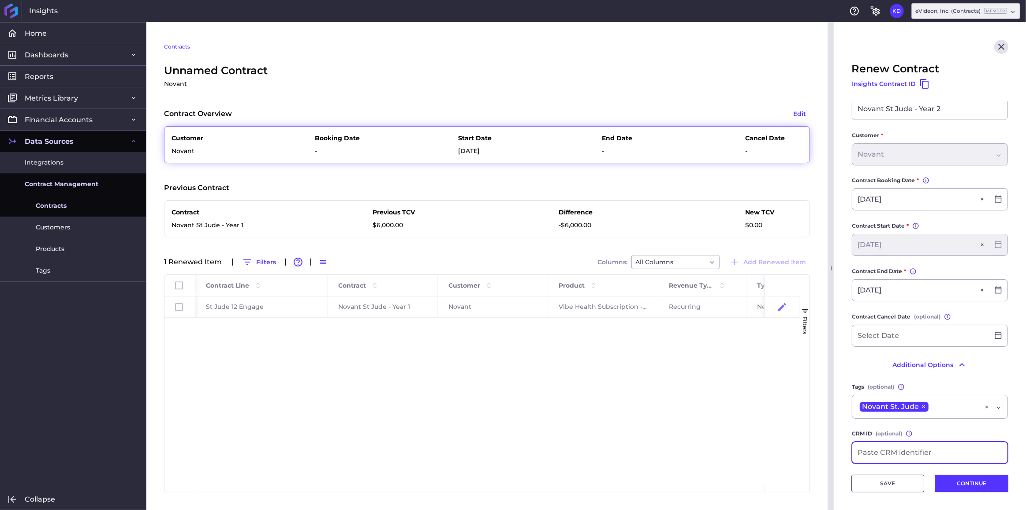
click at [917, 449] on input at bounding box center [929, 452] width 155 height 21
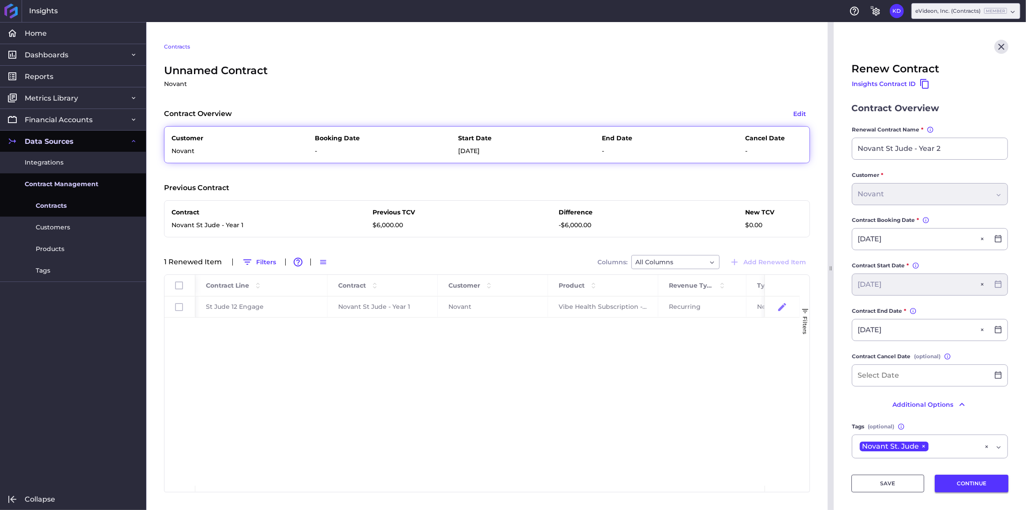
type input "SO-1040"
click at [963, 482] on button "CONTINUE" at bounding box center [972, 483] width 74 height 18
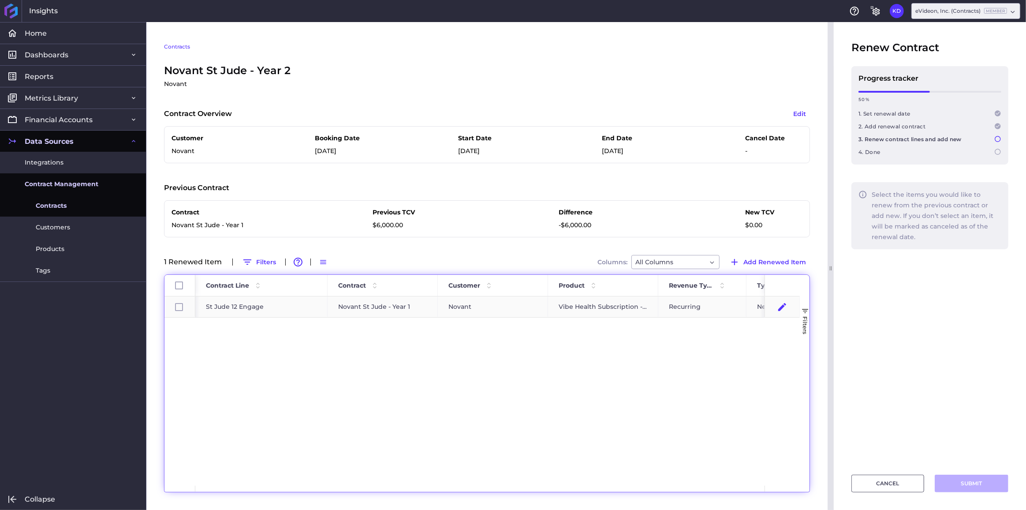
click at [504, 302] on div "Novant" at bounding box center [492, 307] width 89 height 20
checkbox input "true"
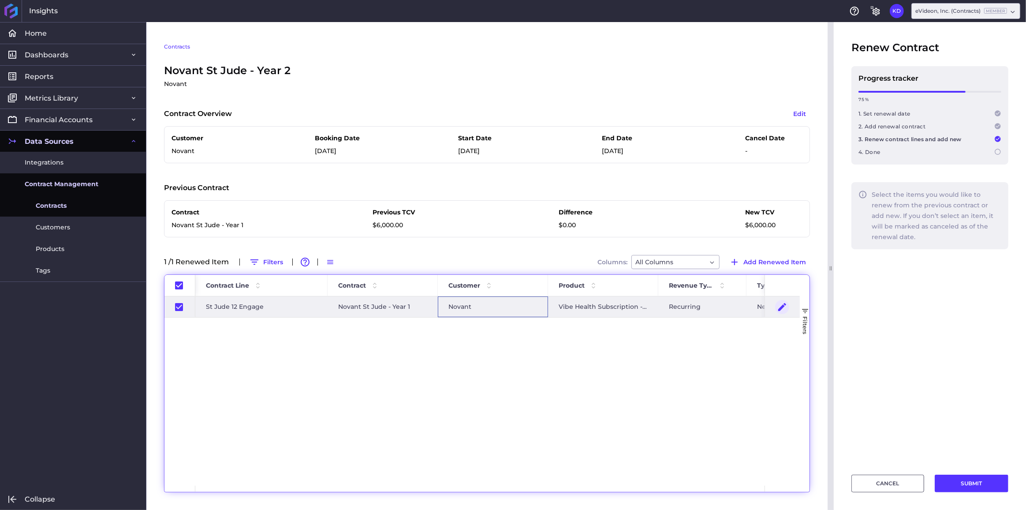
click at [780, 306] on icon "Press SPACE to deselect this row." at bounding box center [782, 306] width 8 height 8
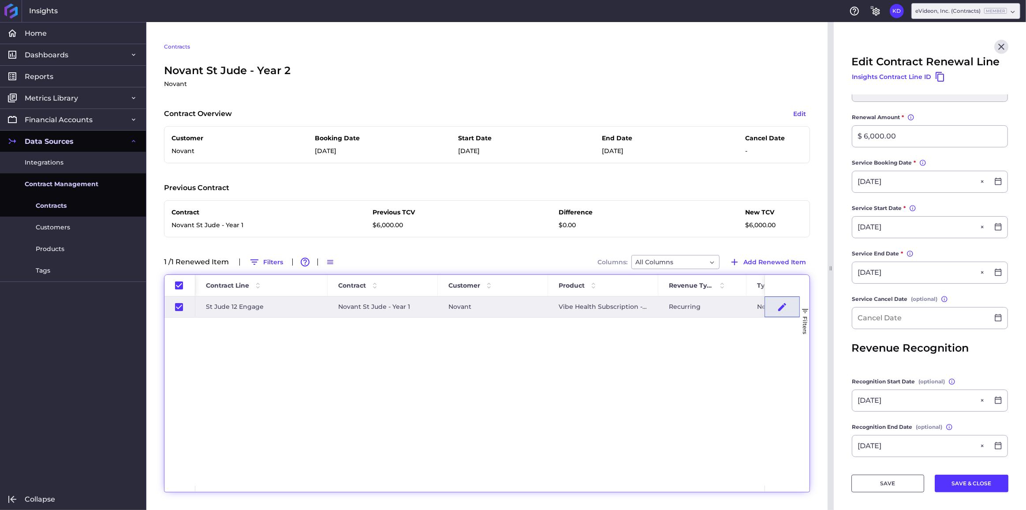
scroll to position [232, 0]
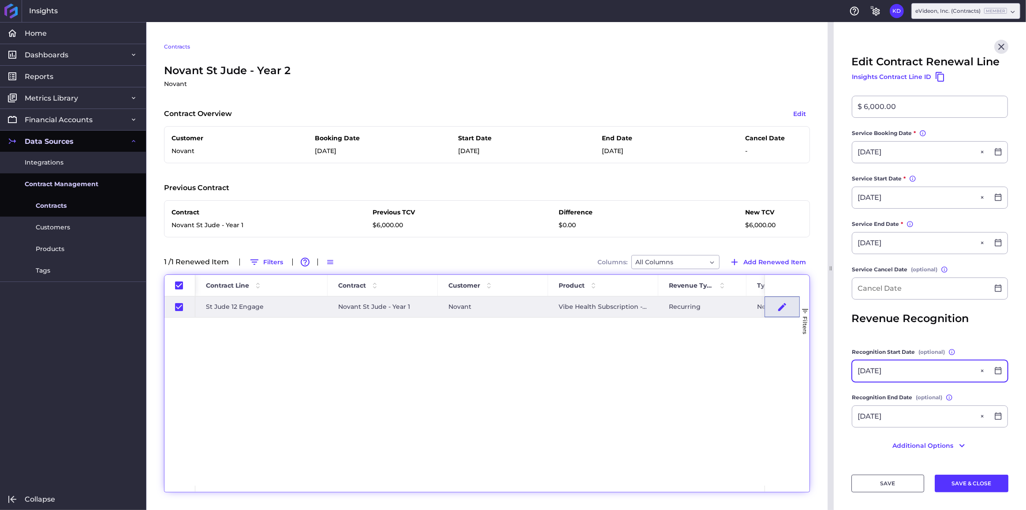
click at [913, 369] on input "[DATE]" at bounding box center [920, 370] width 137 height 21
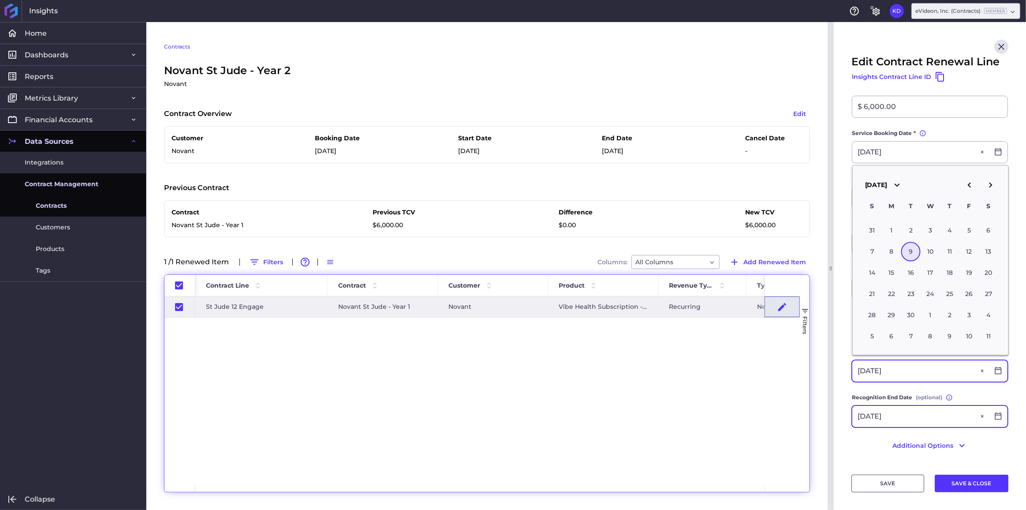
type input "[DATE]"
click at [908, 419] on input "[DATE]" at bounding box center [920, 416] width 137 height 21
type input "[DATE]"
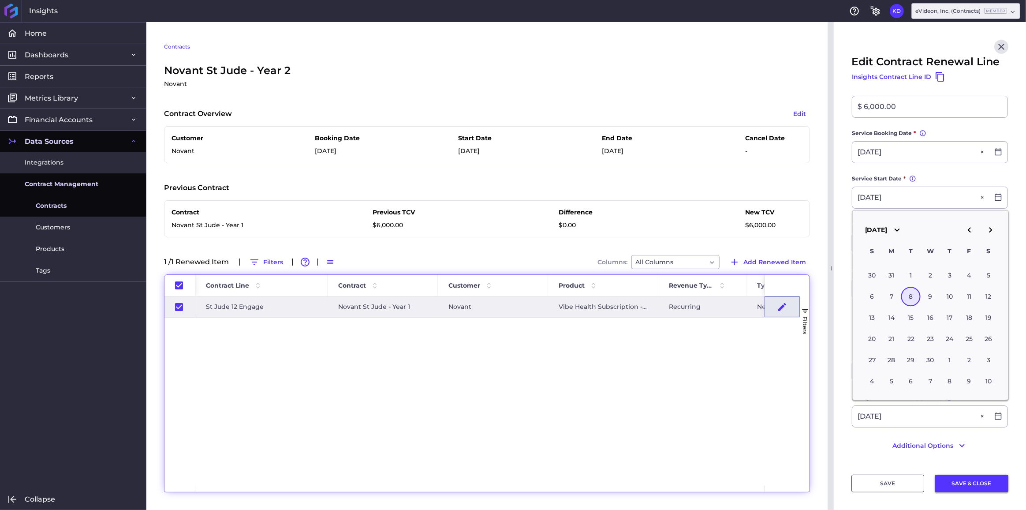
click at [966, 483] on button "SAVE & CLOSE" at bounding box center [972, 483] width 74 height 18
checkbox input "true"
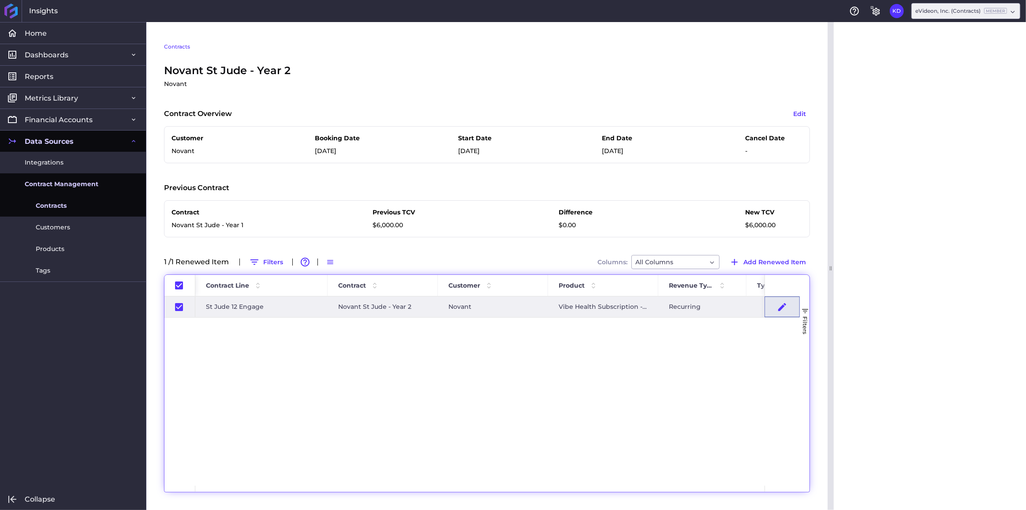
scroll to position [0, 0]
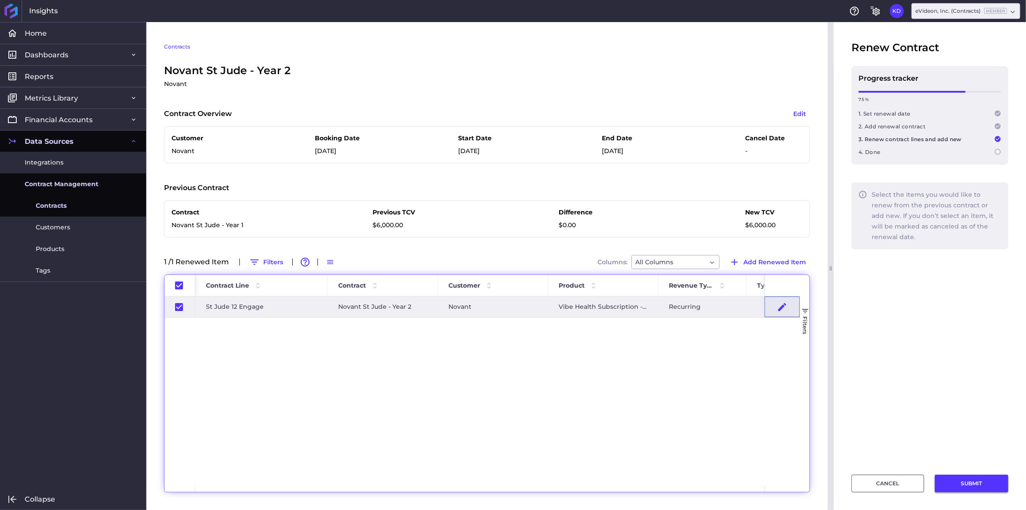
click at [973, 478] on button "SUBMIT" at bounding box center [972, 483] width 74 height 18
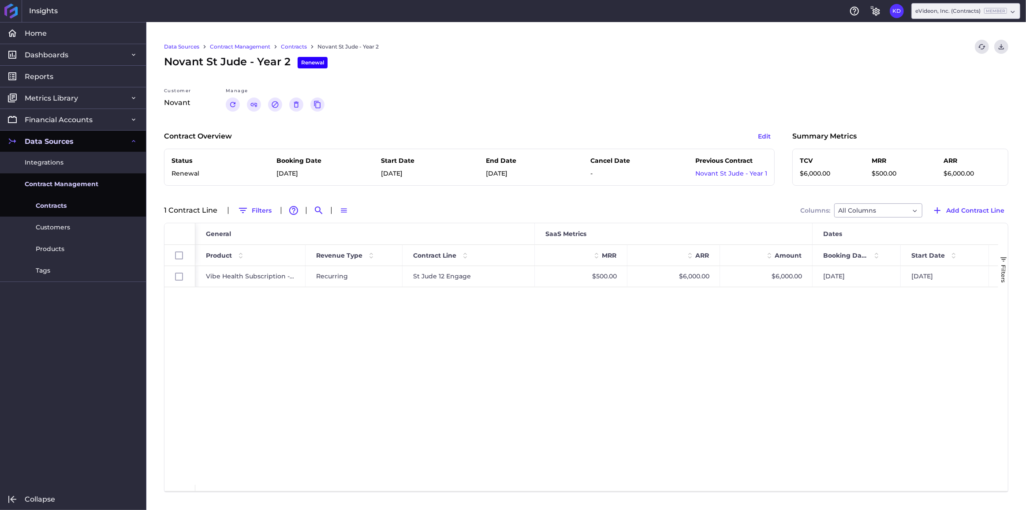
click at [287, 44] on link "Contracts" at bounding box center [294, 47] width 26 height 8
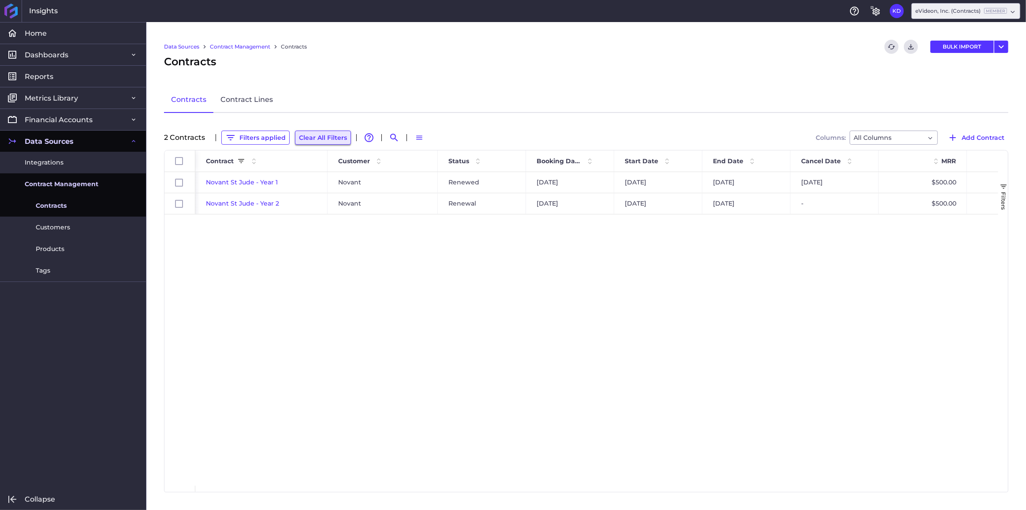
click at [309, 141] on button "Clear All Filters" at bounding box center [323, 137] width 56 height 14
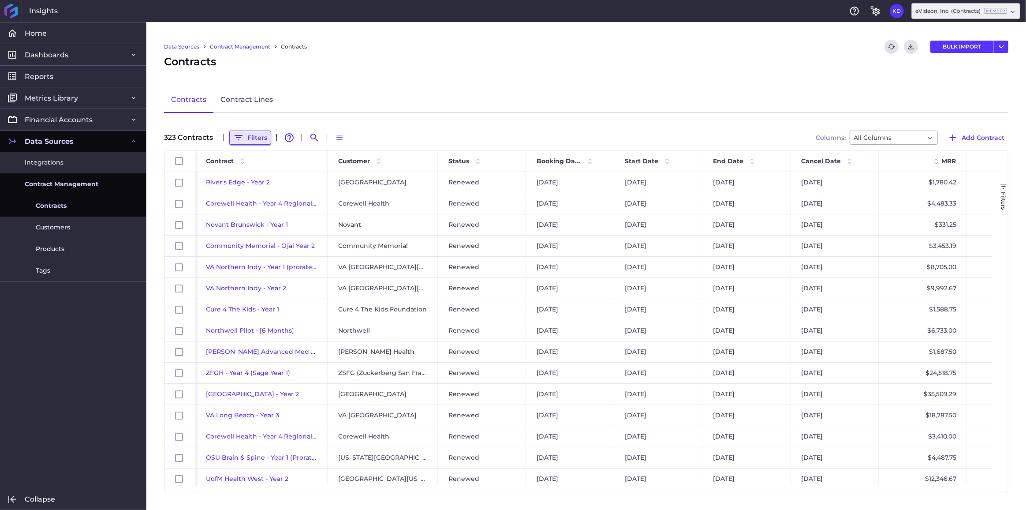
click at [257, 141] on button "Filters" at bounding box center [250, 137] width 42 height 14
